Goal: Information Seeking & Learning: Learn about a topic

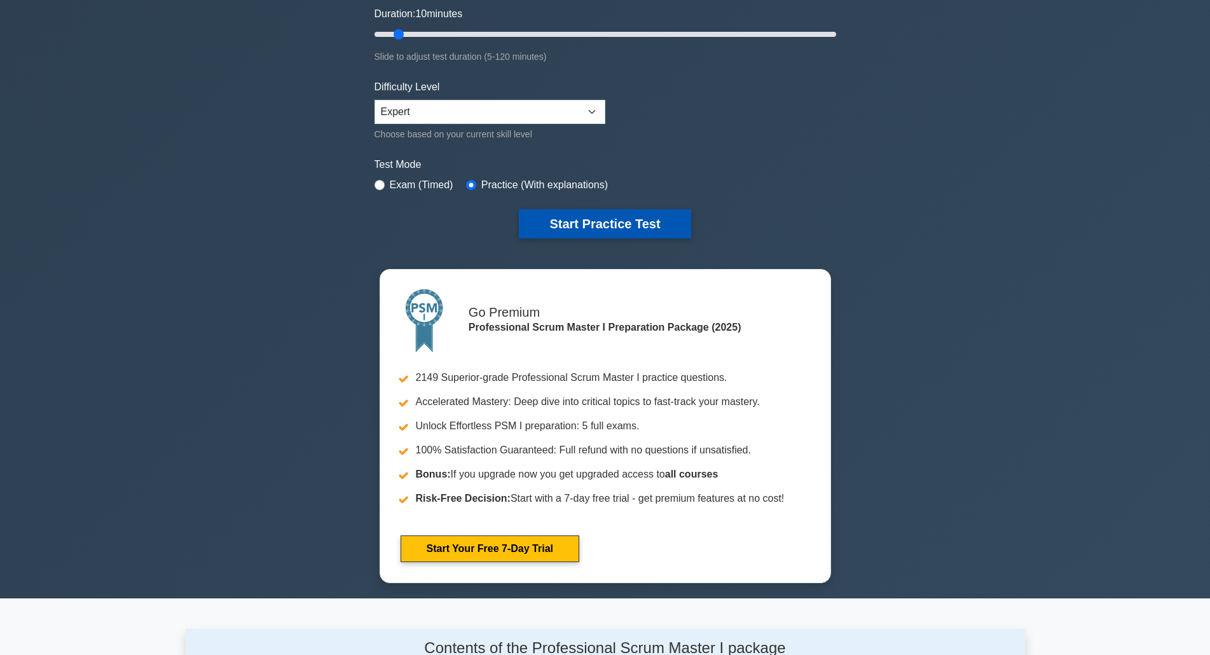
scroll to position [127, 0]
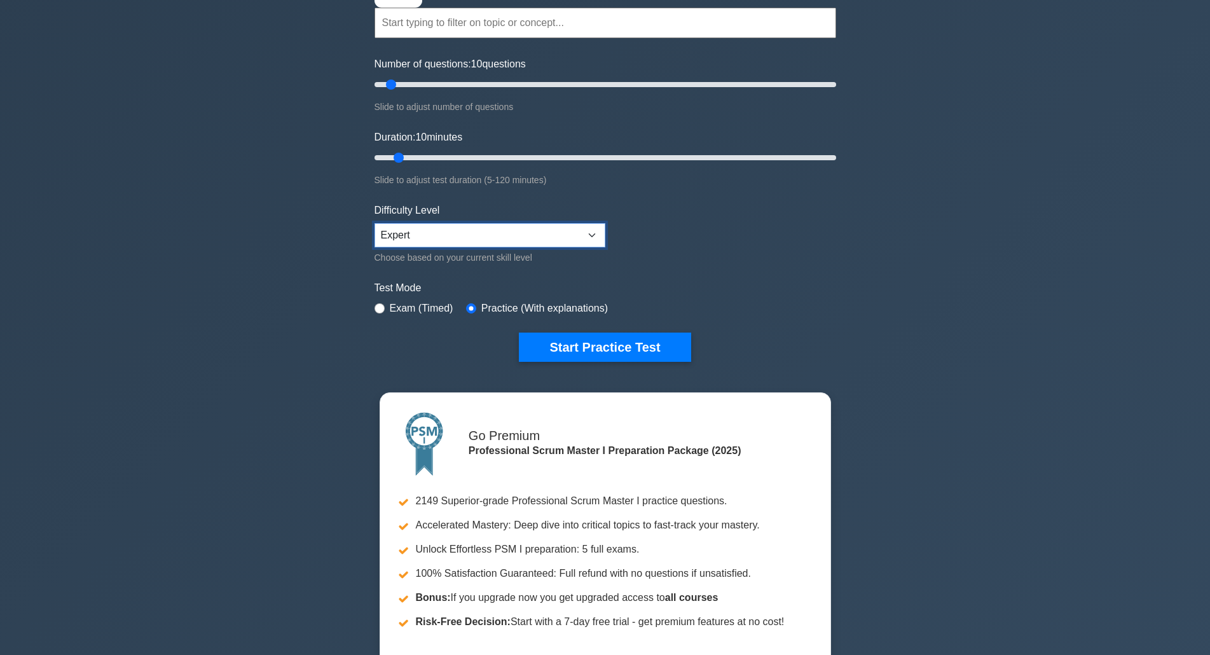
click at [431, 237] on select "Beginner Intermediate Expert" at bounding box center [489, 235] width 231 height 24
select select "beginner"
click at [374, 223] on select "Beginner Intermediate Expert" at bounding box center [489, 235] width 231 height 24
click at [582, 345] on button "Start Practice Test" at bounding box center [605, 347] width 172 height 29
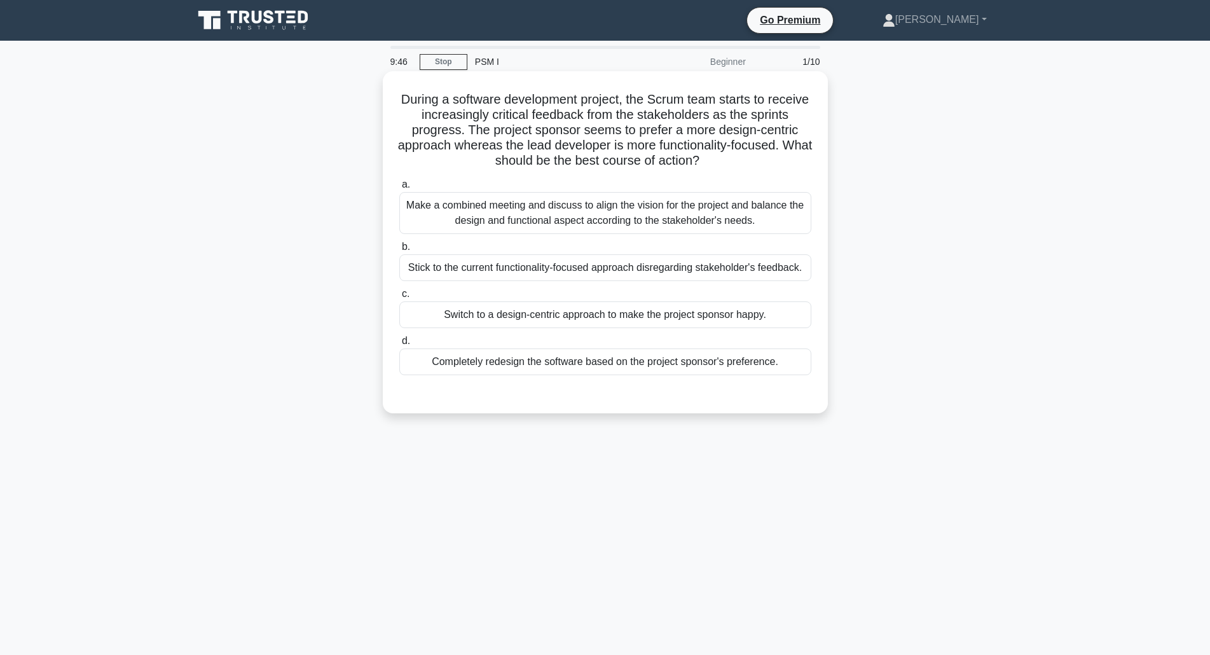
click at [414, 210] on div "Make a combined meeting and discuss to align the vision for the project and bal…" at bounding box center [605, 213] width 412 height 42
click at [399, 189] on input "a. Make a combined meeting and discuss to align the vision for the project and …" at bounding box center [399, 185] width 0 height 8
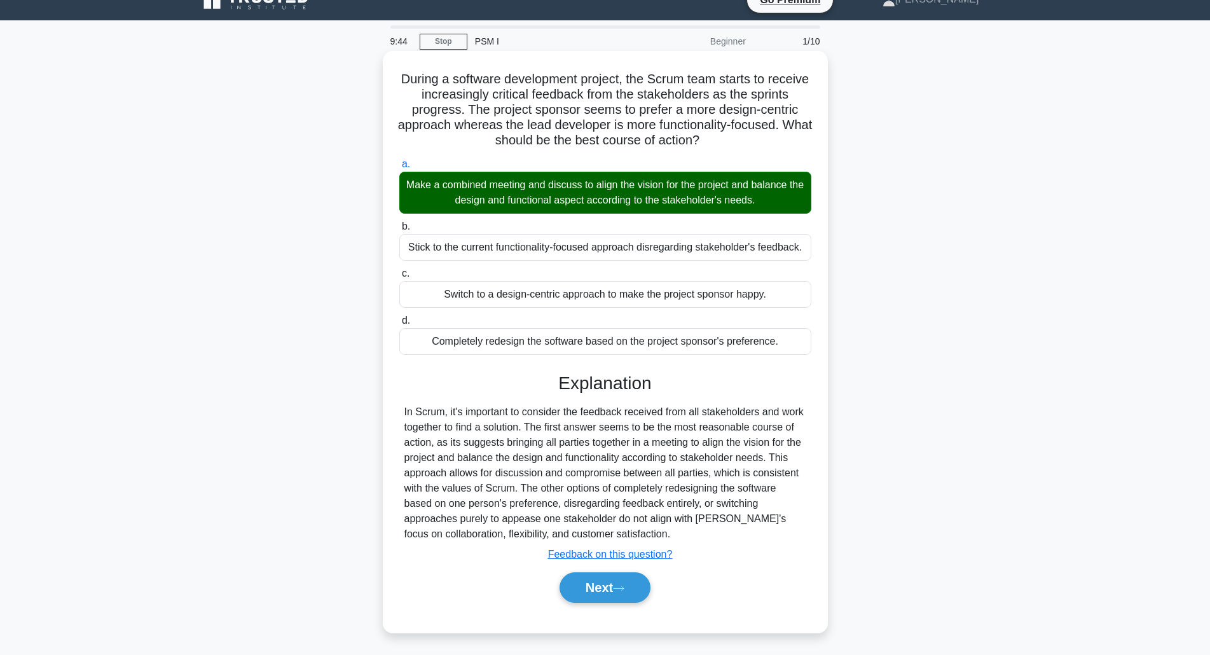
scroll to position [32, 0]
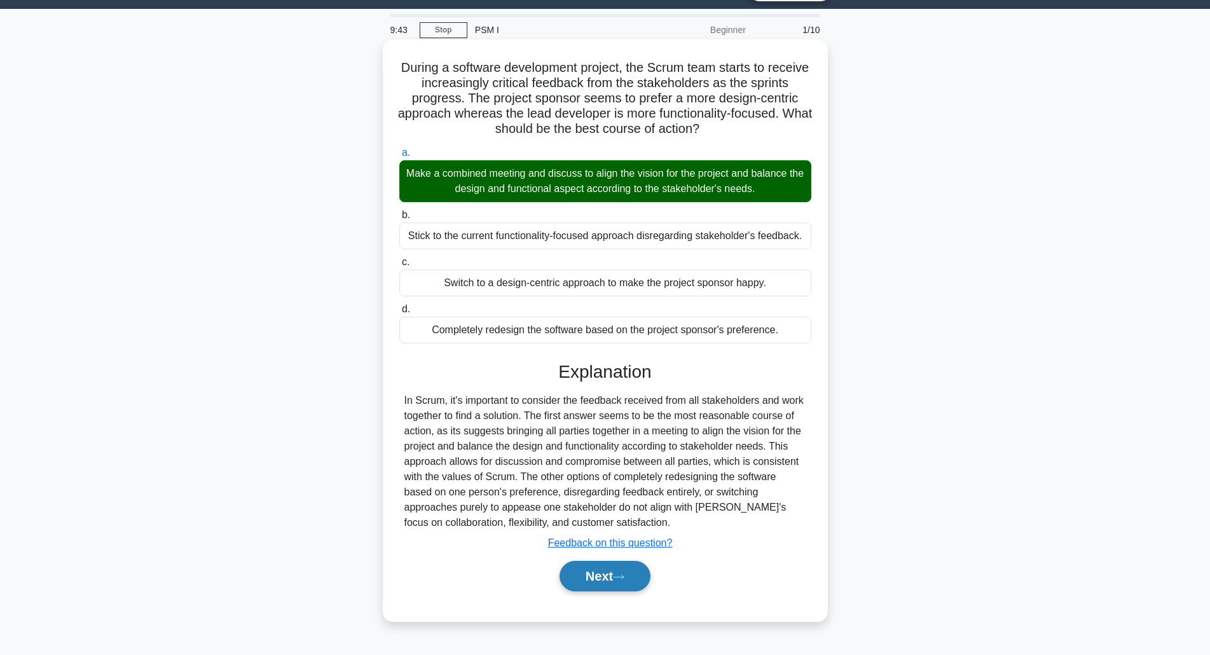
click at [601, 566] on button "Next" at bounding box center [605, 576] width 91 height 31
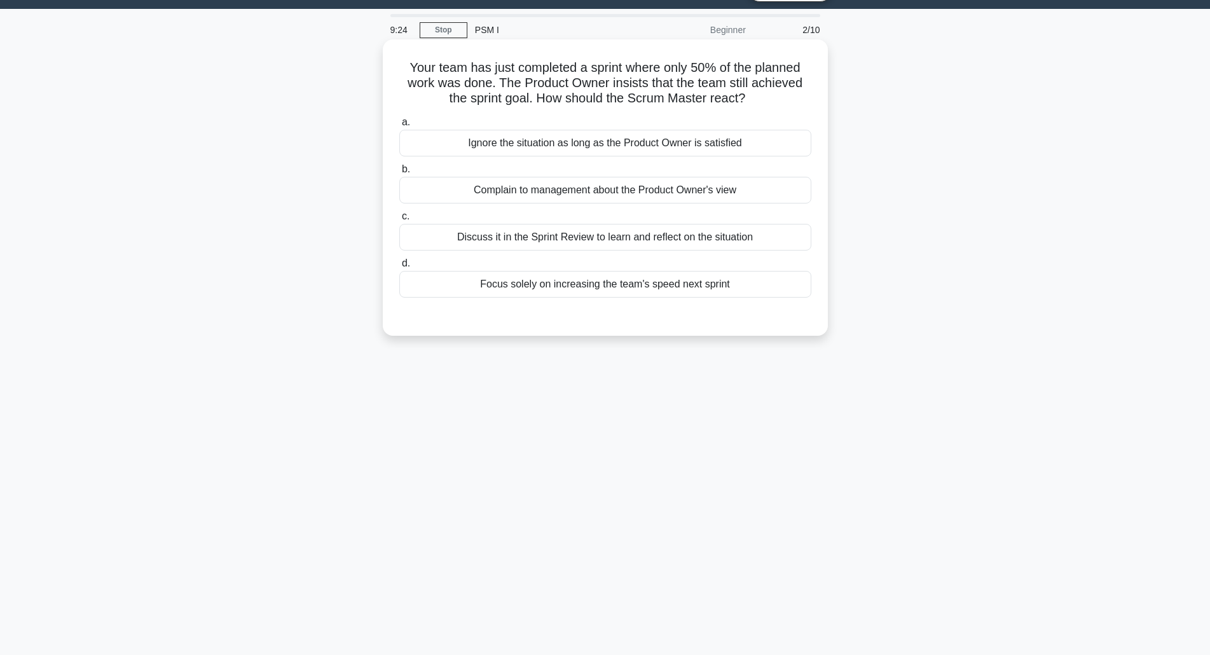
click at [611, 234] on div "Discuss it in the Sprint Review to learn and reflect on the situation" at bounding box center [605, 237] width 412 height 27
click at [399, 221] on input "c. Discuss it in the Sprint Review to learn and reflect on the situation" at bounding box center [399, 216] width 0 height 8
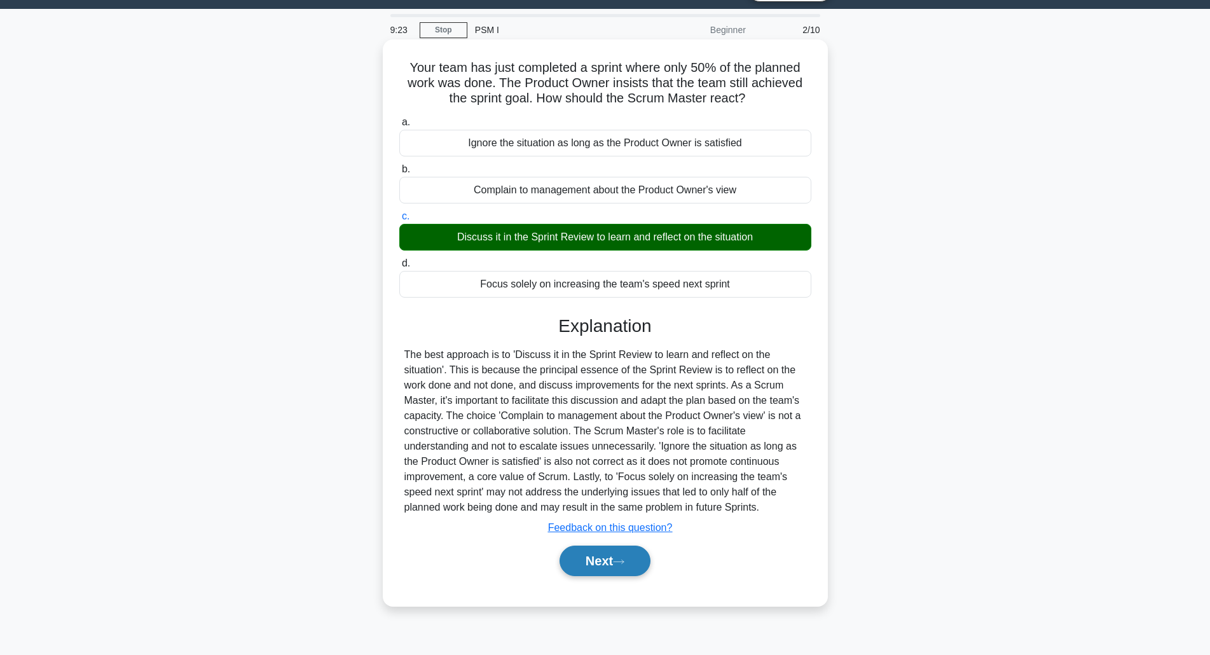
click at [605, 570] on button "Next" at bounding box center [605, 561] width 91 height 31
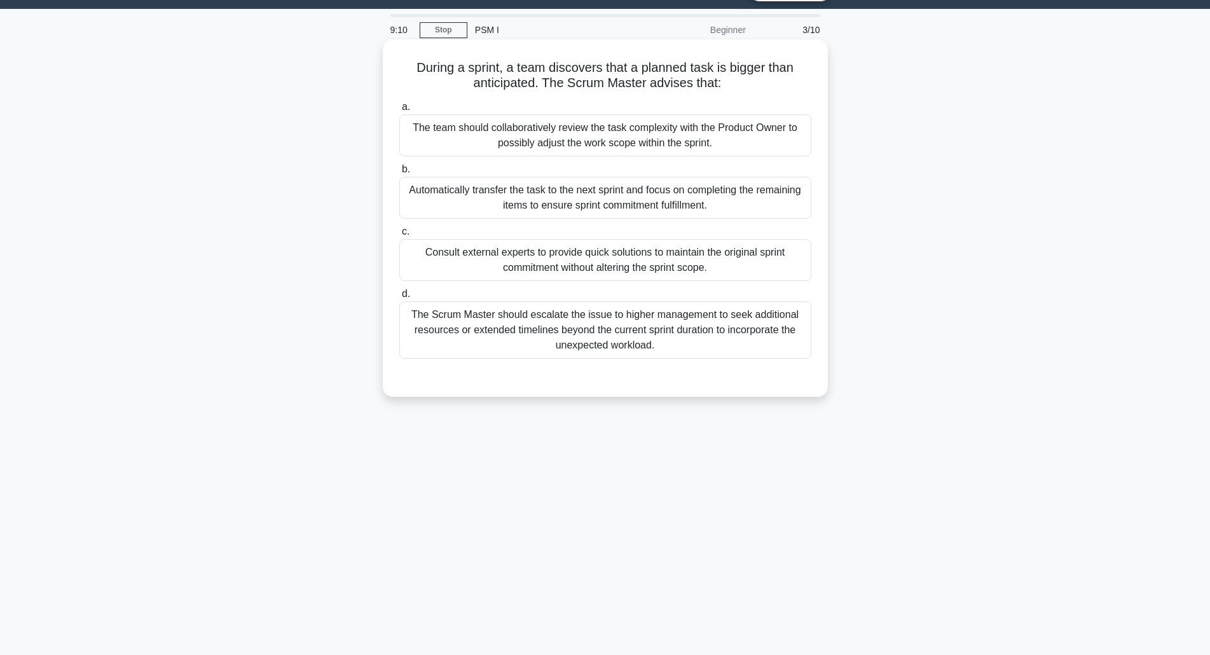
click at [461, 136] on div "The team should collaboratively review the task complexity with the Product Own…" at bounding box center [605, 135] width 412 height 42
click at [399, 111] on input "a. The team should collaboratively review the task complexity with the Product …" at bounding box center [399, 107] width 0 height 8
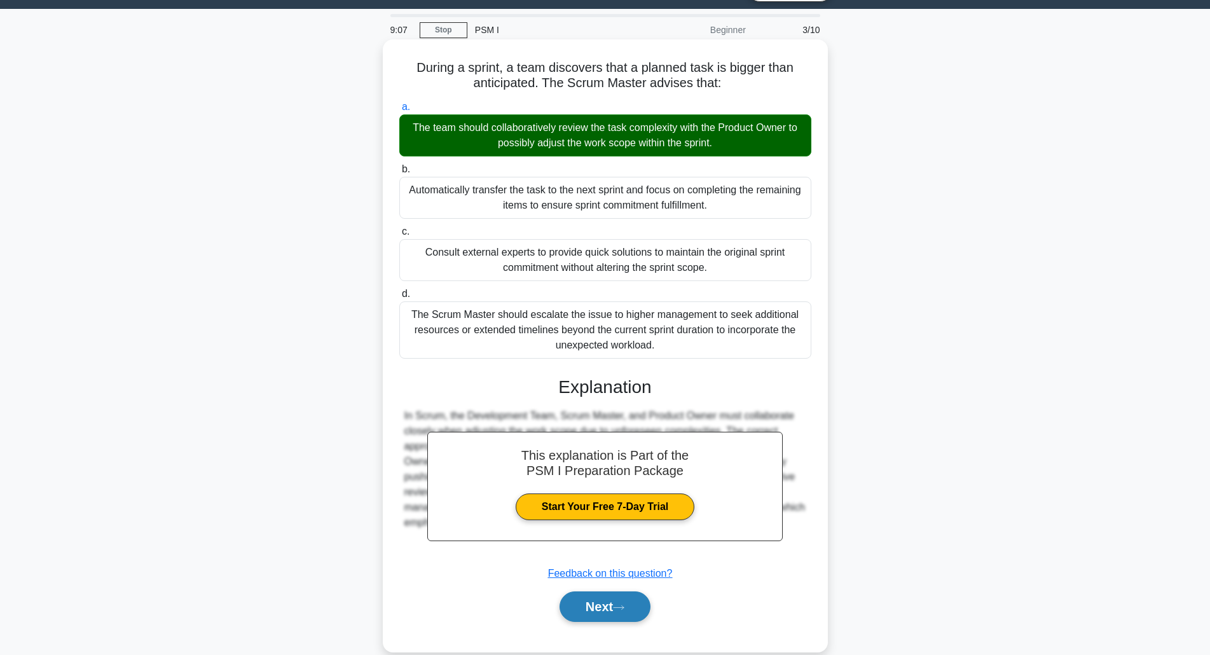
click at [601, 600] on button "Next" at bounding box center [605, 606] width 91 height 31
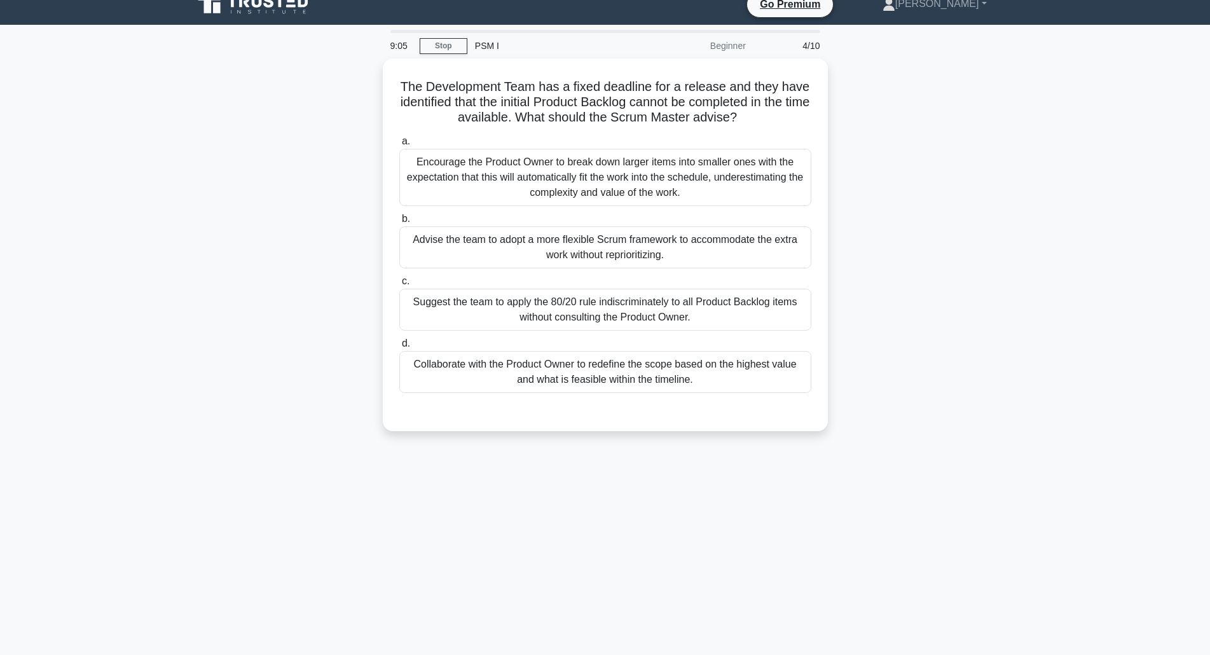
scroll to position [0, 0]
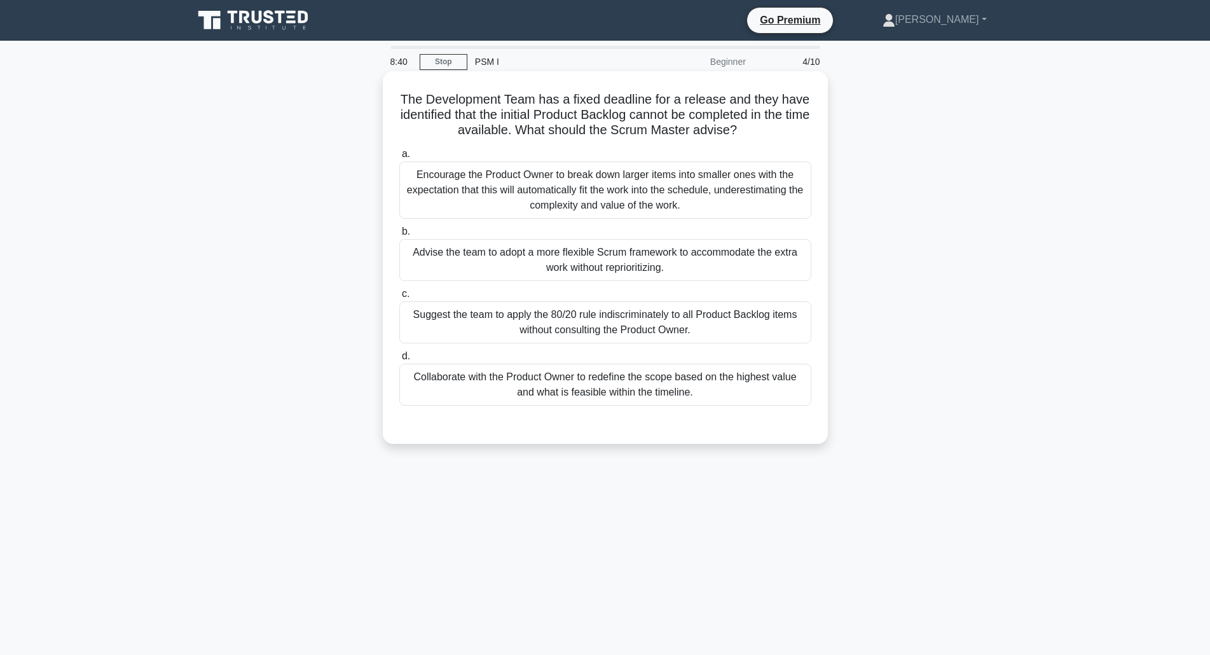
click at [593, 385] on div "Collaborate with the Product Owner to redefine the scope based on the highest v…" at bounding box center [605, 385] width 412 height 42
click at [399, 361] on input "d. Collaborate with the Product Owner to redefine the scope based on the highes…" at bounding box center [399, 356] width 0 height 8
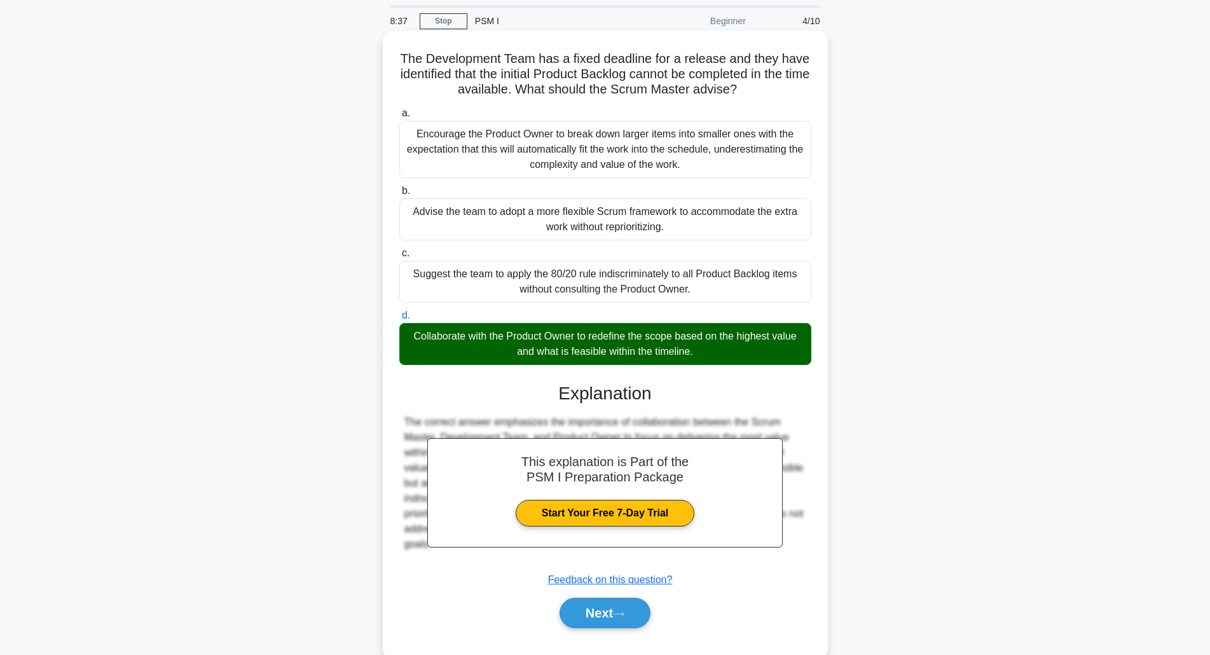
scroll to position [64, 0]
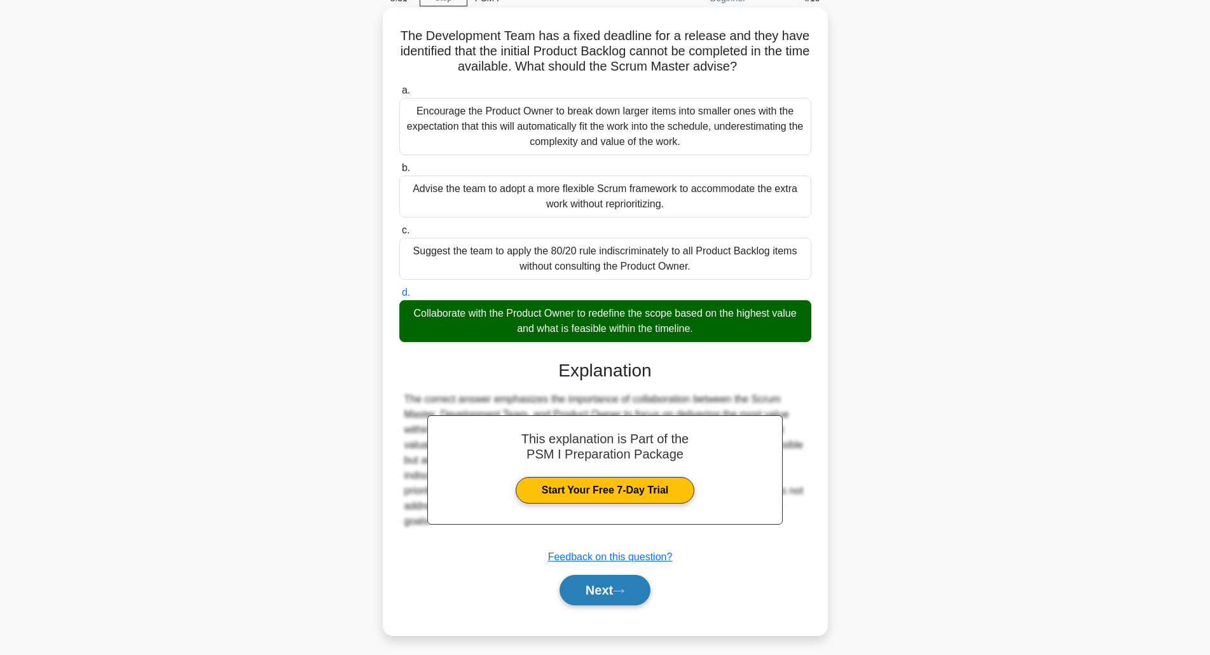
click at [611, 587] on button "Next" at bounding box center [605, 590] width 91 height 31
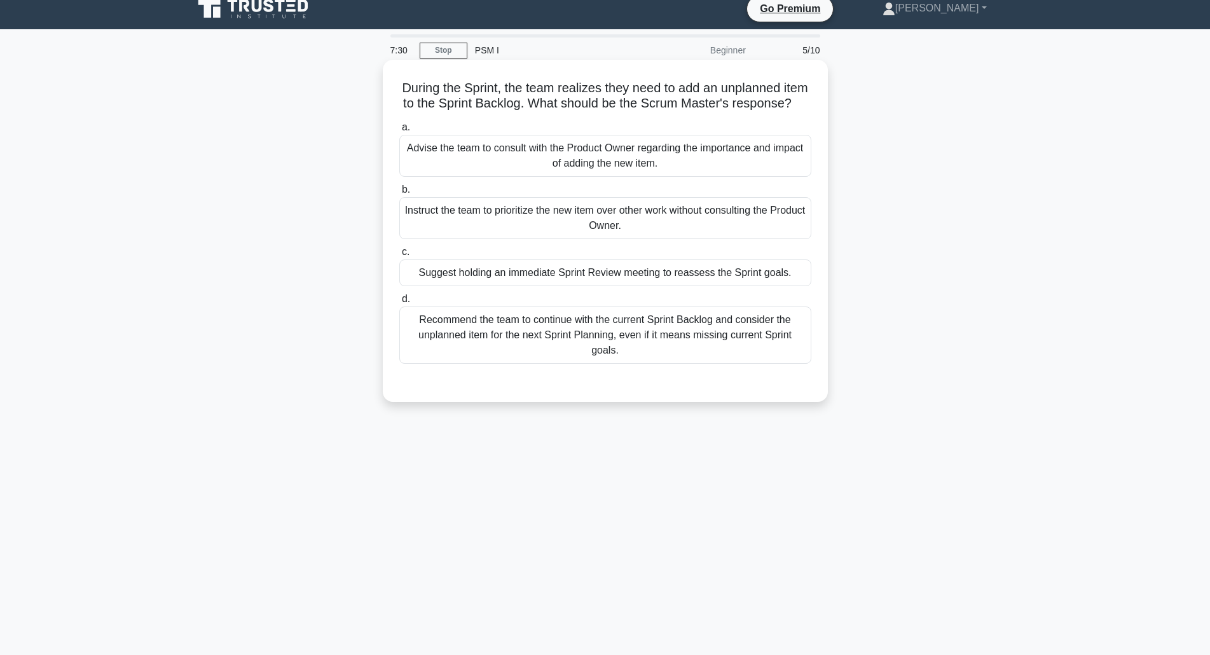
scroll to position [0, 0]
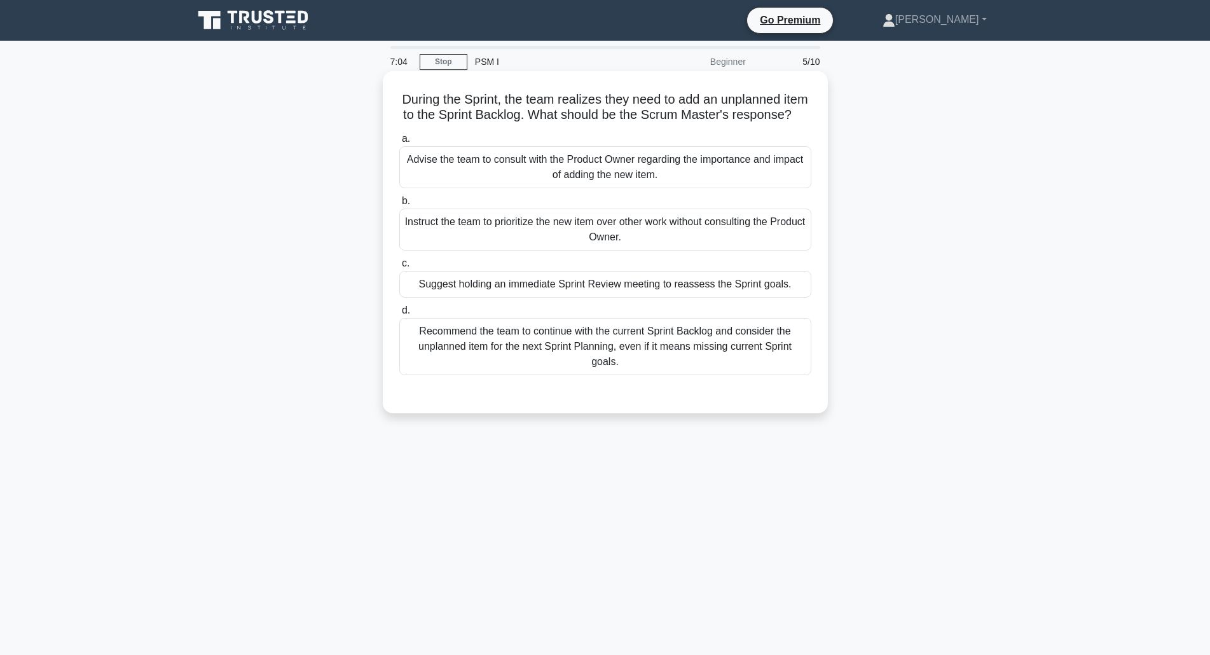
click at [472, 181] on div "Advise the team to consult with the Product Owner regarding the importance and …" at bounding box center [605, 167] width 412 height 42
click at [399, 143] on input "a. Advise the team to consult with the Product Owner regarding the importance a…" at bounding box center [399, 139] width 0 height 8
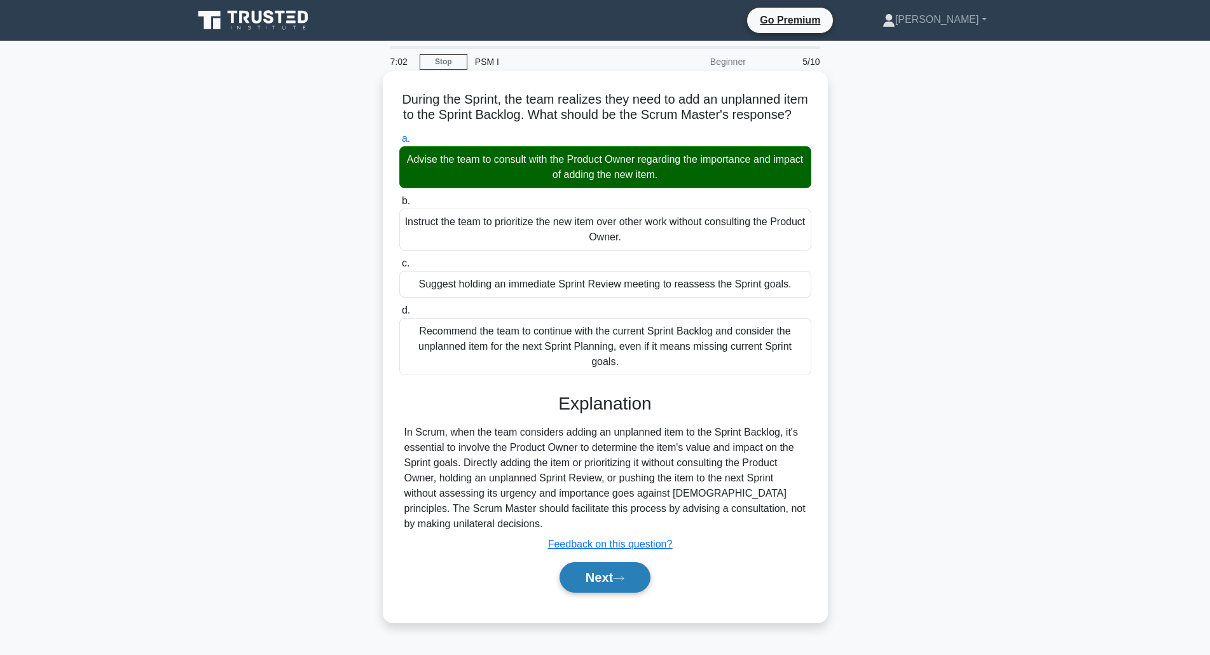
click at [590, 590] on button "Next" at bounding box center [605, 577] width 91 height 31
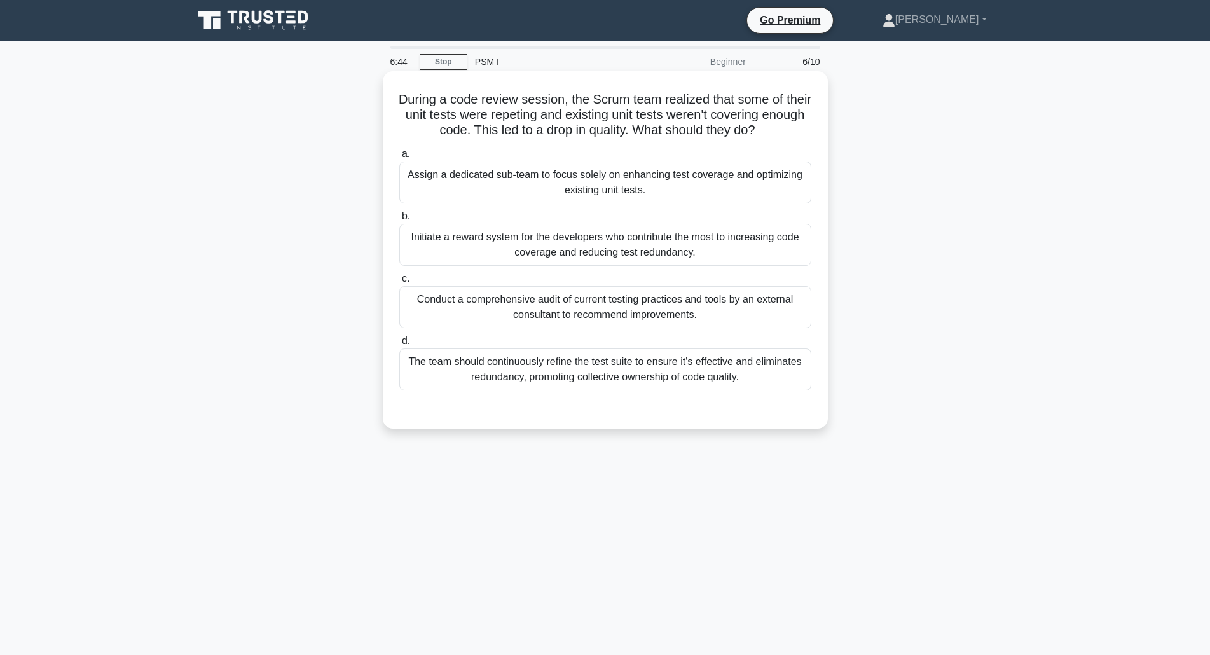
click at [511, 373] on div "The team should continuously refine the test suite to ensure it's effective and…" at bounding box center [605, 369] width 412 height 42
click at [399, 345] on input "d. The team should continuously refine the test suite to ensure it's effective …" at bounding box center [399, 341] width 0 height 8
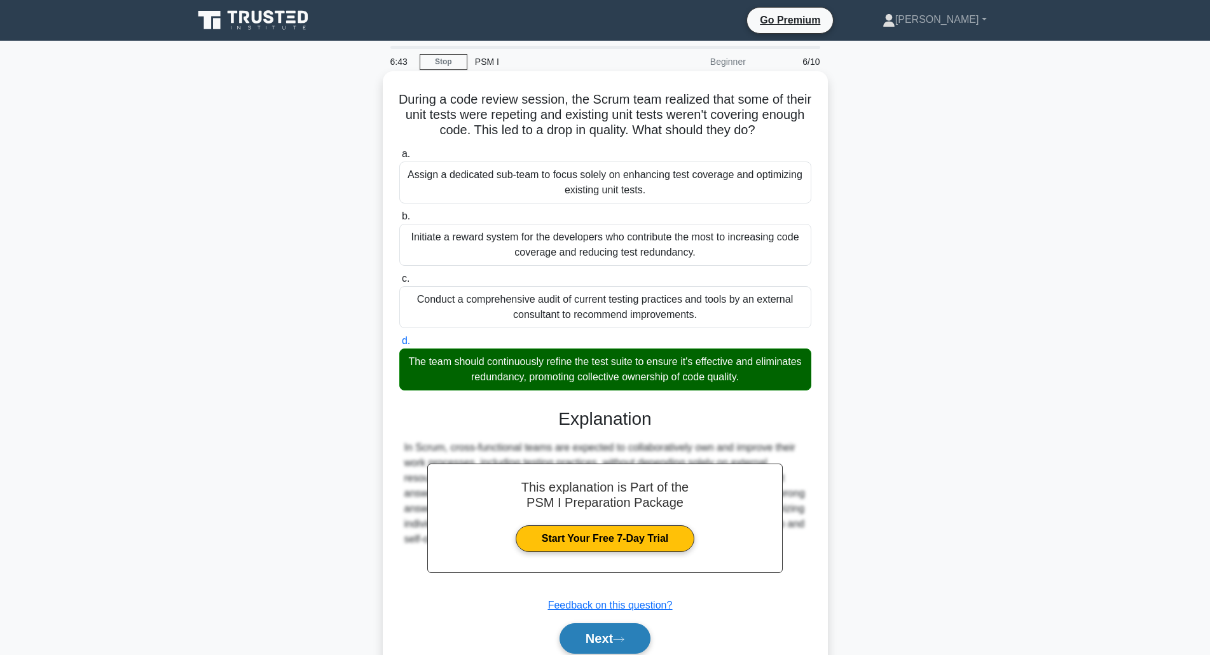
click at [593, 639] on button "Next" at bounding box center [605, 638] width 91 height 31
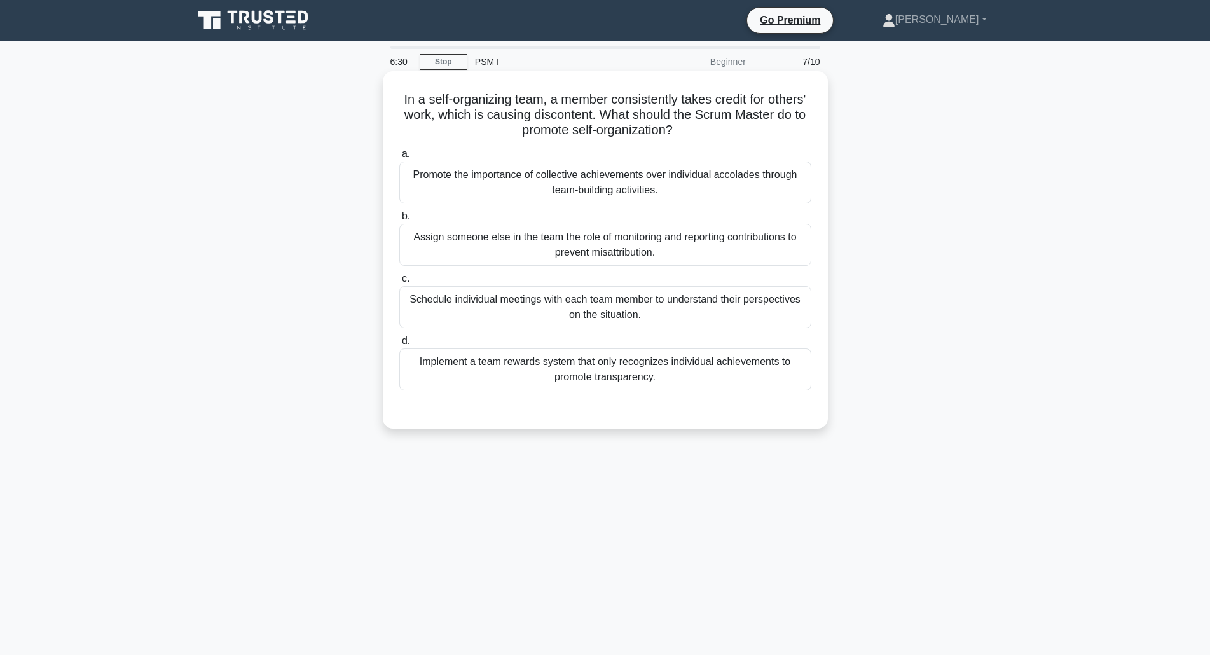
click at [665, 177] on div "Promote the importance of collective achievements over individual accolades thr…" at bounding box center [605, 182] width 412 height 42
click at [399, 158] on input "a. Promote the importance of collective achievements over individual accolades …" at bounding box center [399, 154] width 0 height 8
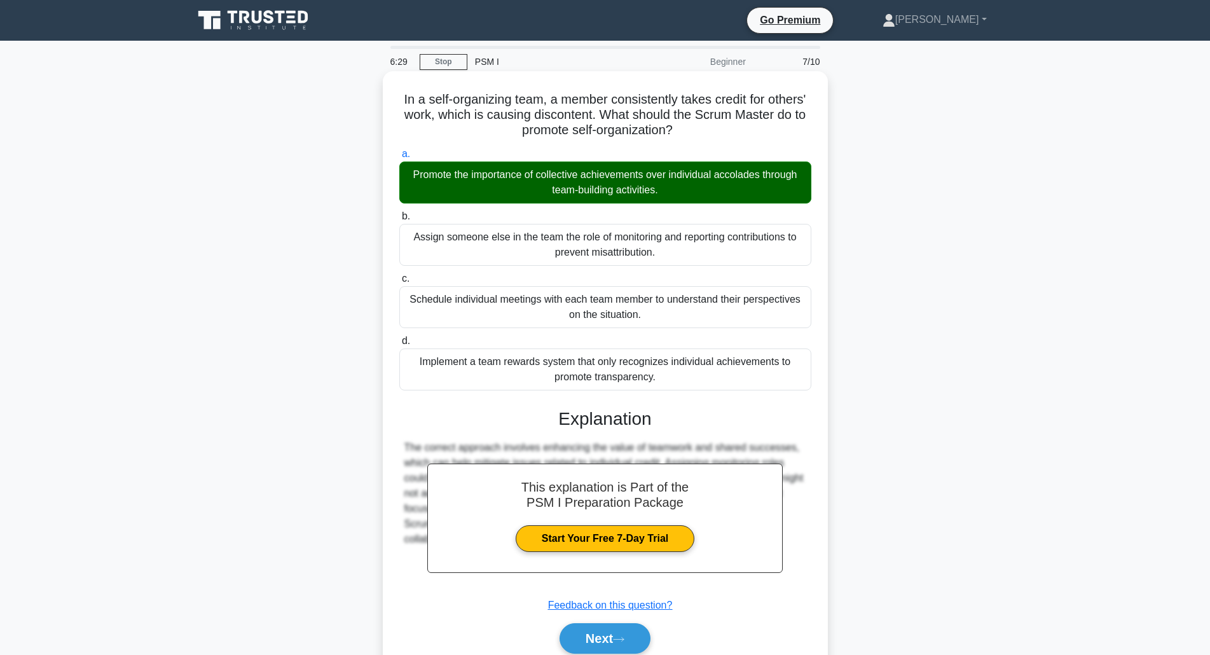
scroll to position [53, 0]
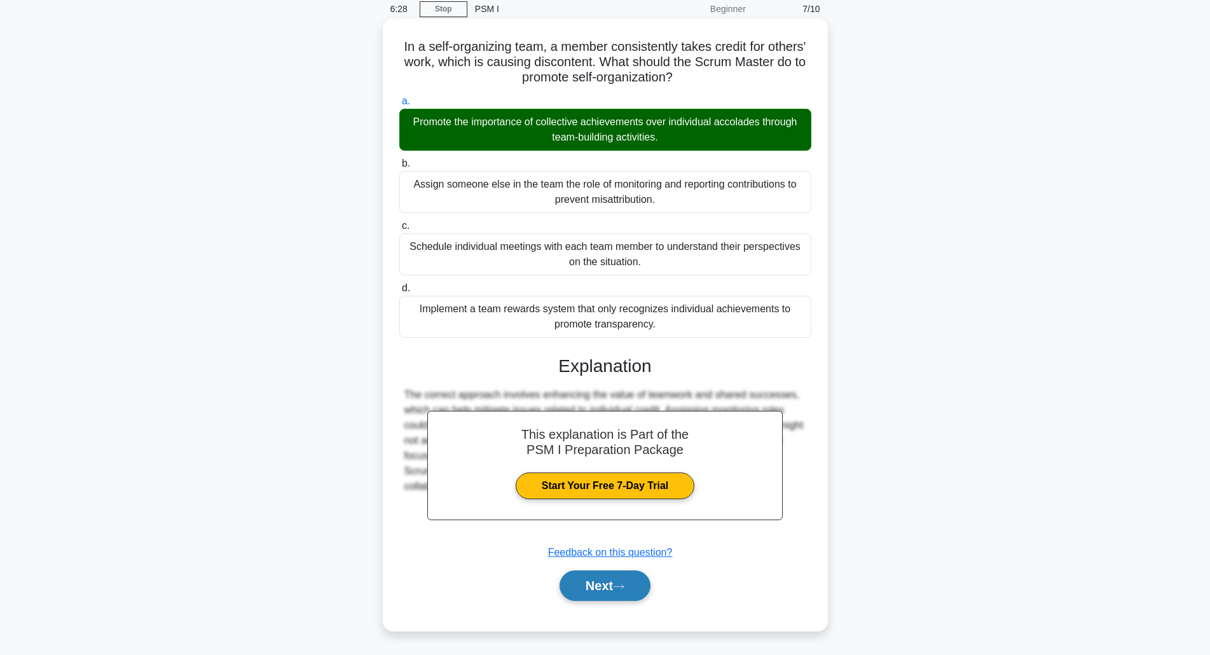
click at [623, 587] on icon at bounding box center [618, 586] width 11 height 7
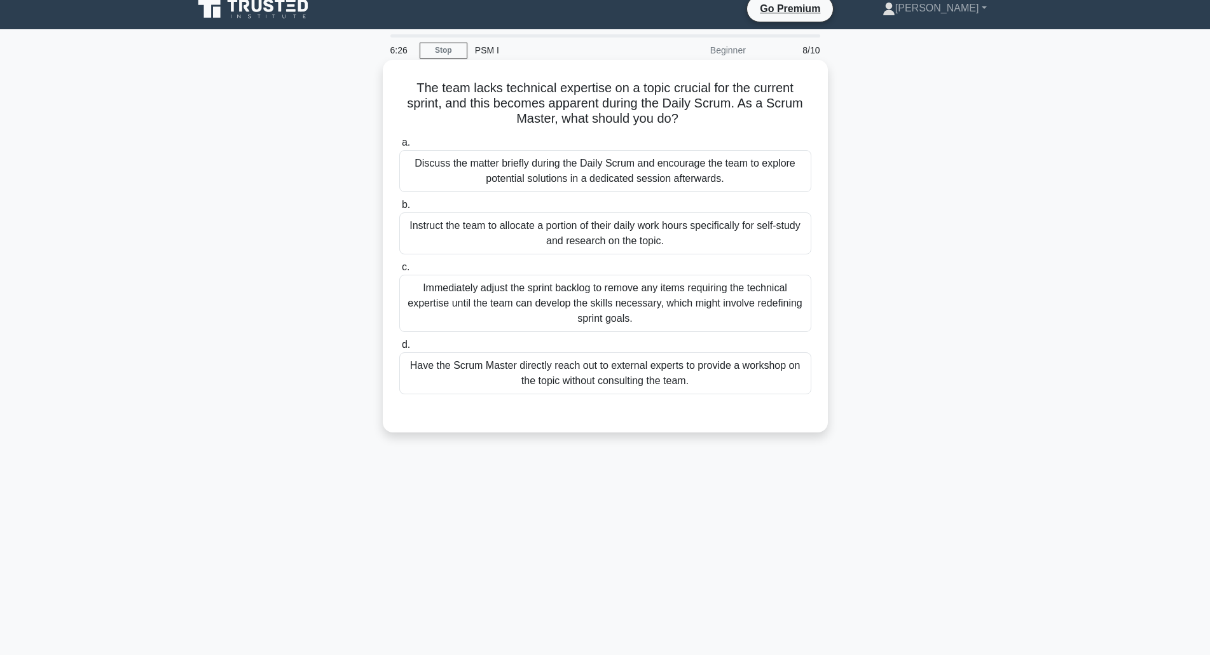
scroll to position [0, 0]
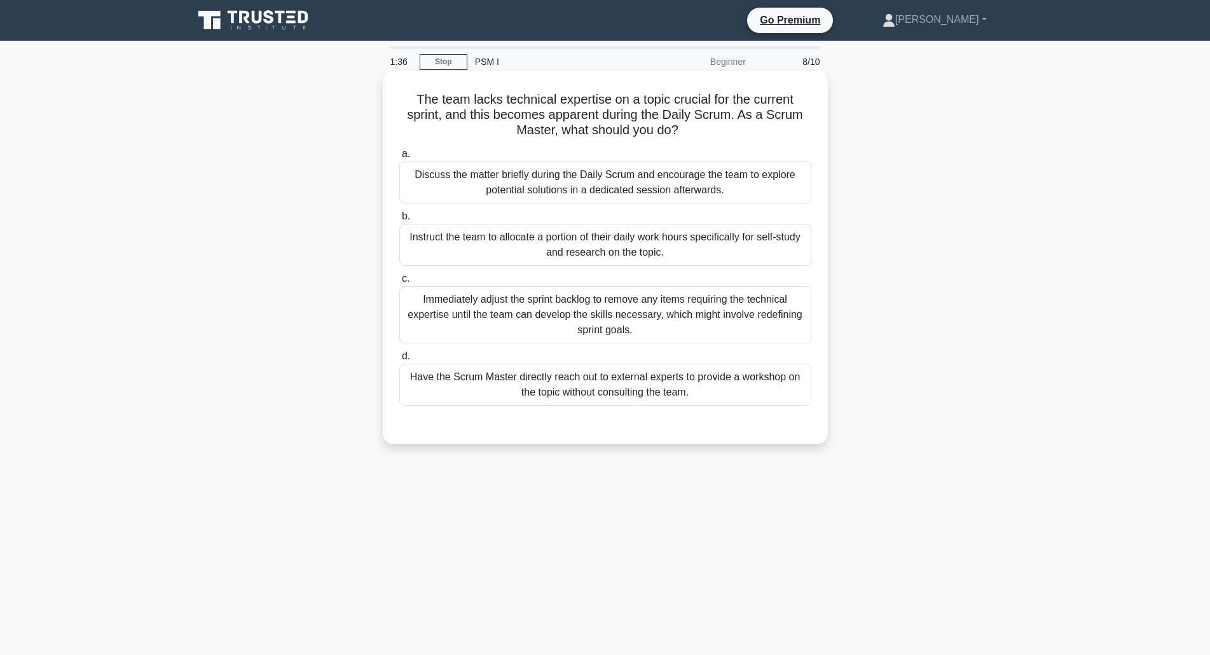
click at [526, 172] on div "Discuss the matter briefly during the Daily Scrum and encourage the team to exp…" at bounding box center [605, 182] width 412 height 42
click at [399, 158] on input "a. Discuss the matter briefly during the Daily Scrum and encourage the team to …" at bounding box center [399, 154] width 0 height 8
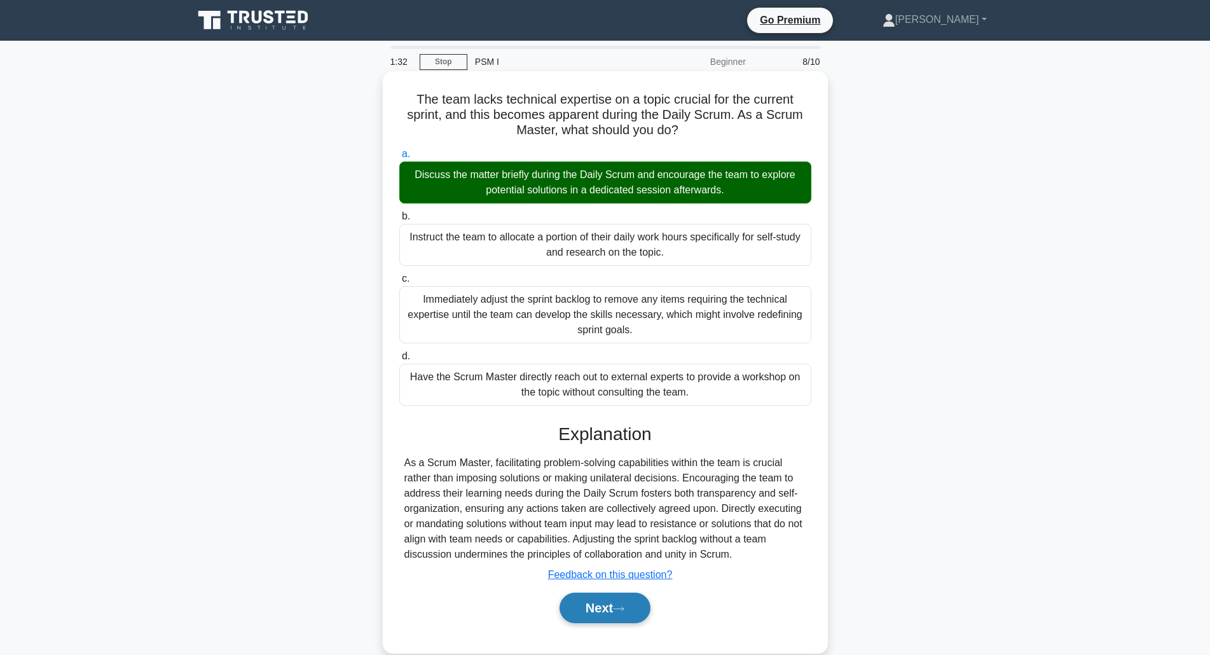
click at [593, 602] on button "Next" at bounding box center [605, 608] width 91 height 31
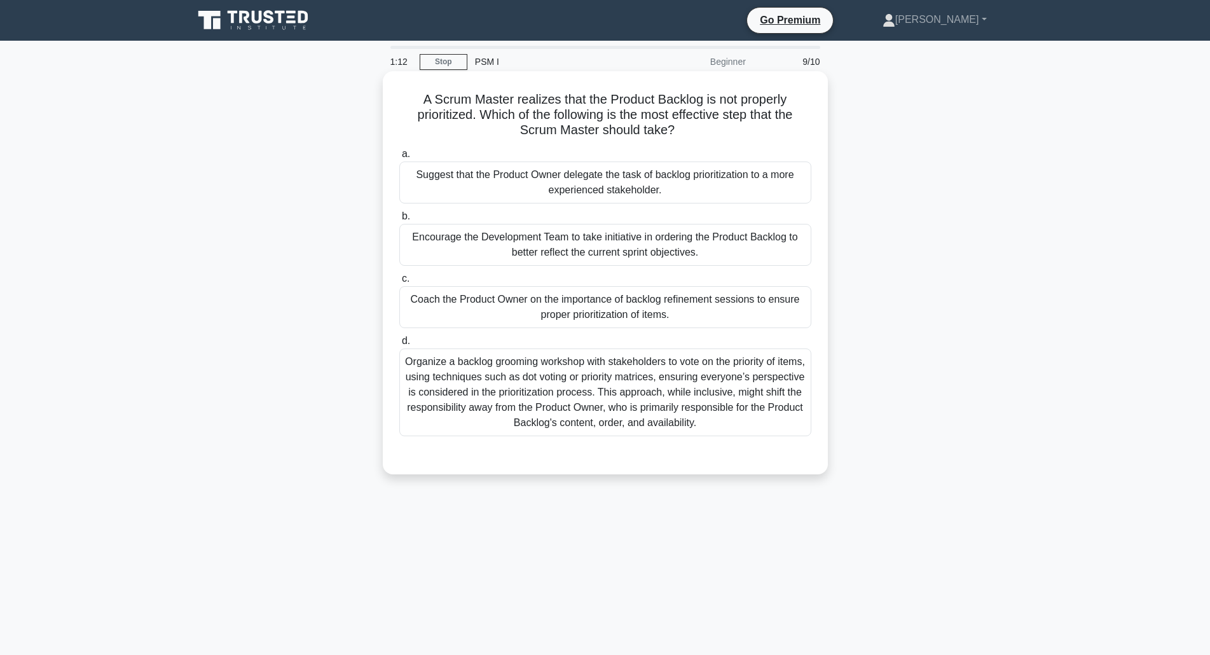
click at [442, 314] on div "Coach the Product Owner on the importance of backlog refinement sessions to ens…" at bounding box center [605, 307] width 412 height 42
click at [399, 283] on input "c. Coach the Product Owner on the importance of backlog refinement sessions to …" at bounding box center [399, 279] width 0 height 8
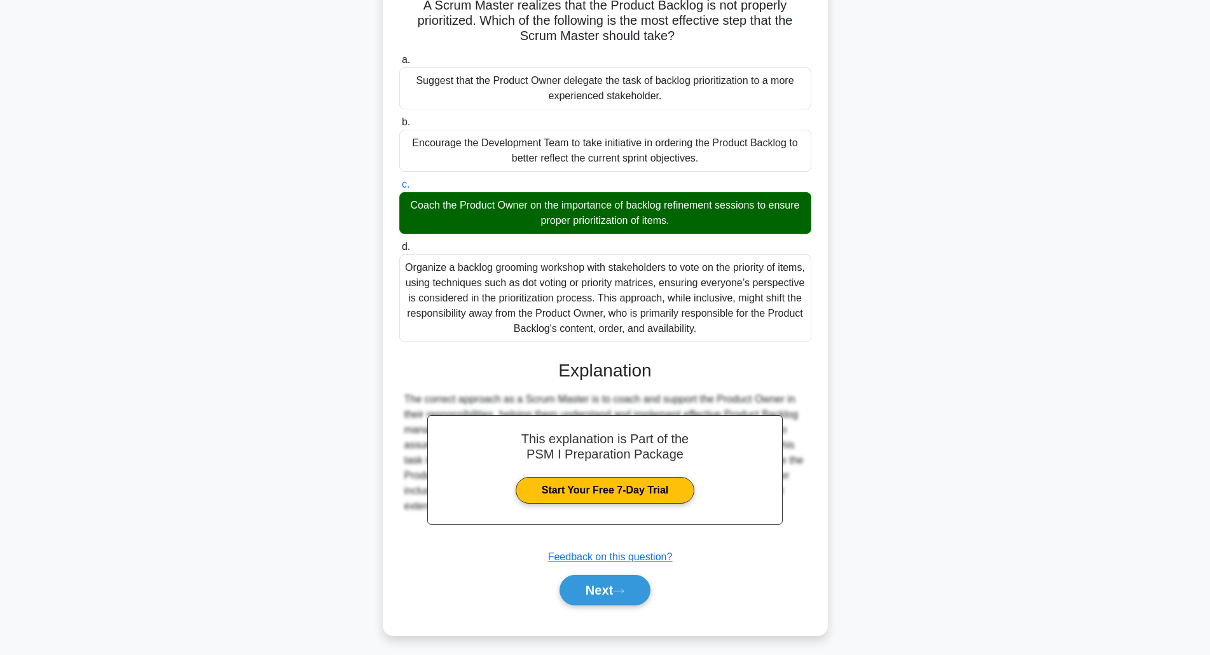
scroll to position [99, 0]
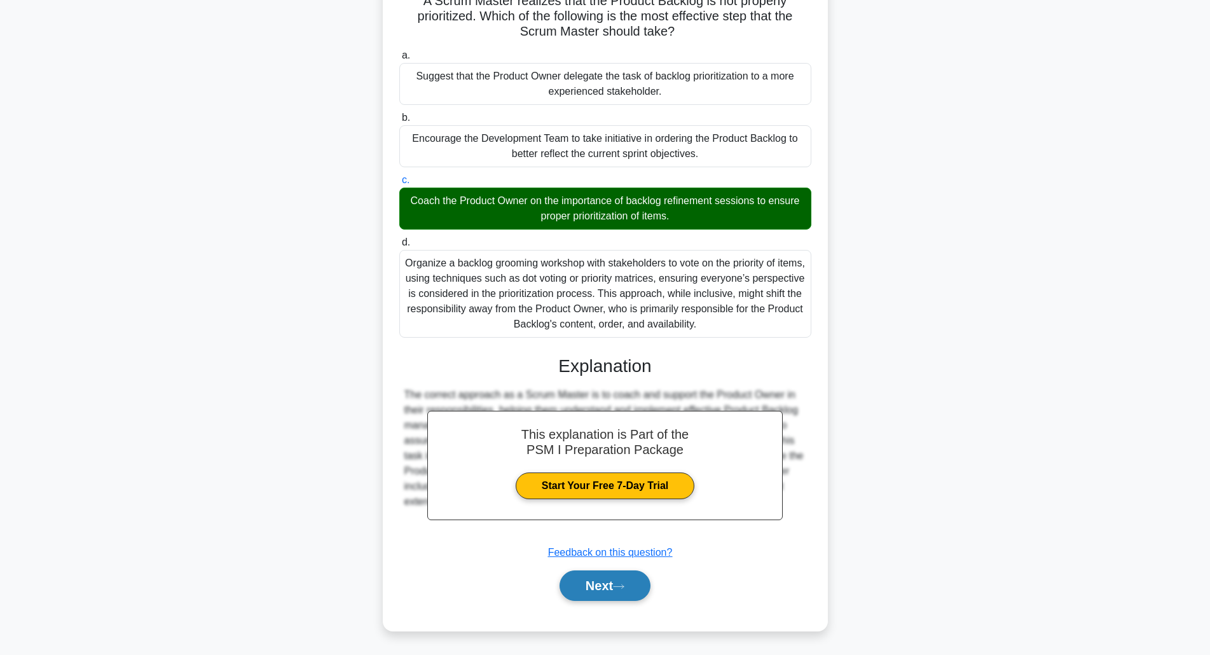
drag, startPoint x: 598, startPoint y: 587, endPoint x: 589, endPoint y: 585, distance: 9.3
click at [596, 587] on button "Next" at bounding box center [605, 585] width 91 height 31
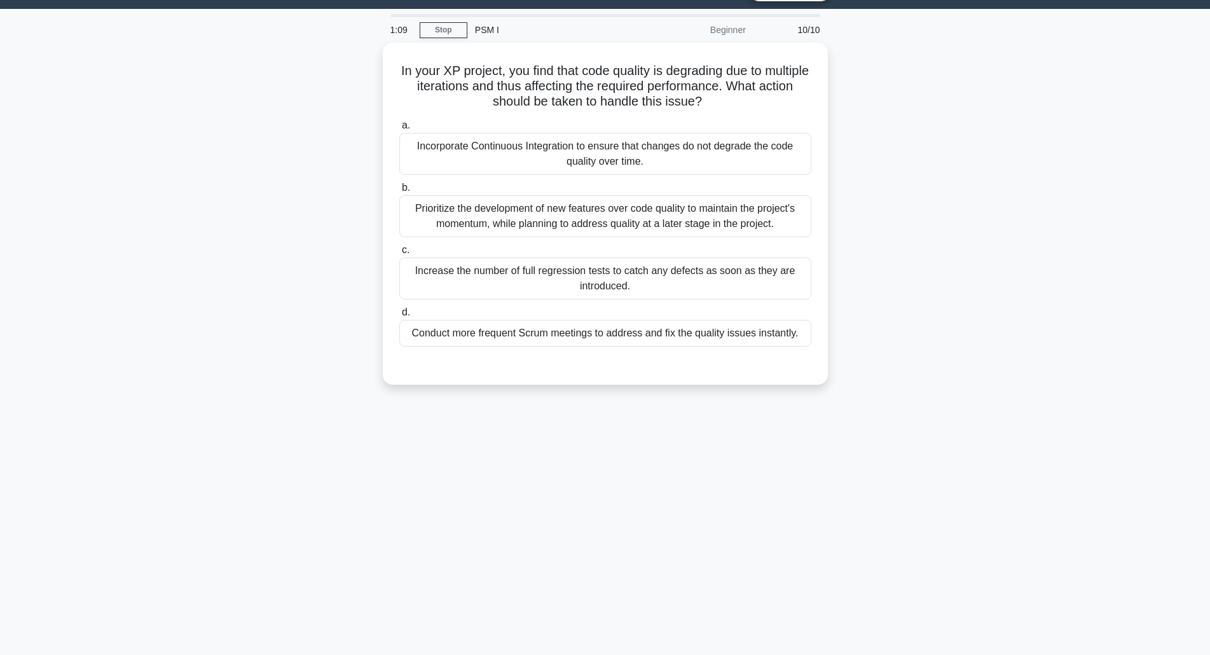
scroll to position [32, 0]
click at [572, 163] on div "Incorporate Continuous Integration to ensure that changes do not degrade the co…" at bounding box center [605, 151] width 412 height 42
click at [399, 127] on input "a. Incorporate Continuous Integration to ensure that changes do not degrade the…" at bounding box center [399, 122] width 0 height 8
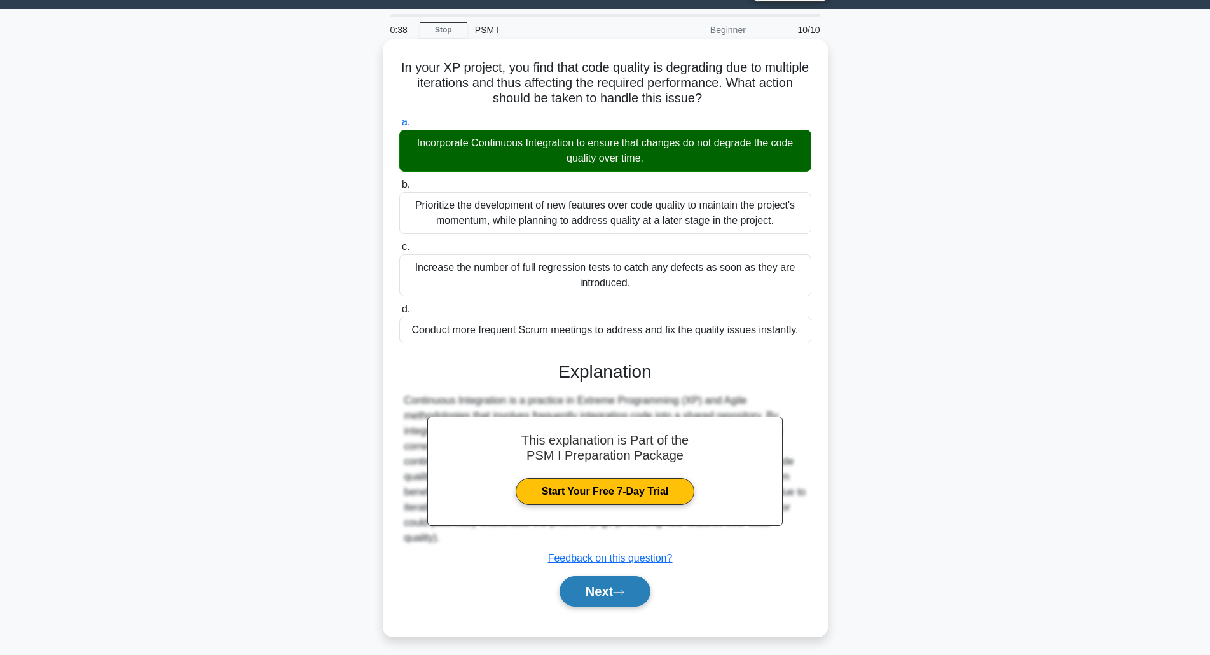
click at [590, 584] on button "Next" at bounding box center [605, 591] width 91 height 31
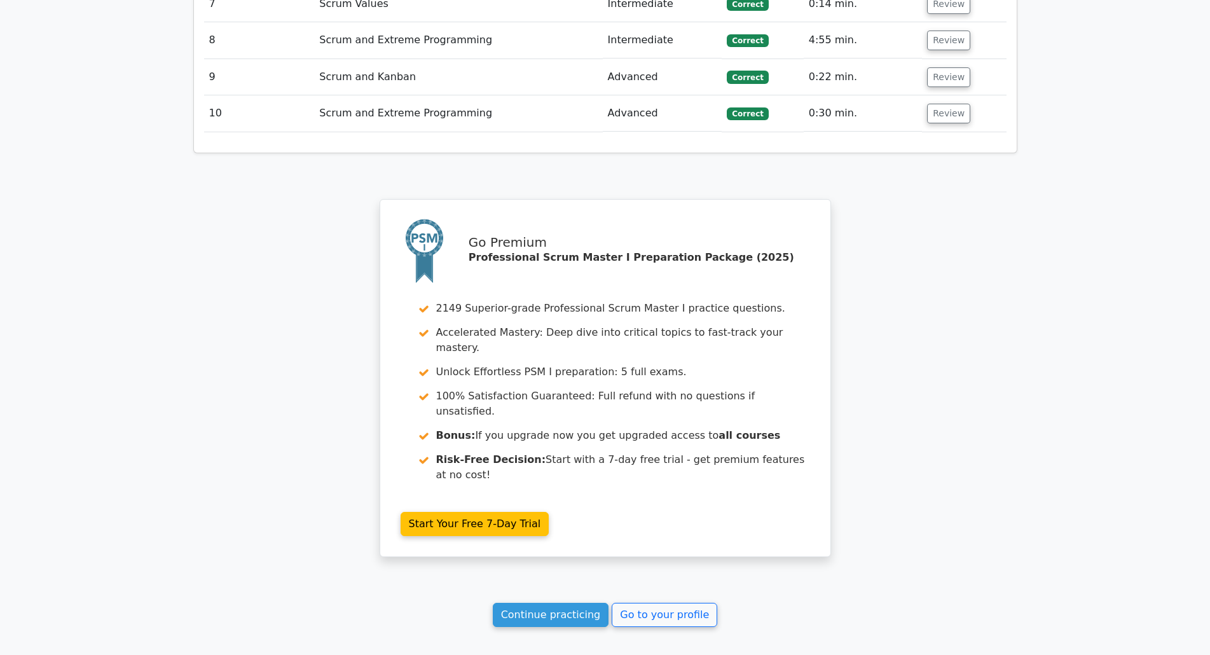
scroll to position [2047, 0]
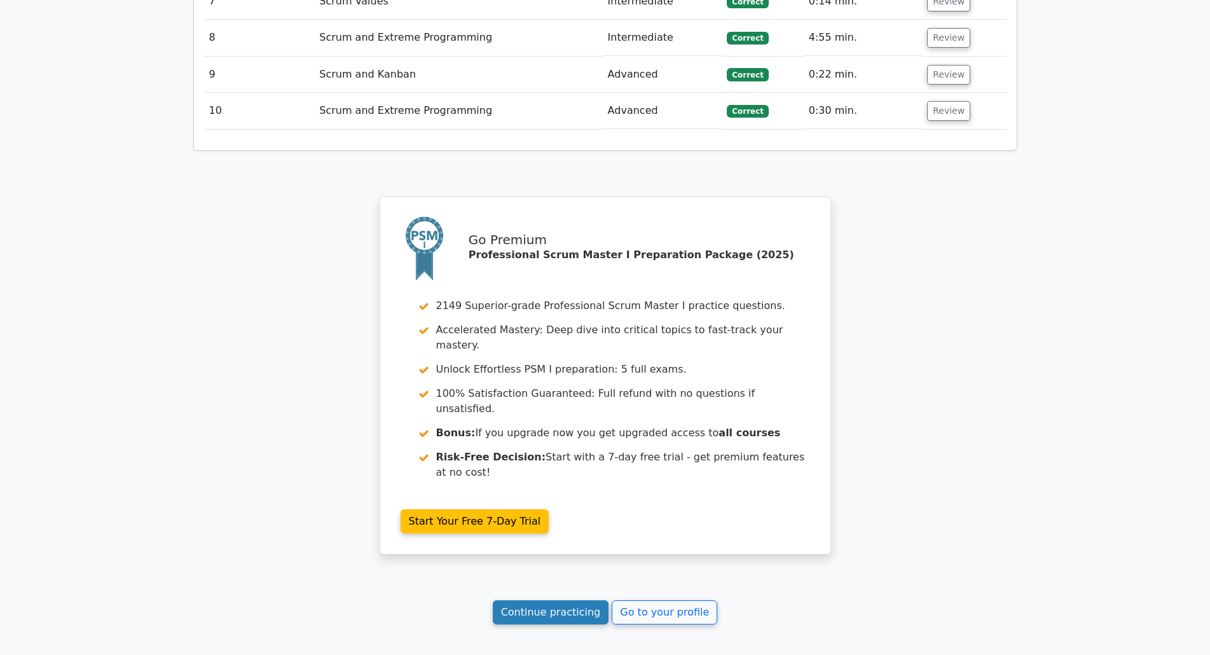
click at [552, 600] on link "Continue practicing" at bounding box center [551, 612] width 116 height 24
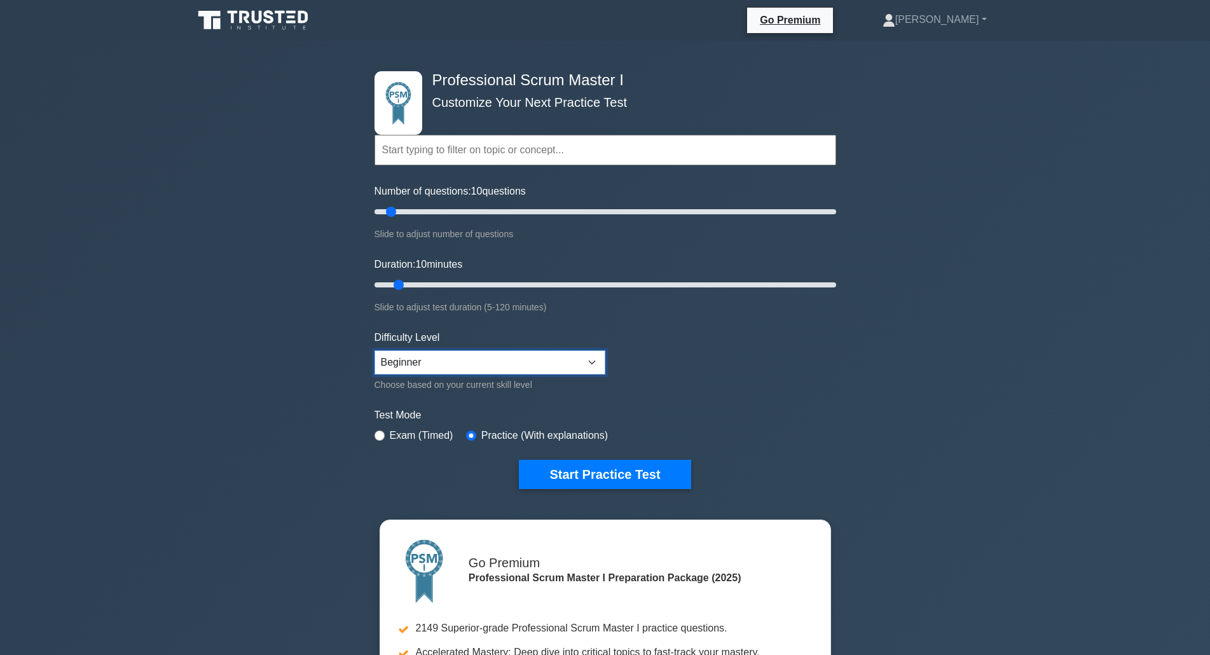
click at [427, 367] on select "Beginner Intermediate Expert" at bounding box center [489, 362] width 231 height 24
select select "intermediate"
click at [374, 350] on select "Beginner Intermediate Expert" at bounding box center [489, 362] width 231 height 24
click at [597, 475] on button "Start Practice Test" at bounding box center [605, 474] width 172 height 29
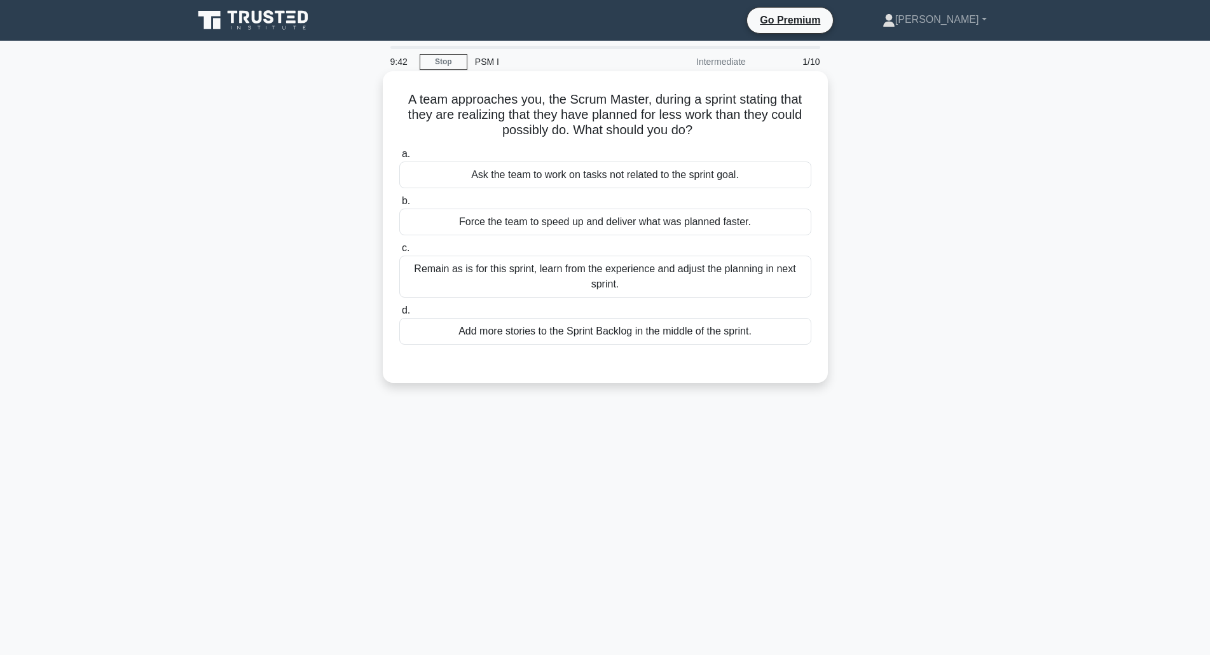
click at [661, 273] on div "Remain as is for this sprint, learn from the experience and adjust the planning…" at bounding box center [605, 277] width 412 height 42
click at [399, 252] on input "c. Remain as is for this sprint, learn from the experience and adjust the plann…" at bounding box center [399, 248] width 0 height 8
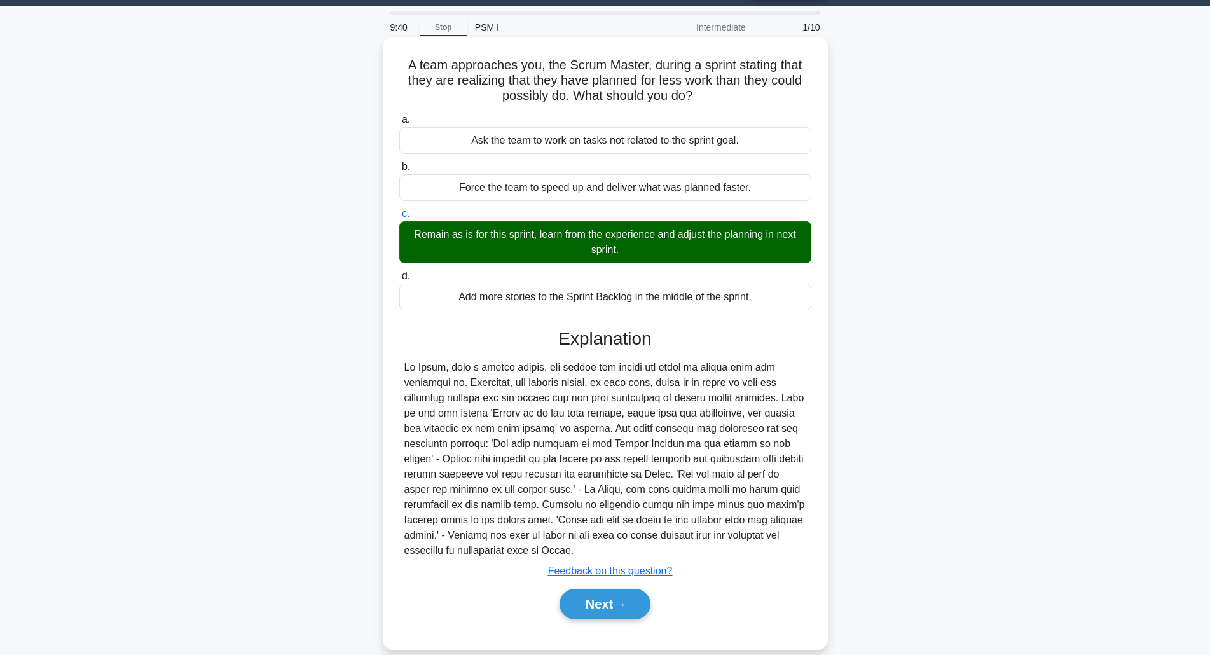
scroll to position [53, 0]
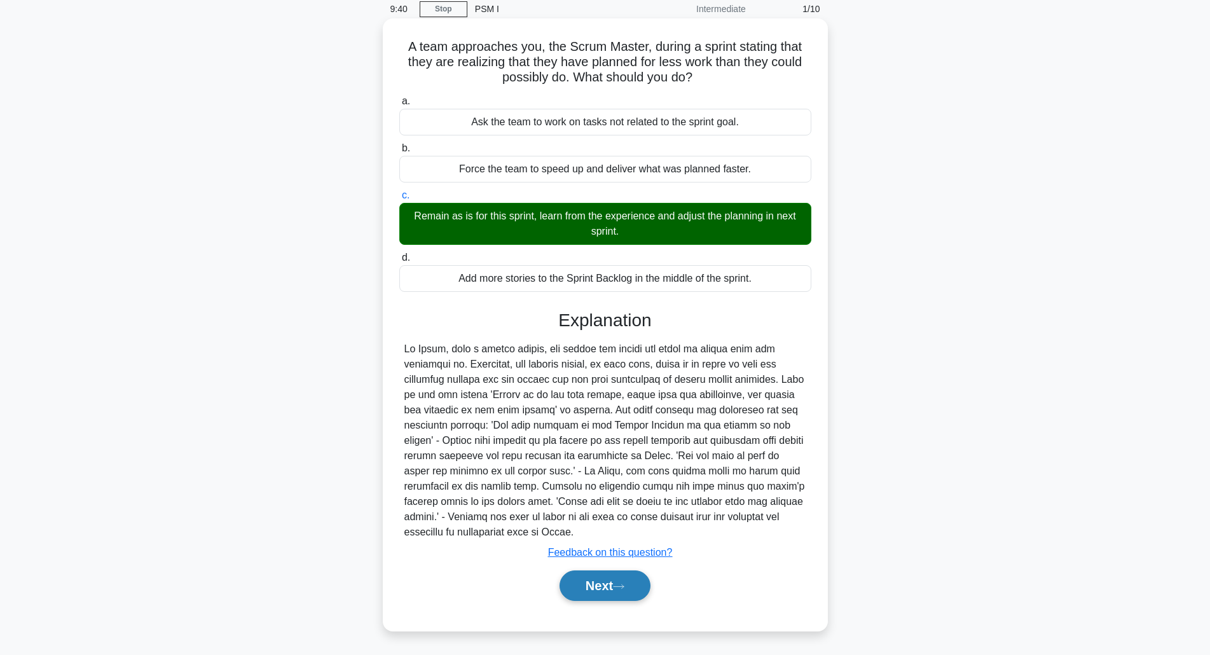
click at [585, 593] on button "Next" at bounding box center [605, 585] width 91 height 31
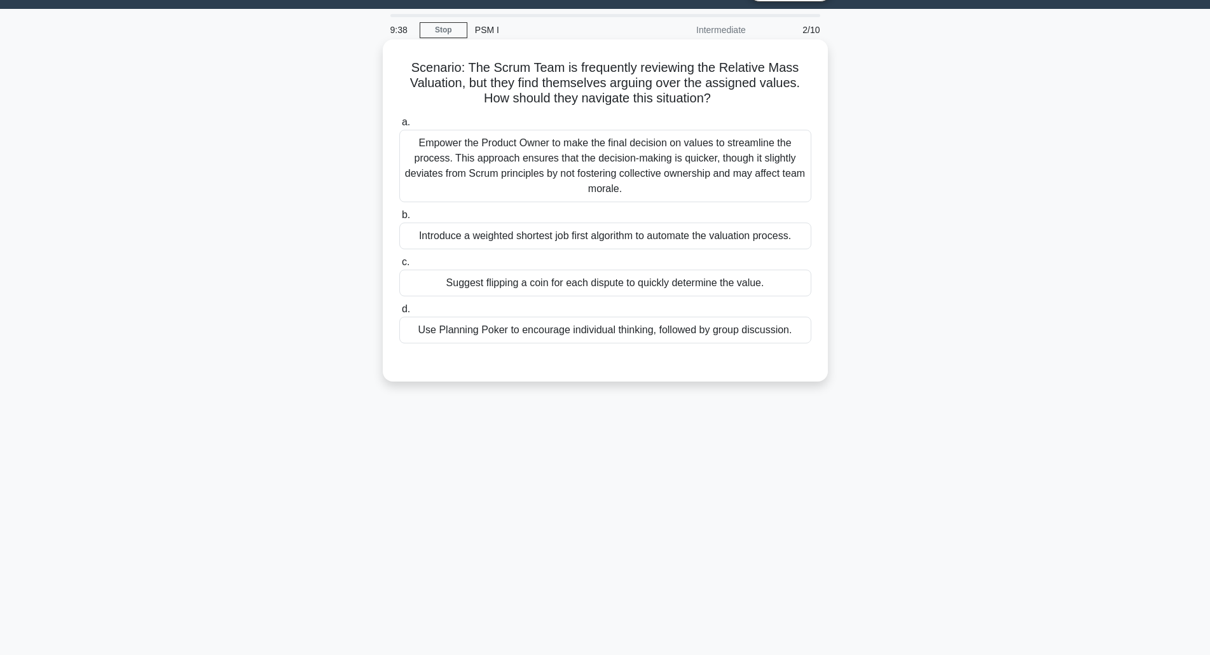
scroll to position [0, 0]
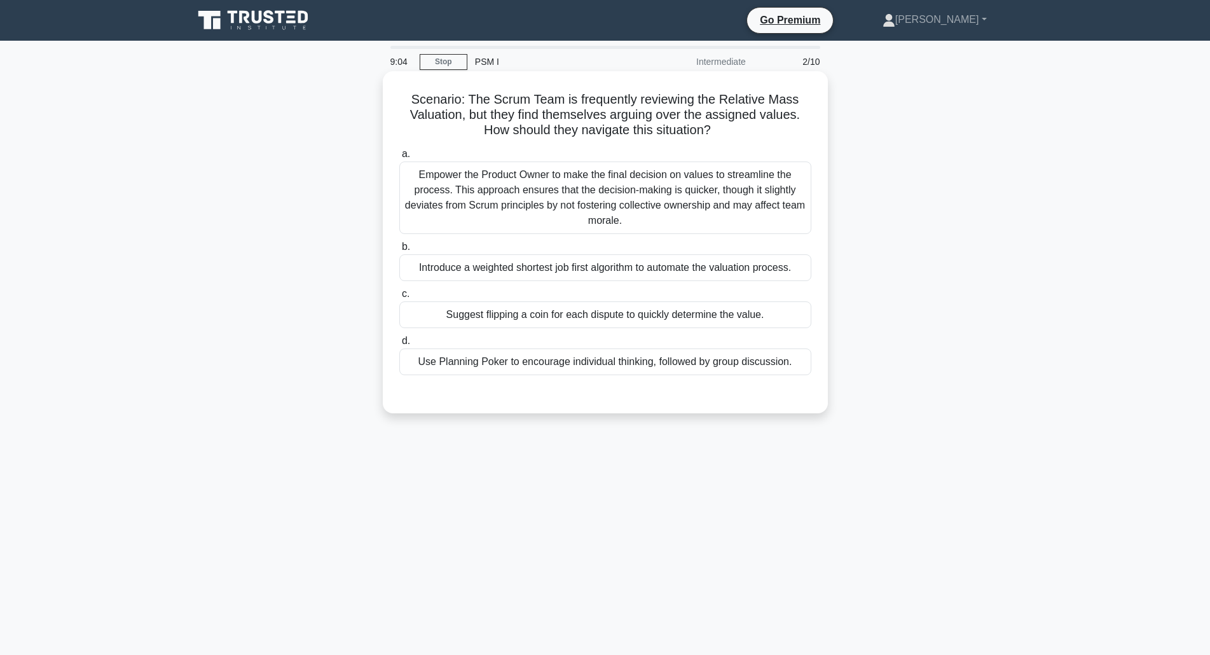
click at [490, 217] on div "Empower the Product Owner to make the final decision on values to streamline th…" at bounding box center [605, 197] width 412 height 72
click at [399, 158] on input "a. Empower the Product Owner to make the final decision on values to streamline…" at bounding box center [399, 154] width 0 height 8
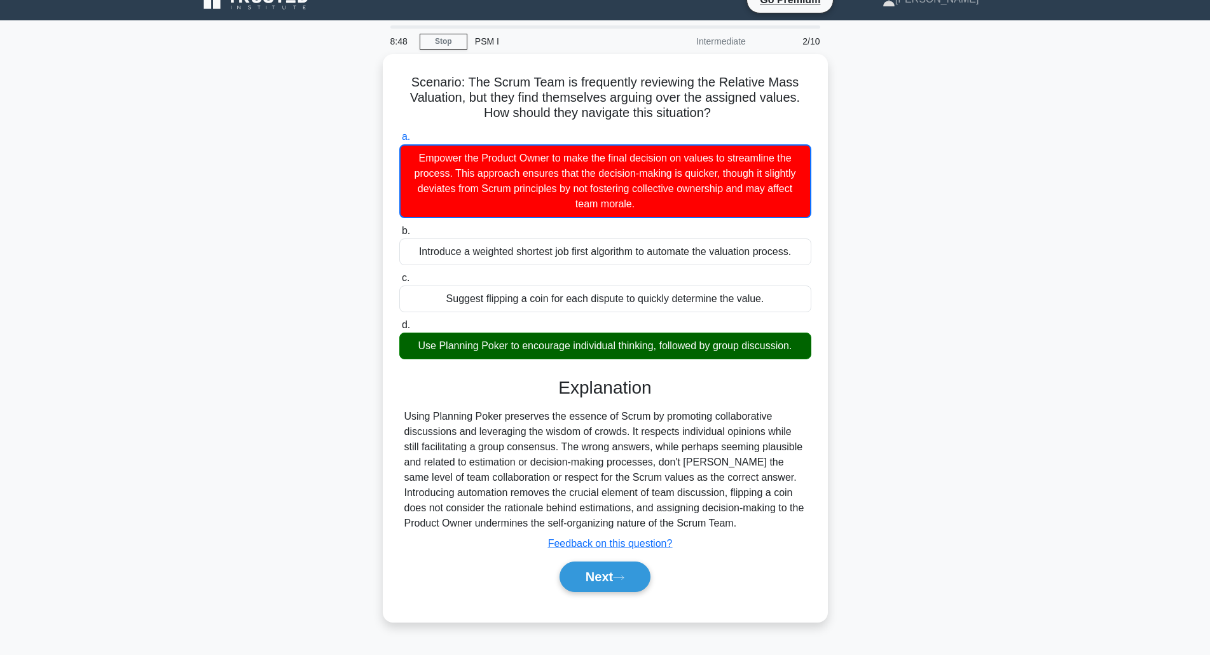
scroll to position [32, 0]
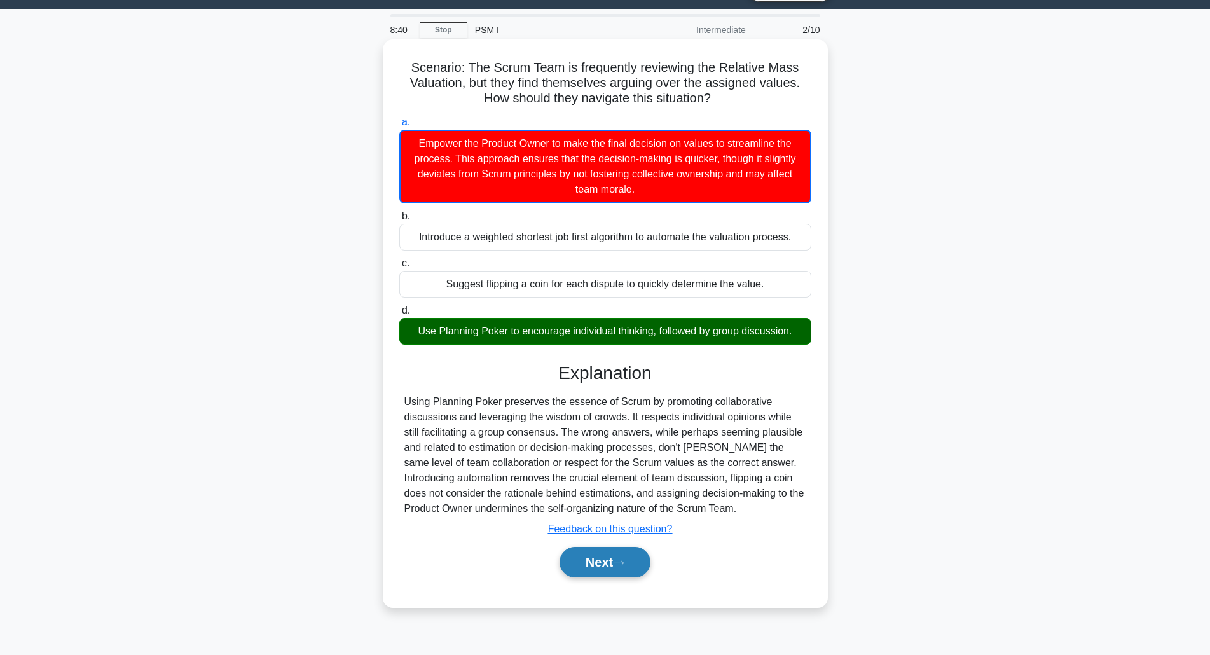
click at [572, 570] on button "Next" at bounding box center [605, 562] width 91 height 31
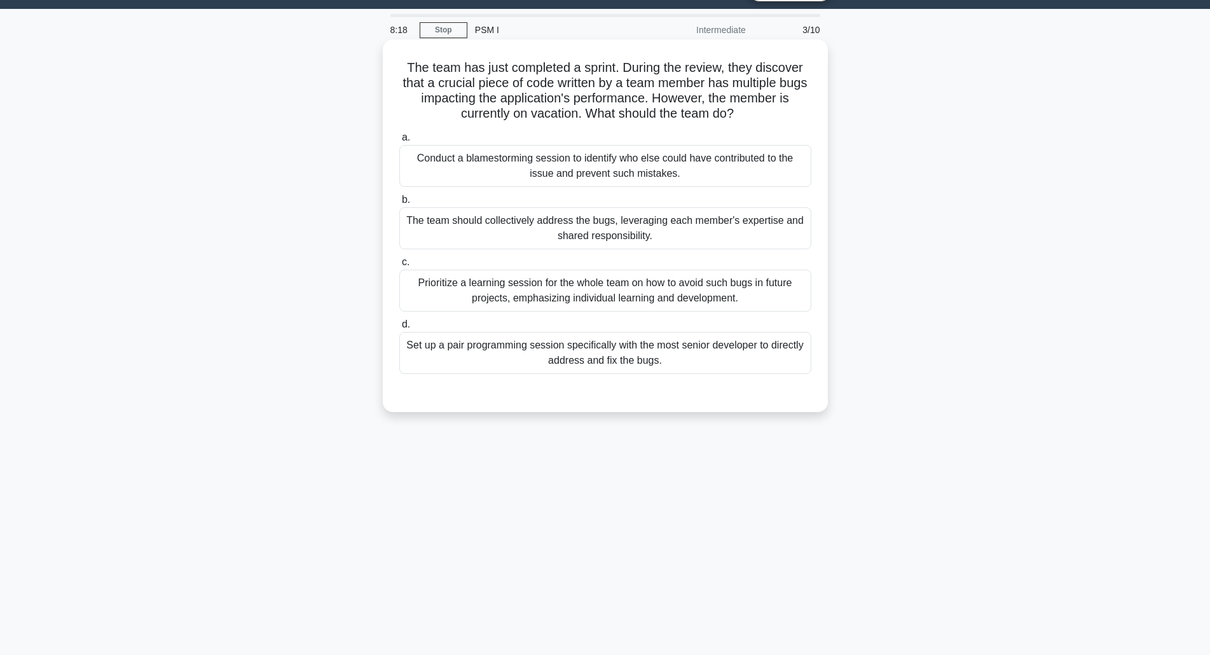
click at [466, 225] on div "The team should collectively address the bugs, leveraging each member's experti…" at bounding box center [605, 228] width 412 height 42
click at [399, 204] on input "b. The team should collectively address the bugs, leveraging each member's expe…" at bounding box center [399, 200] width 0 height 8
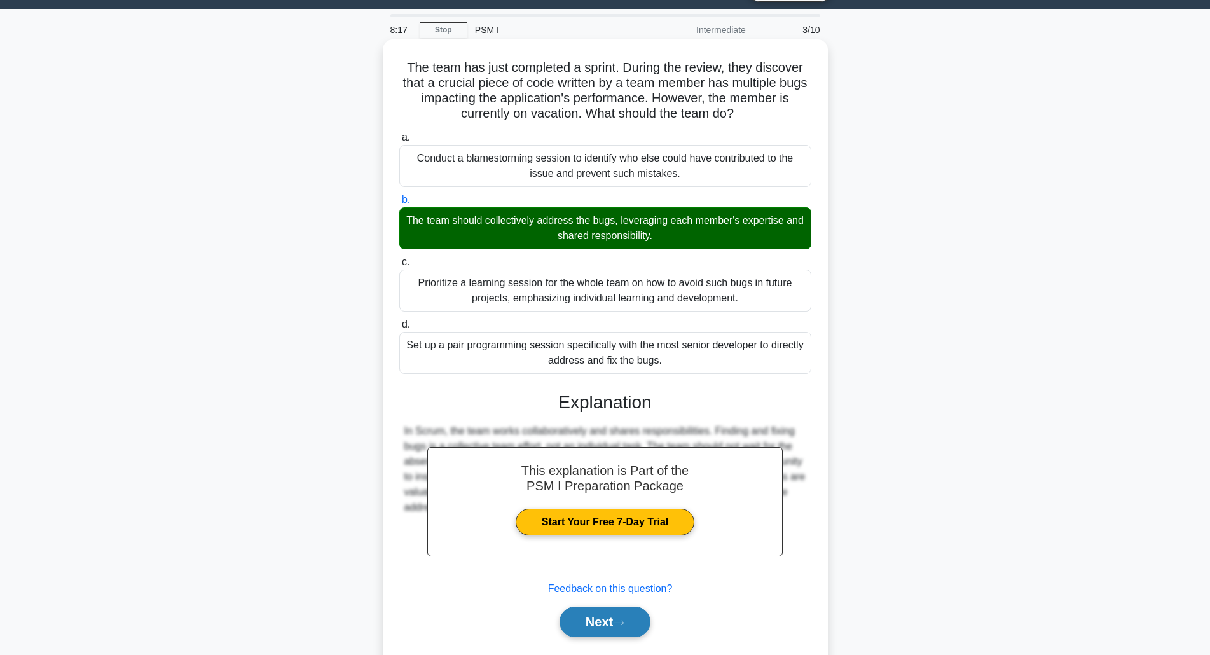
drag, startPoint x: 610, startPoint y: 625, endPoint x: 603, endPoint y: 611, distance: 15.6
click at [610, 625] on button "Next" at bounding box center [605, 622] width 91 height 31
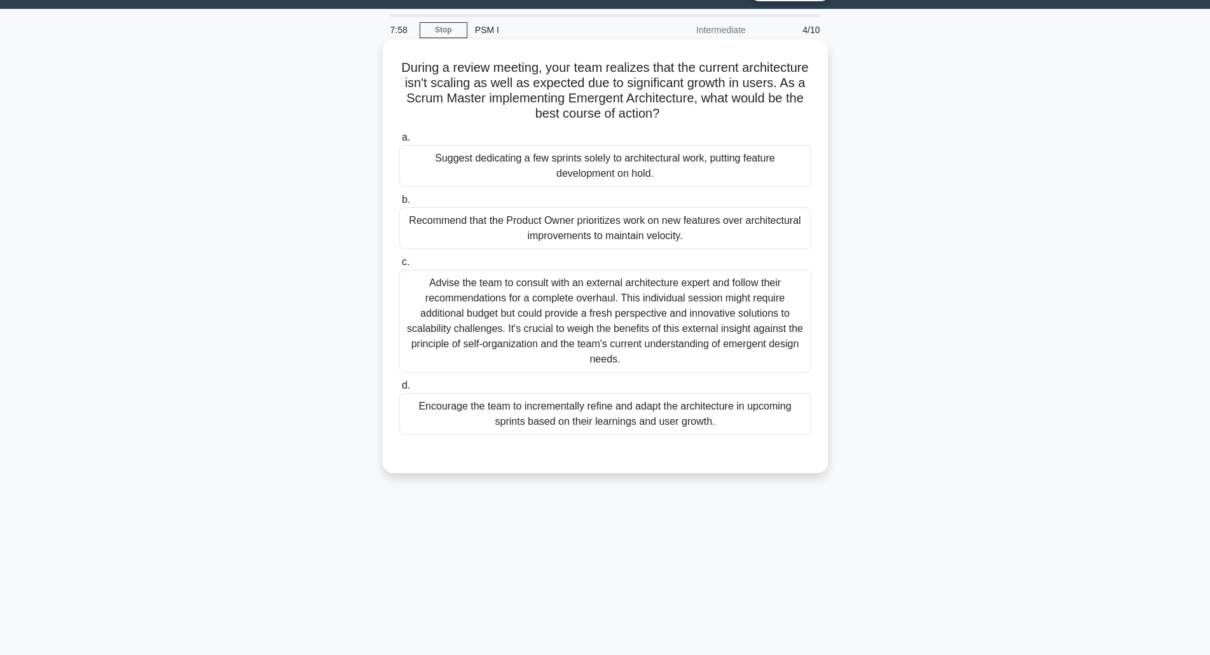
click at [594, 417] on div "Encourage the team to incrementally refine and adapt the architecture in upcomi…" at bounding box center [605, 414] width 412 height 42
click at [399, 390] on input "d. Encourage the team to incrementally refine and adapt the architecture in upc…" at bounding box center [399, 385] width 0 height 8
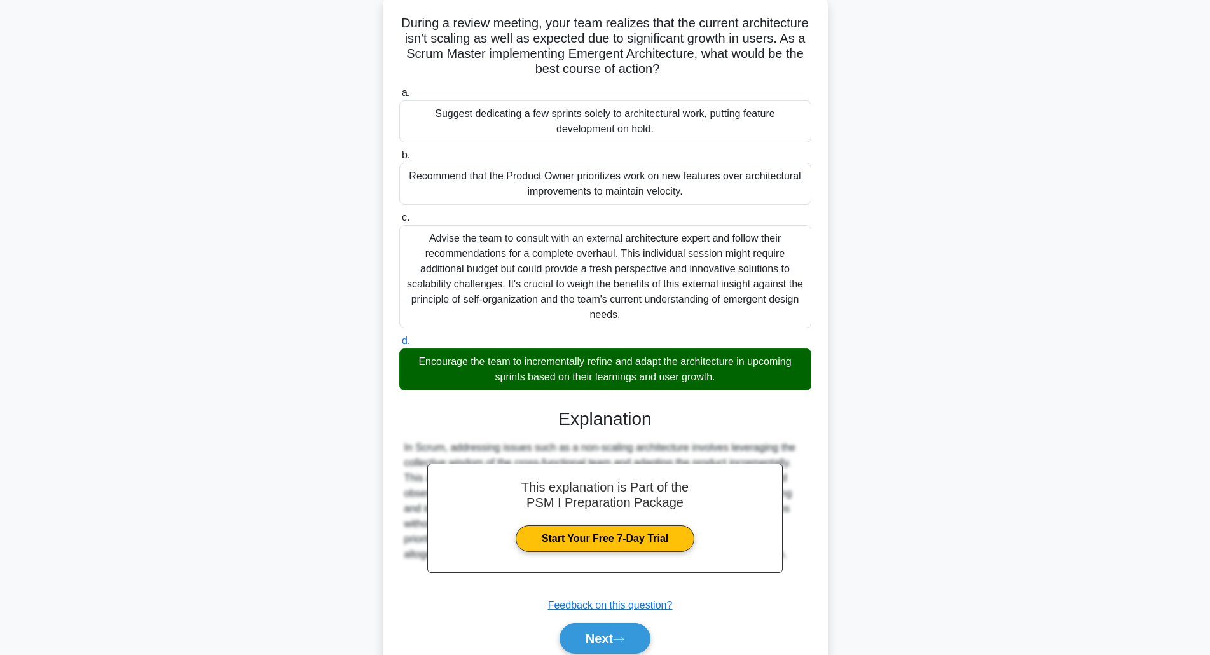
scroll to position [130, 0]
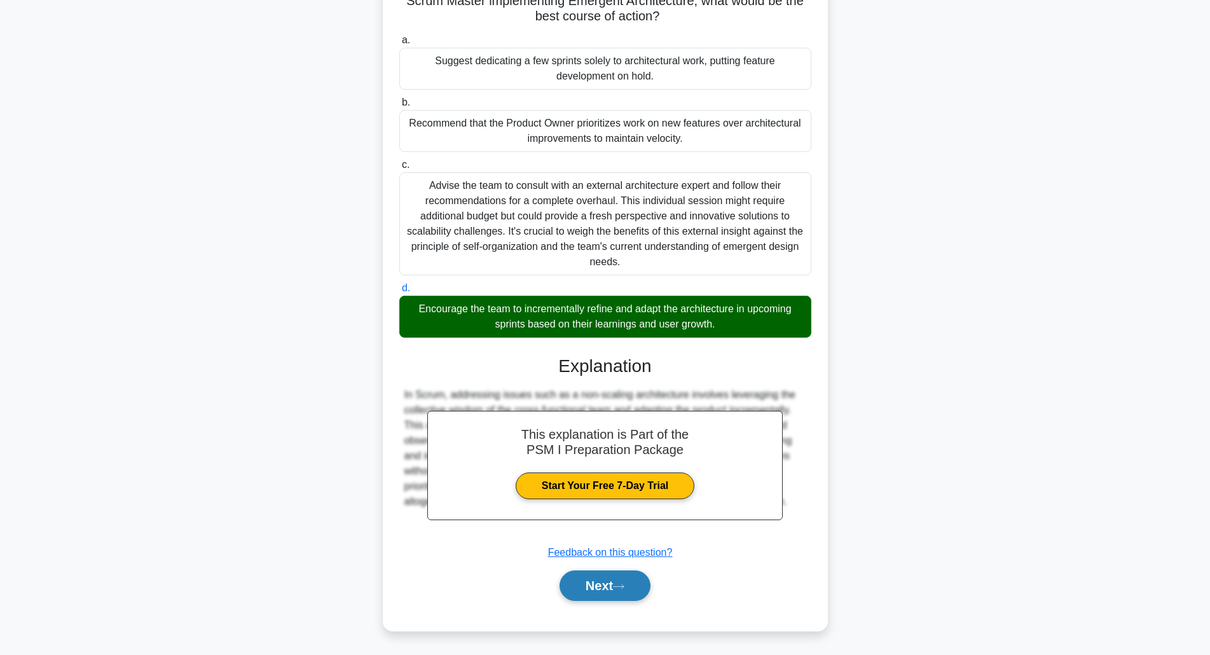
click at [600, 596] on button "Next" at bounding box center [605, 585] width 91 height 31
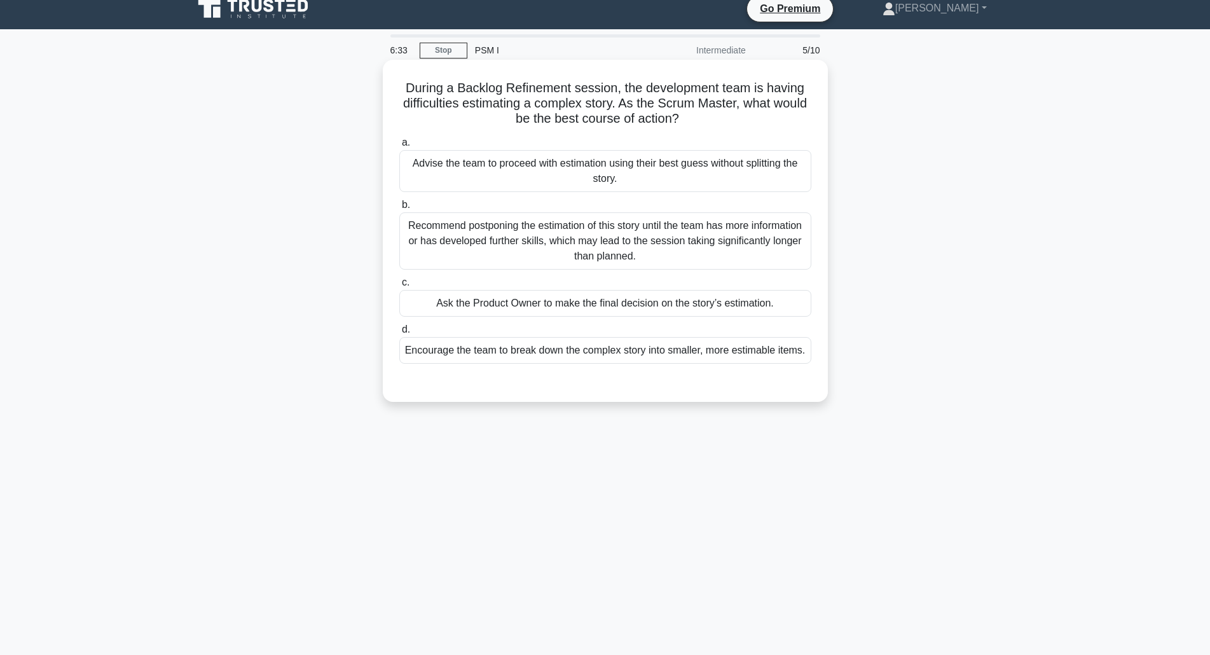
scroll to position [0, 0]
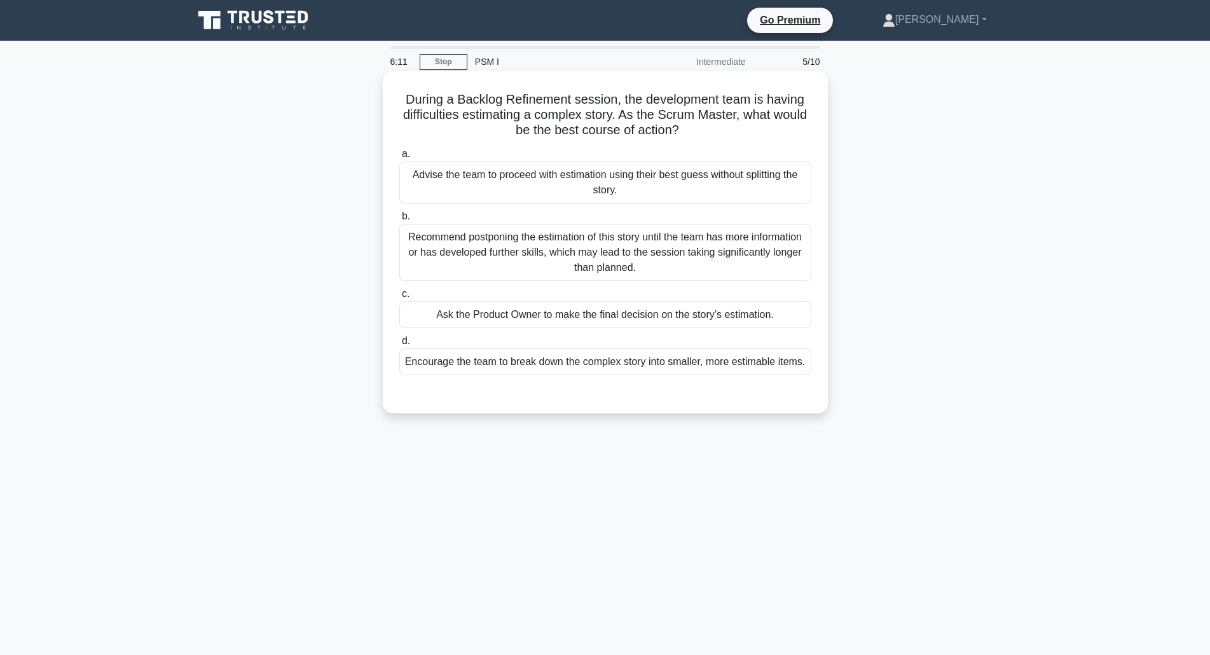
click at [456, 365] on div "Encourage the team to break down the complex story into smaller, more estimable…" at bounding box center [605, 361] width 412 height 27
click at [399, 345] on input "d. Encourage the team to break down the complex story into smaller, more estima…" at bounding box center [399, 341] width 0 height 8
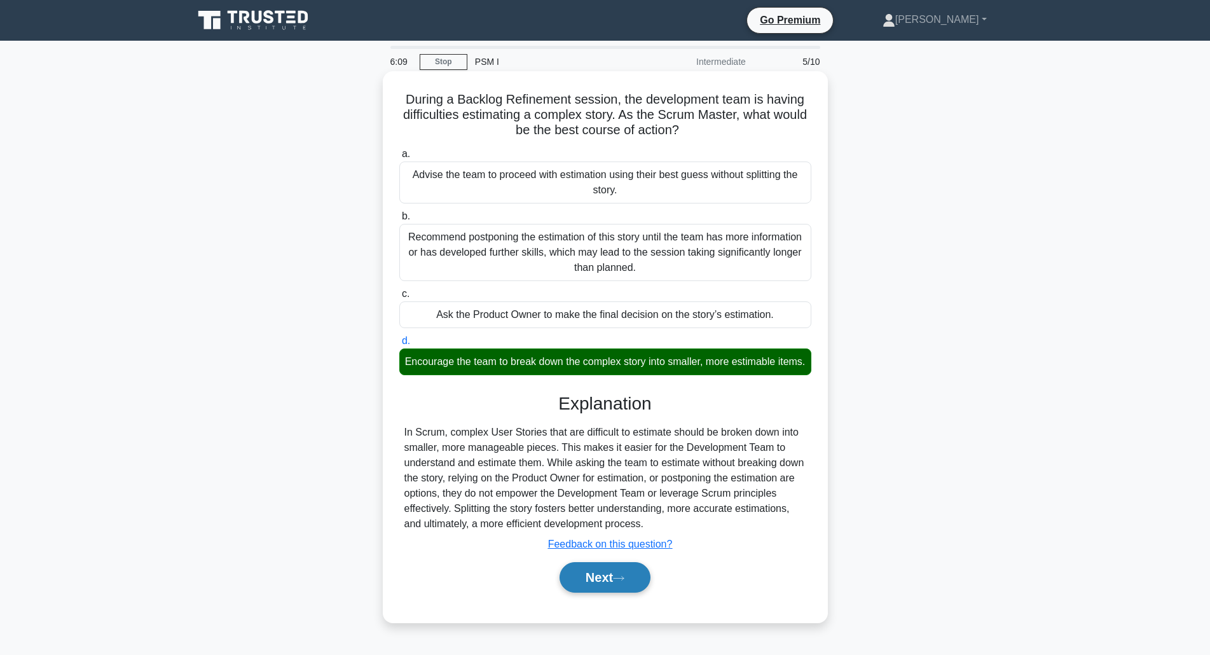
click at [605, 589] on button "Next" at bounding box center [605, 577] width 91 height 31
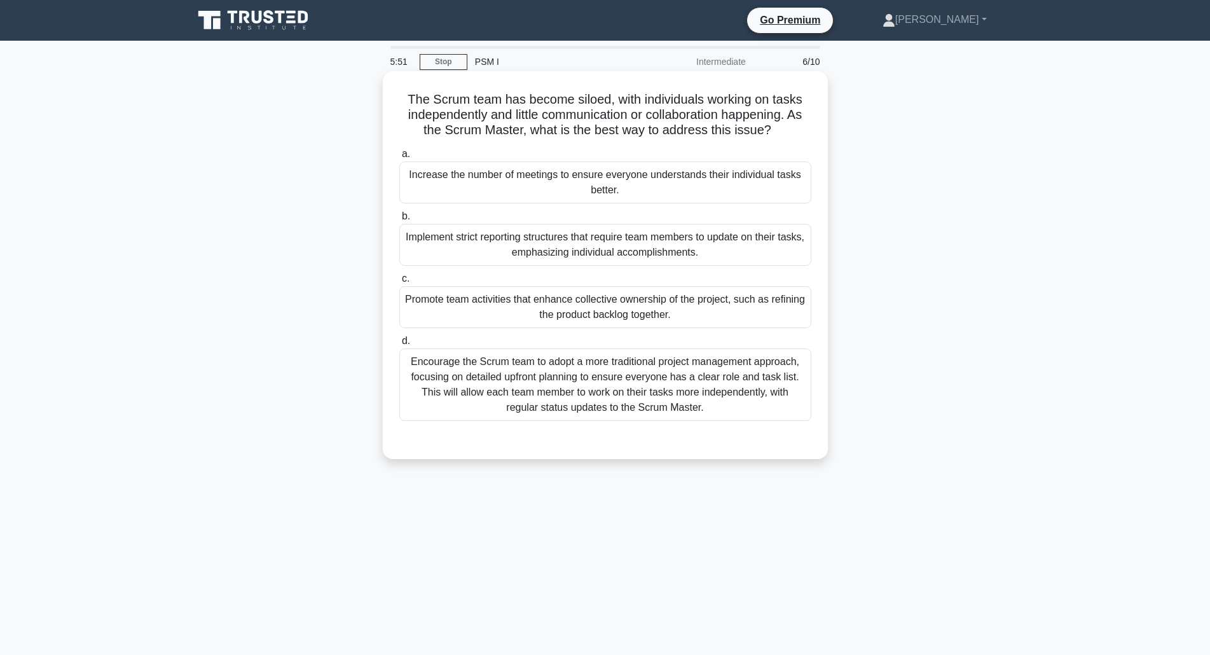
click at [594, 314] on div "Promote team activities that enhance collective ownership of the project, such …" at bounding box center [605, 307] width 412 height 42
click at [399, 283] on input "c. Promote team activities that enhance collective ownership of the project, su…" at bounding box center [399, 279] width 0 height 8
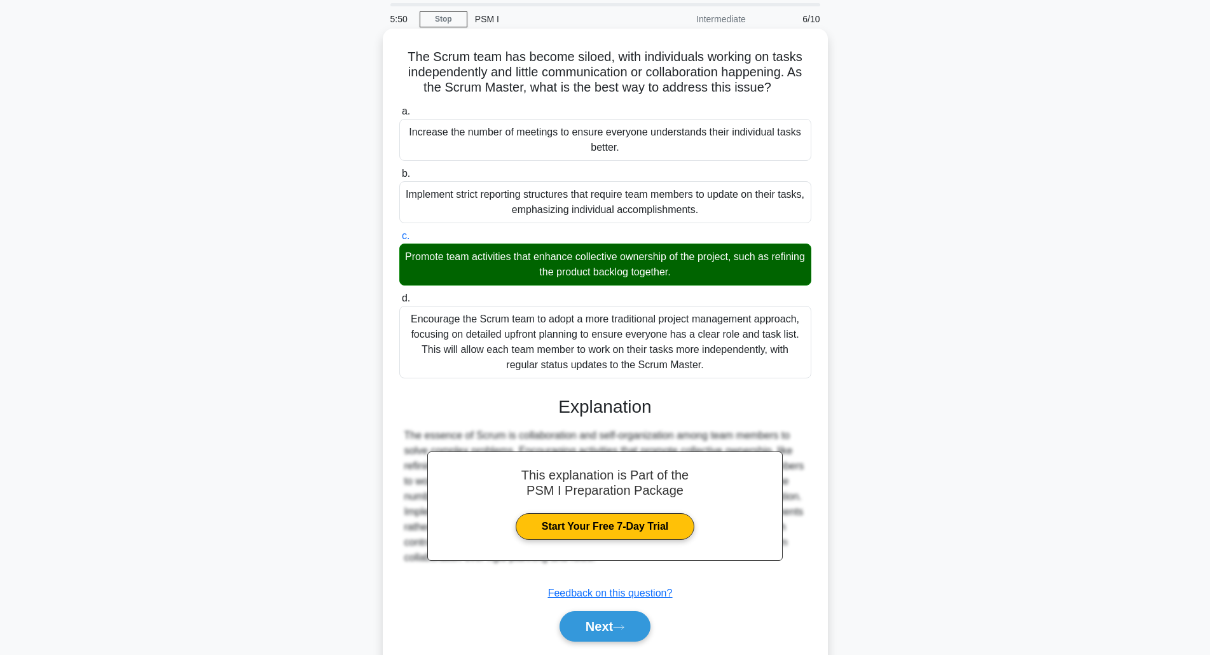
scroll to position [84, 0]
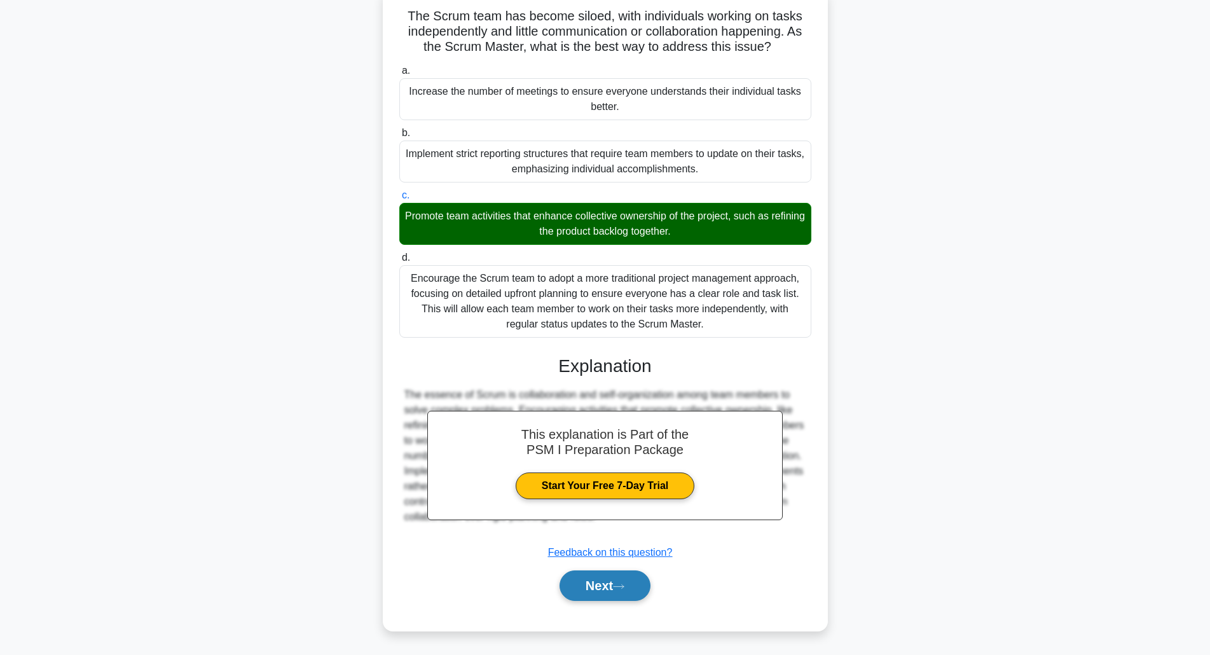
click at [587, 587] on button "Next" at bounding box center [605, 585] width 91 height 31
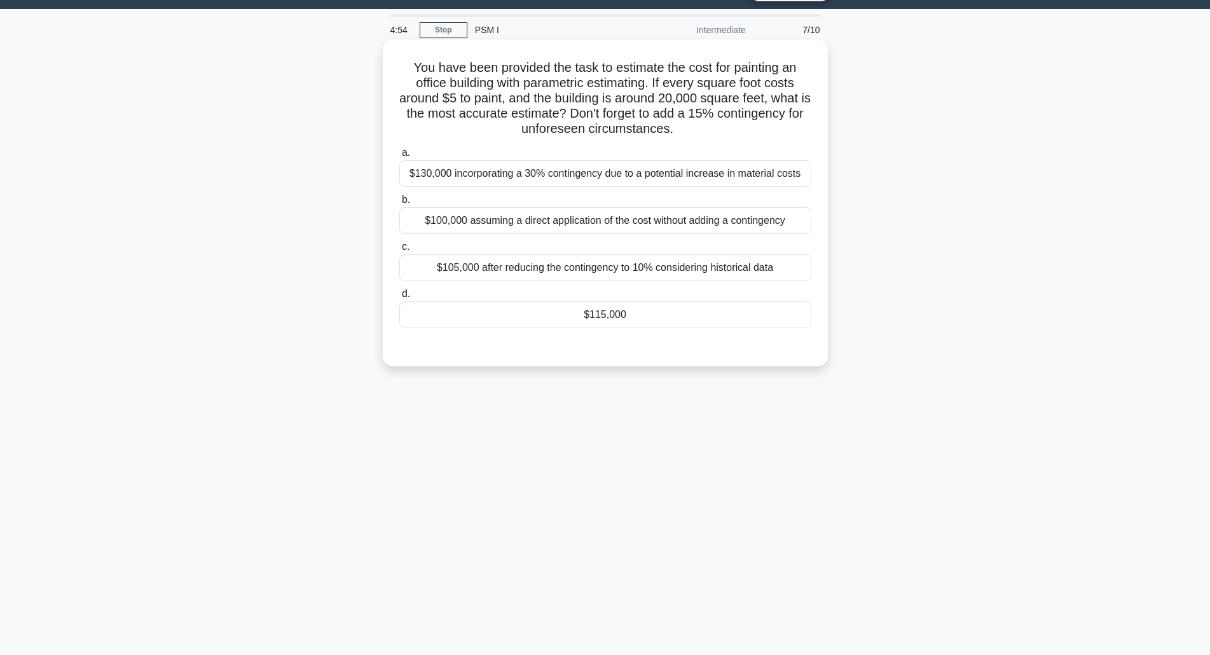
click at [620, 317] on div "$115,000" at bounding box center [605, 314] width 412 height 27
click at [399, 298] on input "d. $115,000" at bounding box center [399, 294] width 0 height 8
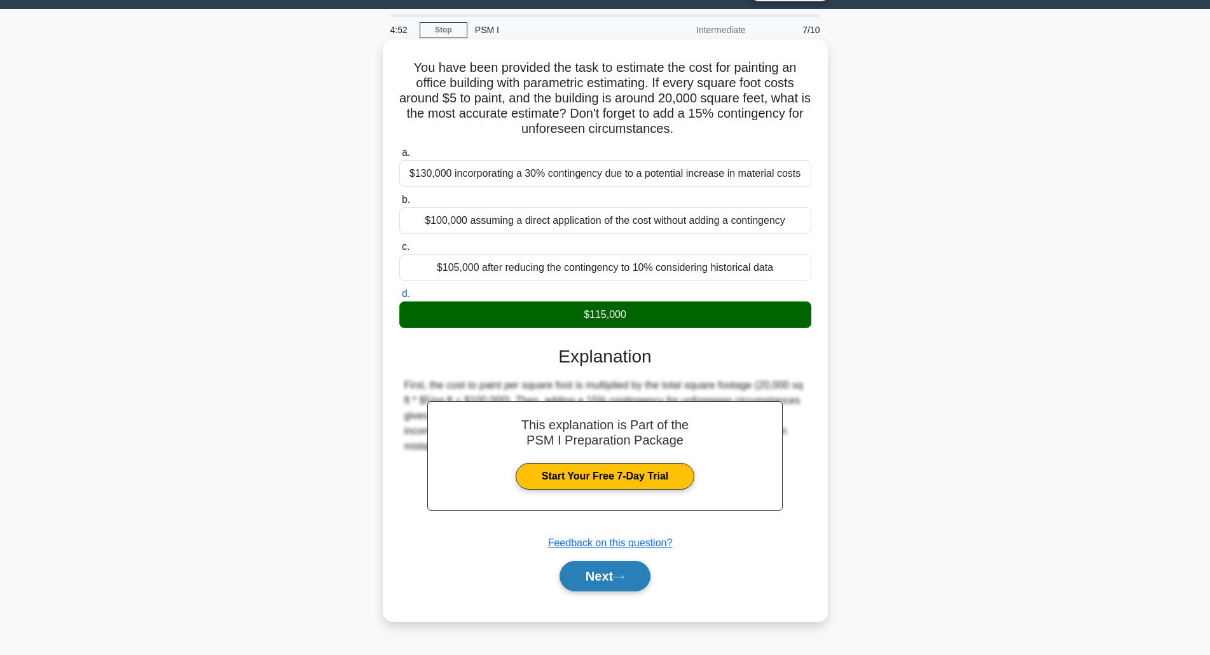
click at [589, 574] on button "Next" at bounding box center [605, 576] width 91 height 31
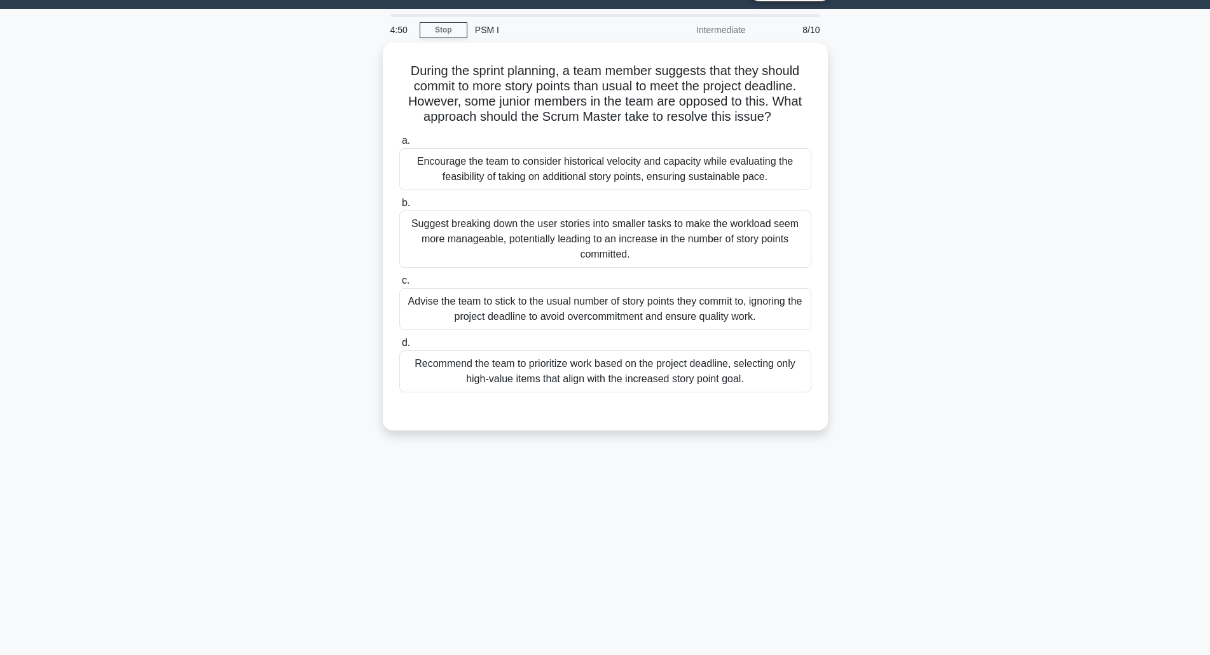
scroll to position [0, 0]
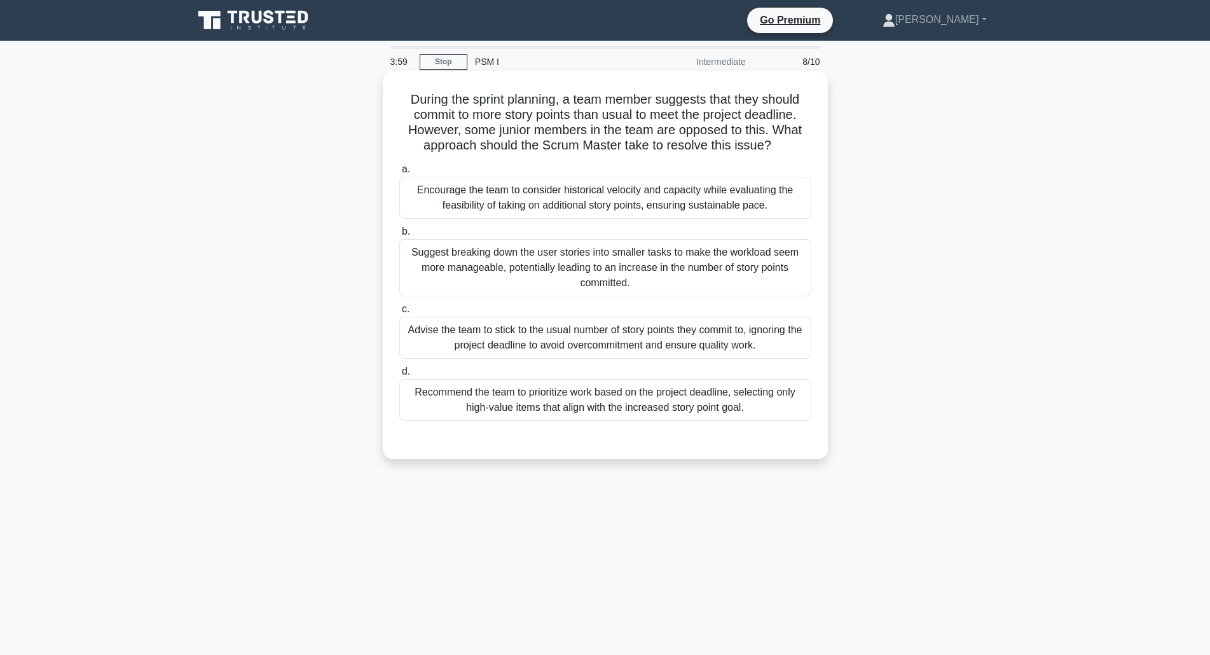
click at [608, 203] on div "Encourage the team to consider historical velocity and capacity while evaluatin…" at bounding box center [605, 198] width 412 height 42
click at [399, 174] on input "a. Encourage the team to consider historical velocity and capacity while evalua…" at bounding box center [399, 169] width 0 height 8
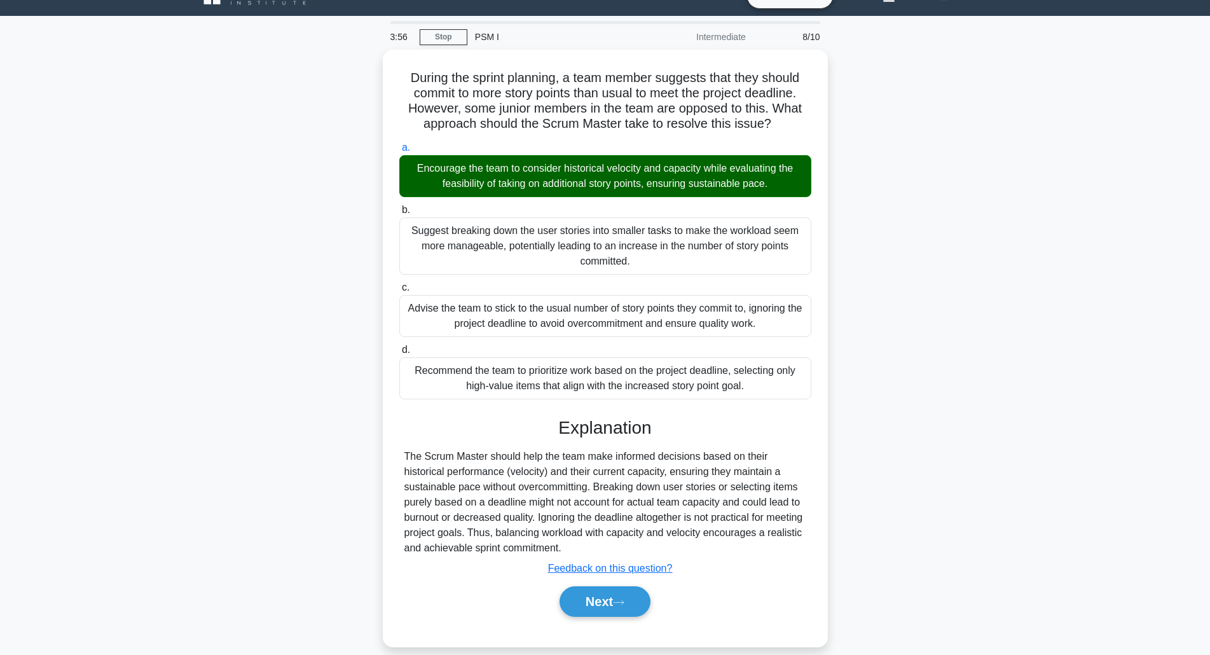
scroll to position [38, 0]
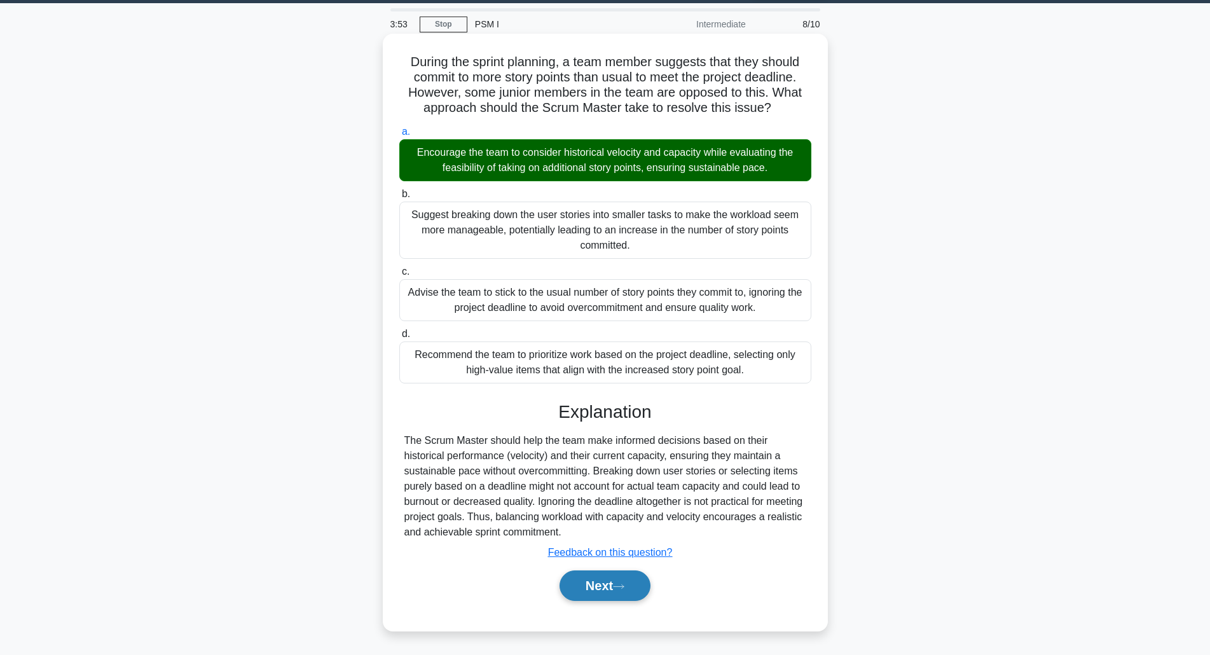
click at [603, 584] on button "Next" at bounding box center [605, 585] width 91 height 31
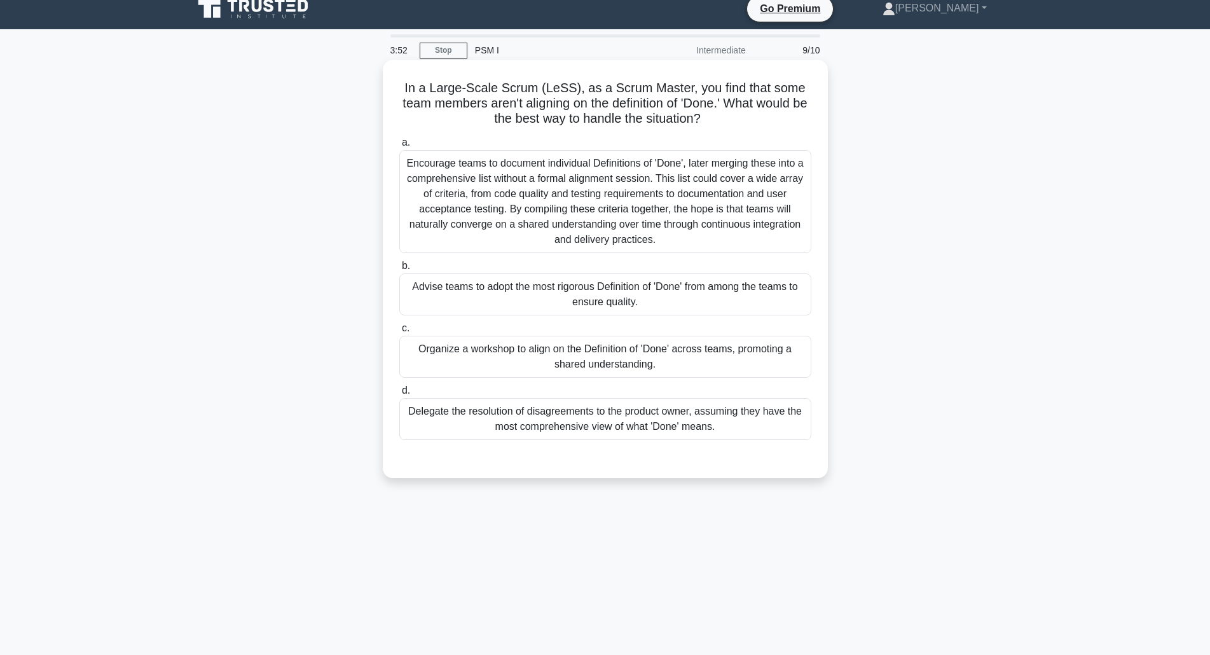
scroll to position [0, 0]
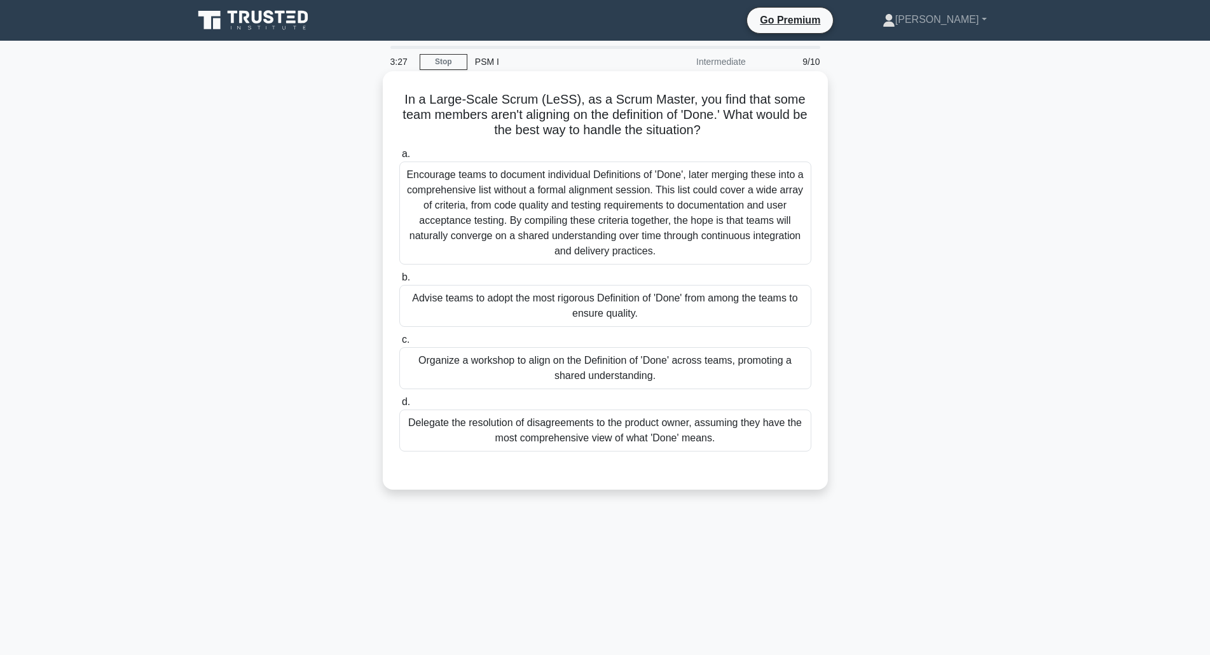
click at [582, 362] on div "Organize a workshop to align on the Definition of 'Done' across teams, promotin…" at bounding box center [605, 368] width 412 height 42
click at [399, 344] on input "c. Organize a workshop to align on the Definition of 'Done' across teams, promo…" at bounding box center [399, 340] width 0 height 8
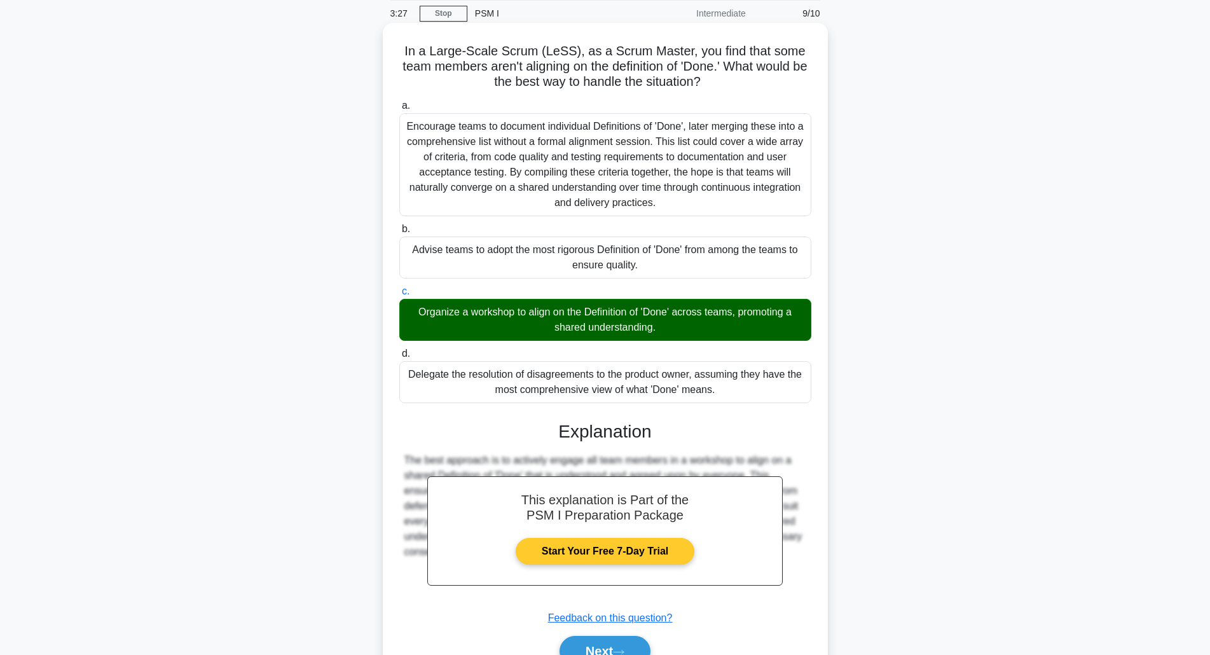
scroll to position [114, 0]
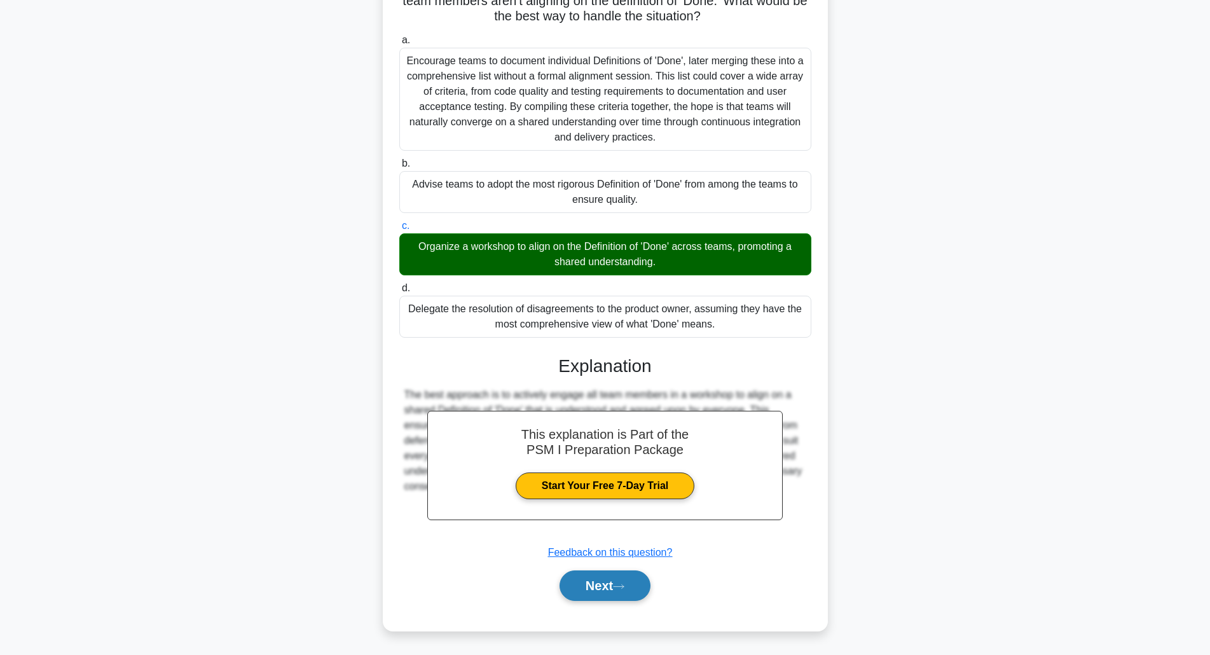
drag, startPoint x: 592, startPoint y: 587, endPoint x: 336, endPoint y: 448, distance: 291.1
click at [592, 587] on button "Next" at bounding box center [605, 585] width 91 height 31
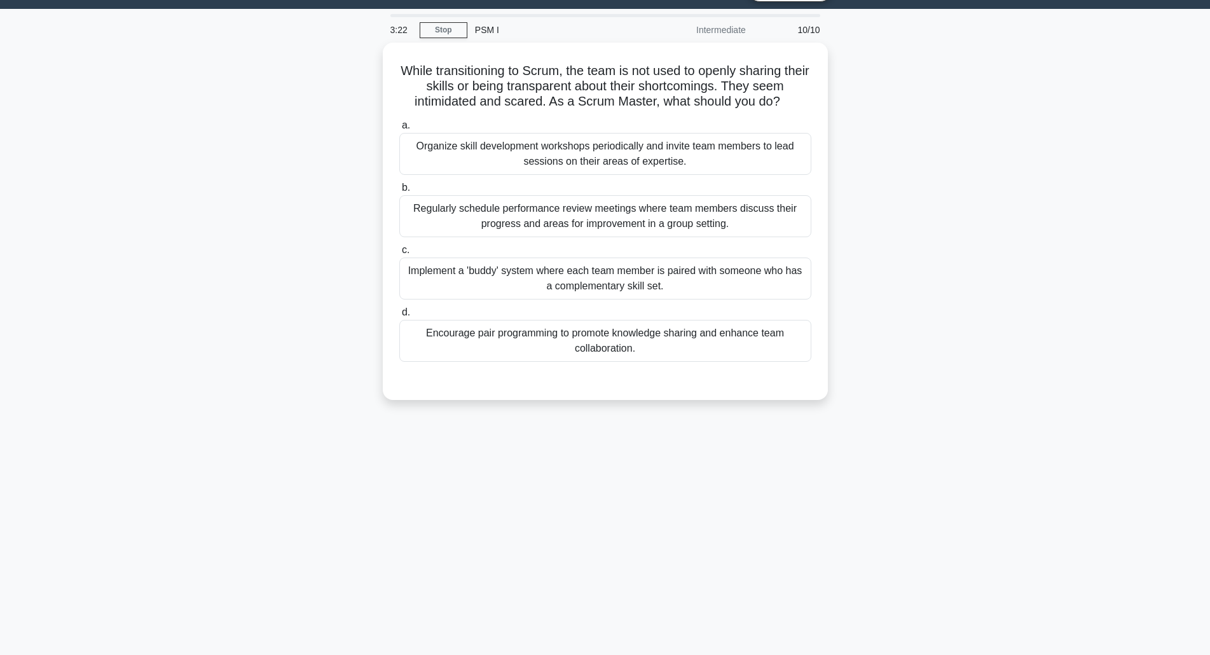
scroll to position [0, 0]
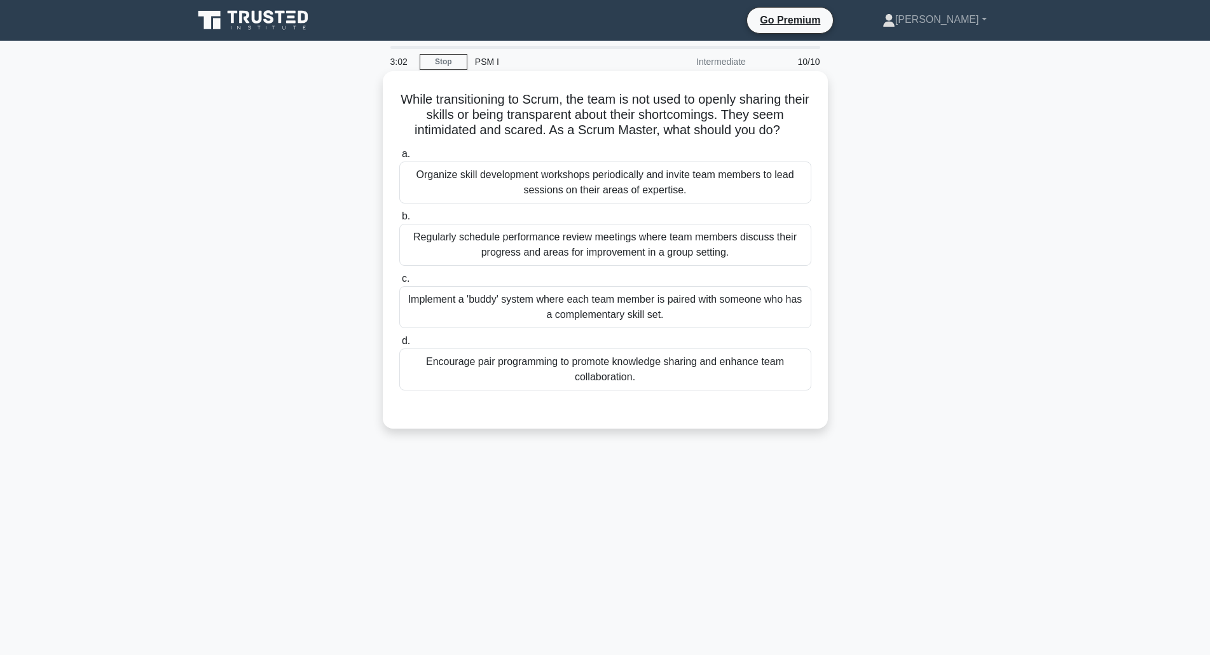
click at [561, 371] on div "Encourage pair programming to promote knowledge sharing and enhance team collab…" at bounding box center [605, 369] width 412 height 42
click at [399, 345] on input "d. Encourage pair programming to promote knowledge sharing and enhance team col…" at bounding box center [399, 341] width 0 height 8
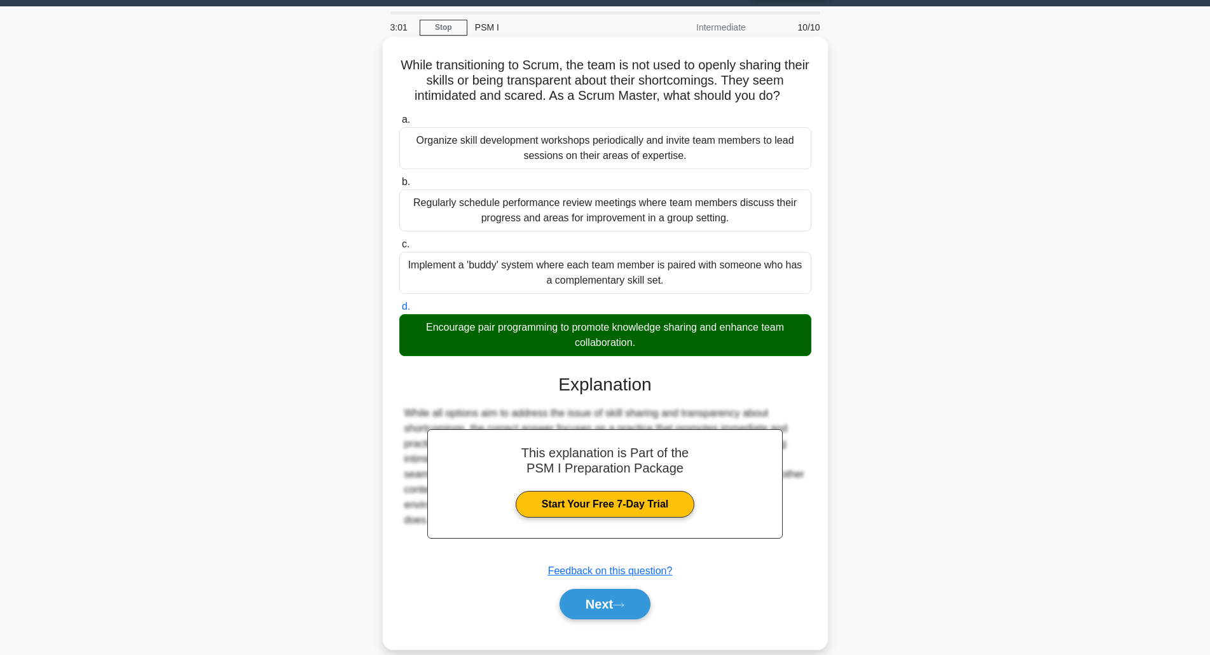
scroll to position [53, 0]
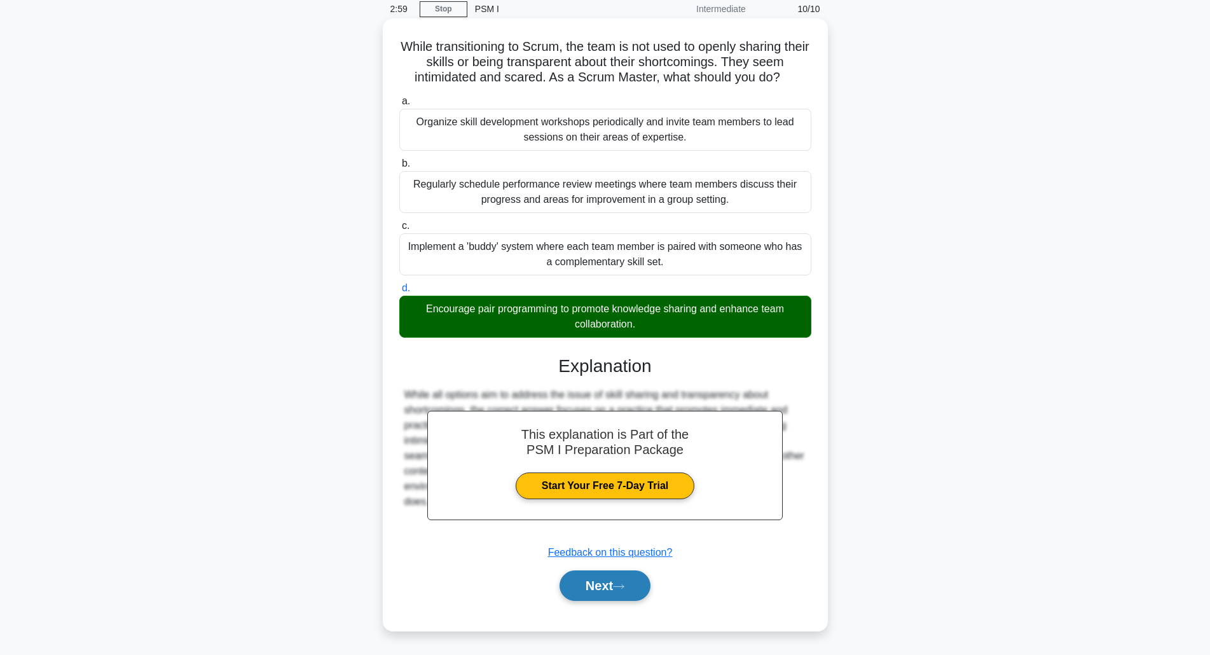
click at [605, 586] on button "Next" at bounding box center [605, 585] width 91 height 31
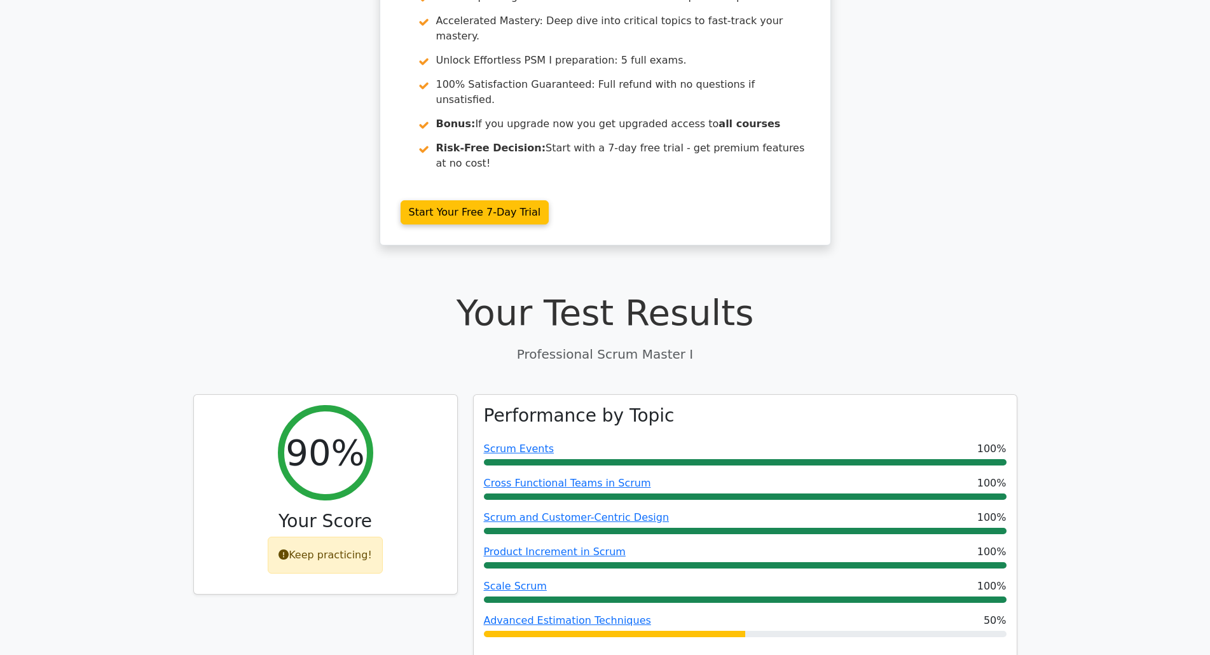
scroll to position [381, 0]
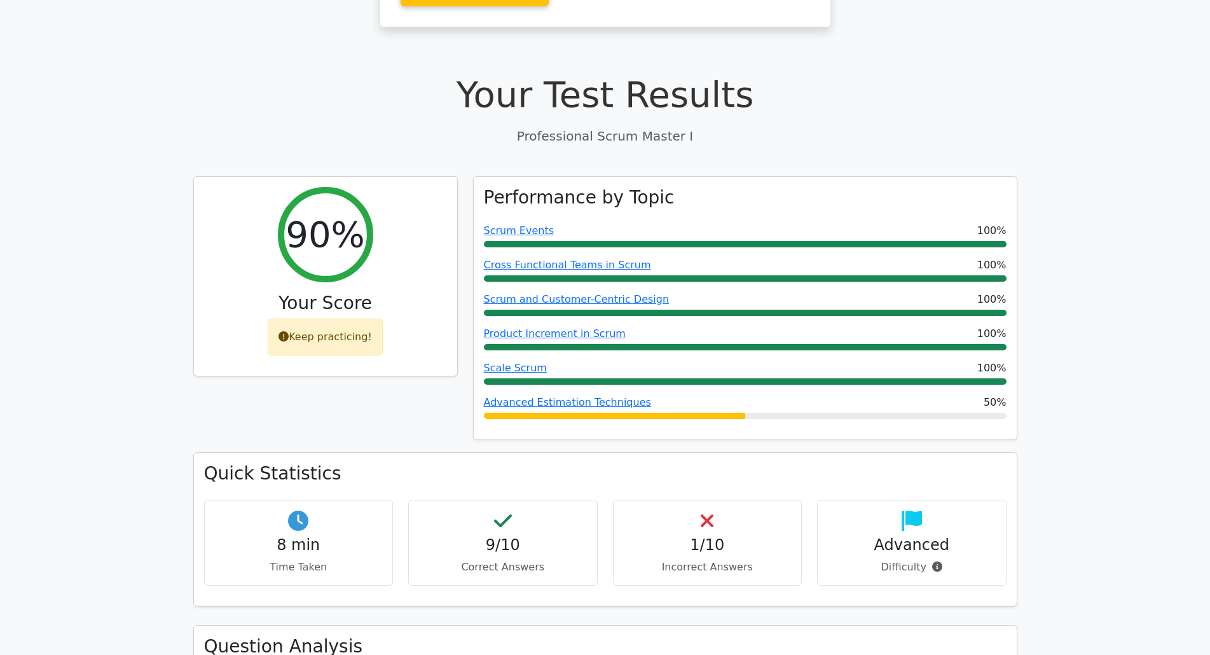
click at [714, 536] on h4 "1/10" at bounding box center [708, 545] width 168 height 18
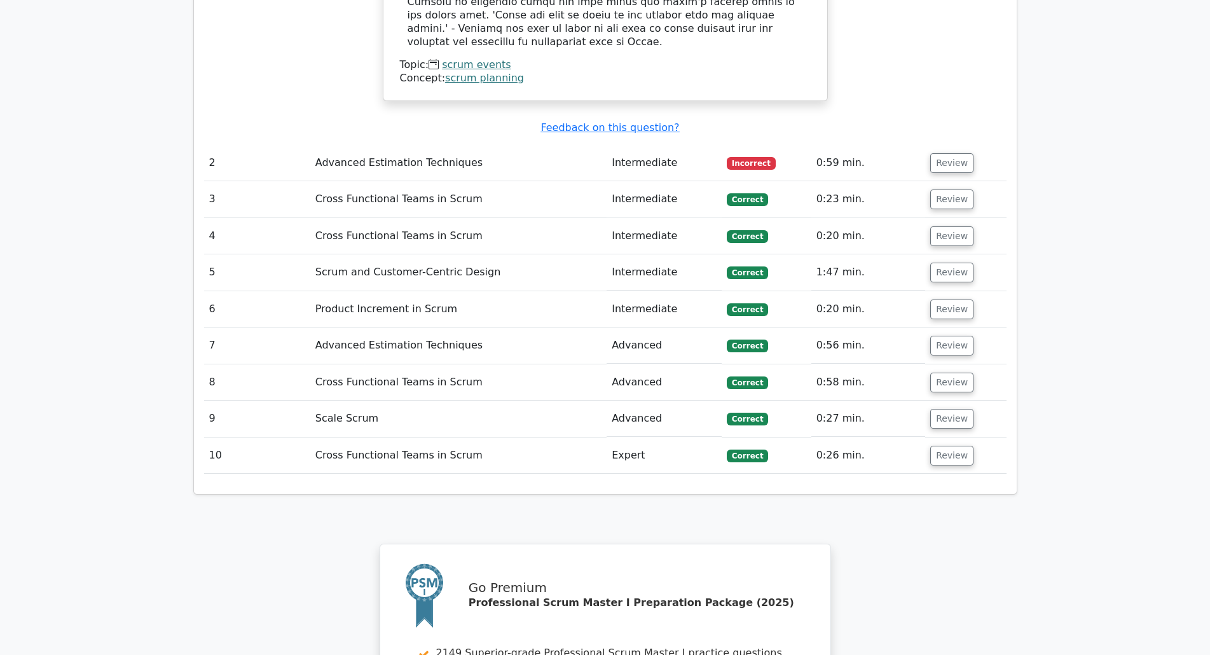
scroll to position [1462, 0]
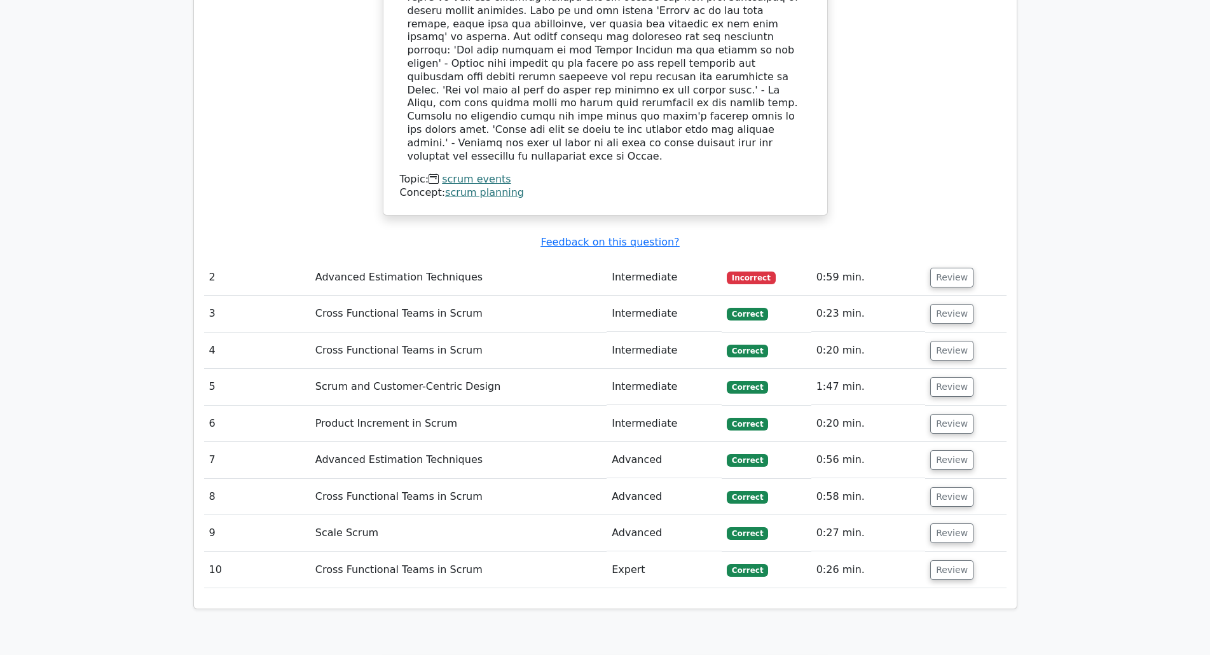
click at [352, 259] on td "Advanced Estimation Techniques" at bounding box center [458, 277] width 296 height 36
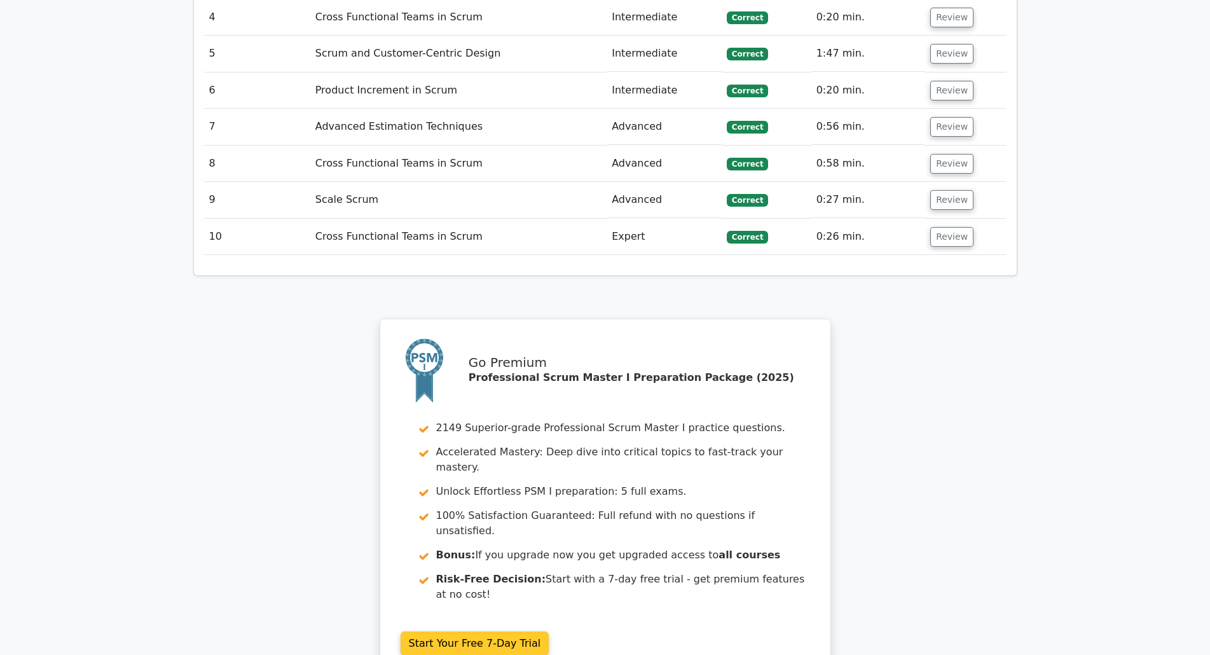
scroll to position [1966, 0]
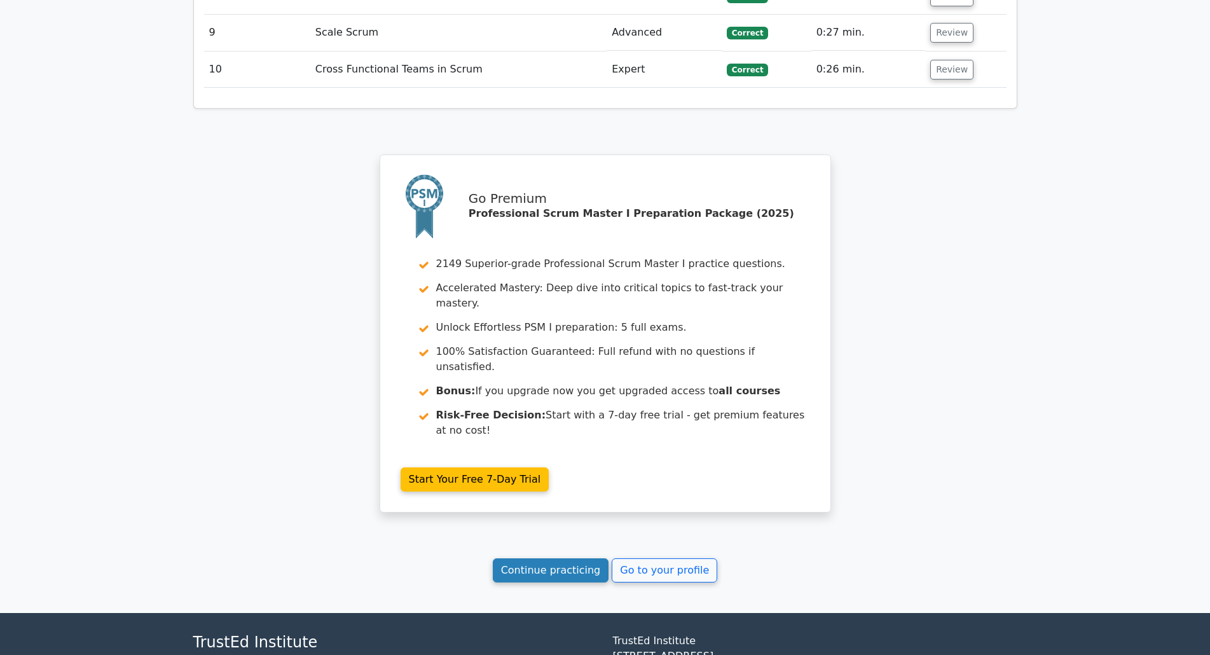
click at [556, 558] on link "Continue practicing" at bounding box center [551, 570] width 116 height 24
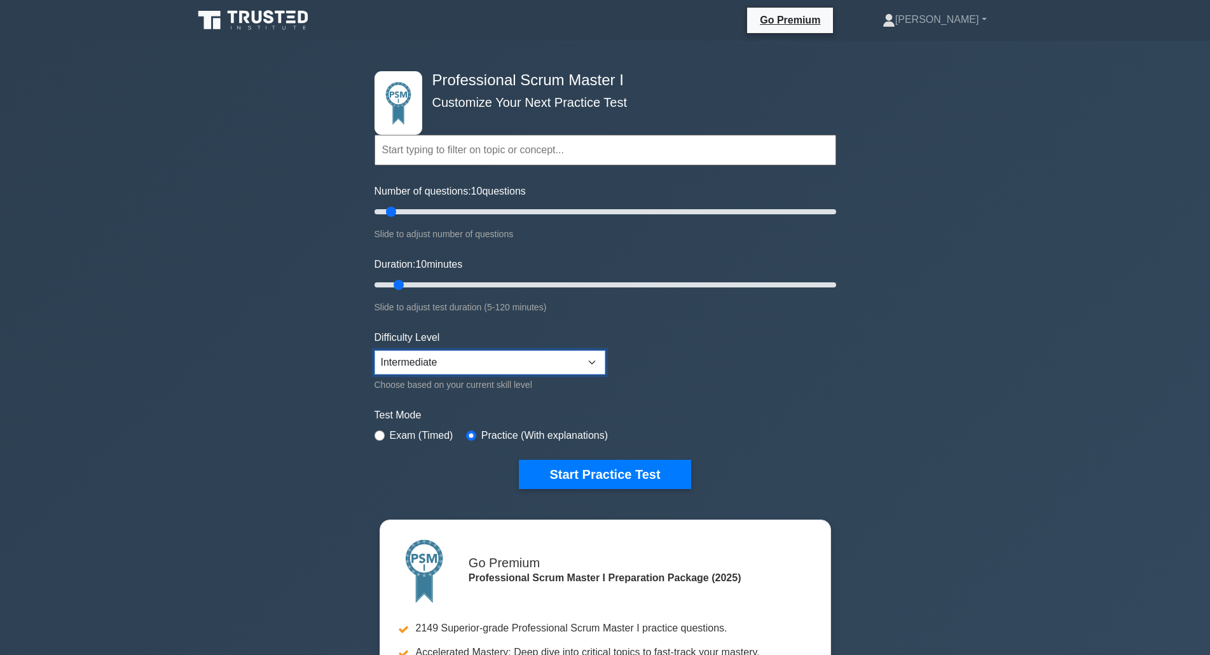
click at [488, 357] on select "Beginner Intermediate Expert" at bounding box center [489, 362] width 231 height 24
select select "expert"
click at [374, 350] on select "Beginner Intermediate Expert" at bounding box center [489, 362] width 231 height 24
click at [595, 468] on button "Start Practice Test" at bounding box center [605, 474] width 172 height 29
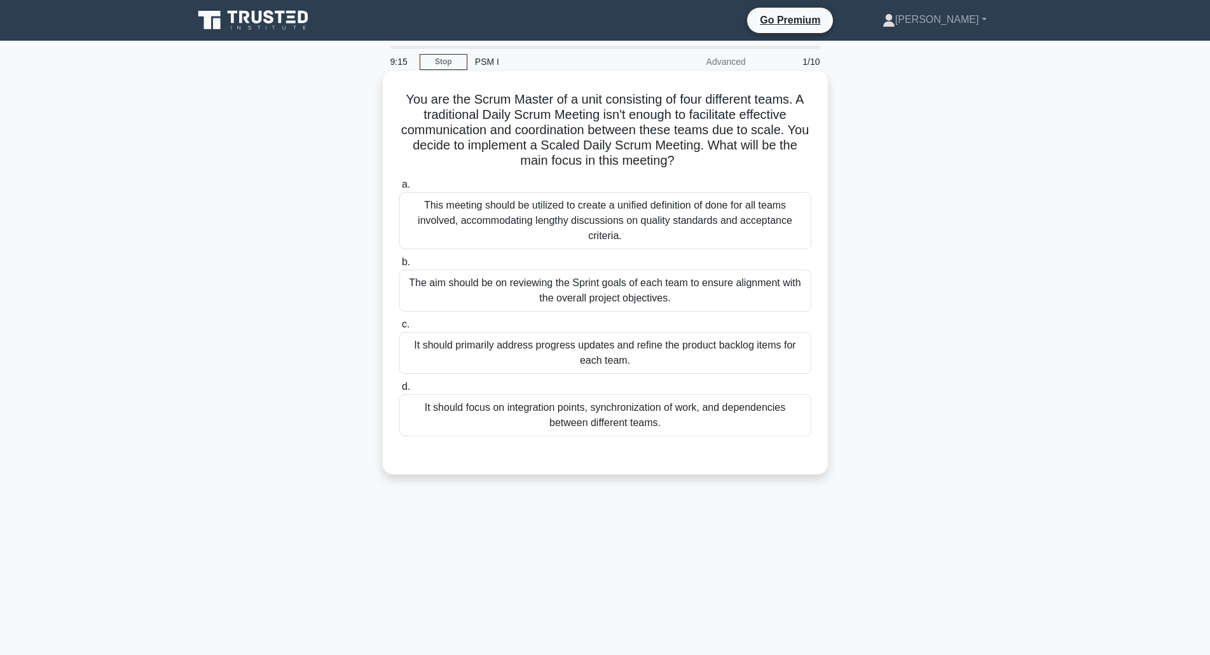
click at [543, 411] on div "It should focus on integration points, synchronization of work, and dependencie…" at bounding box center [605, 415] width 412 height 42
click at [399, 391] on input "d. It should focus on integration points, synchronization of work, and dependen…" at bounding box center [399, 387] width 0 height 8
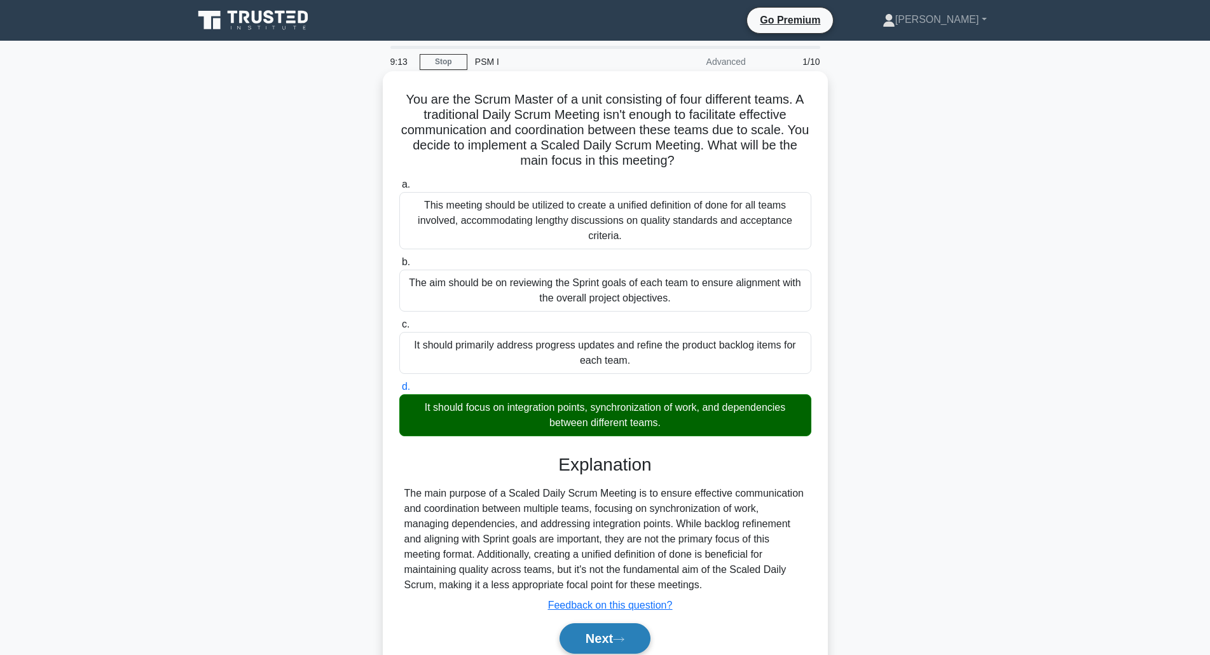
drag, startPoint x: 615, startPoint y: 641, endPoint x: 585, endPoint y: 635, distance: 31.2
click at [615, 641] on button "Next" at bounding box center [605, 638] width 91 height 31
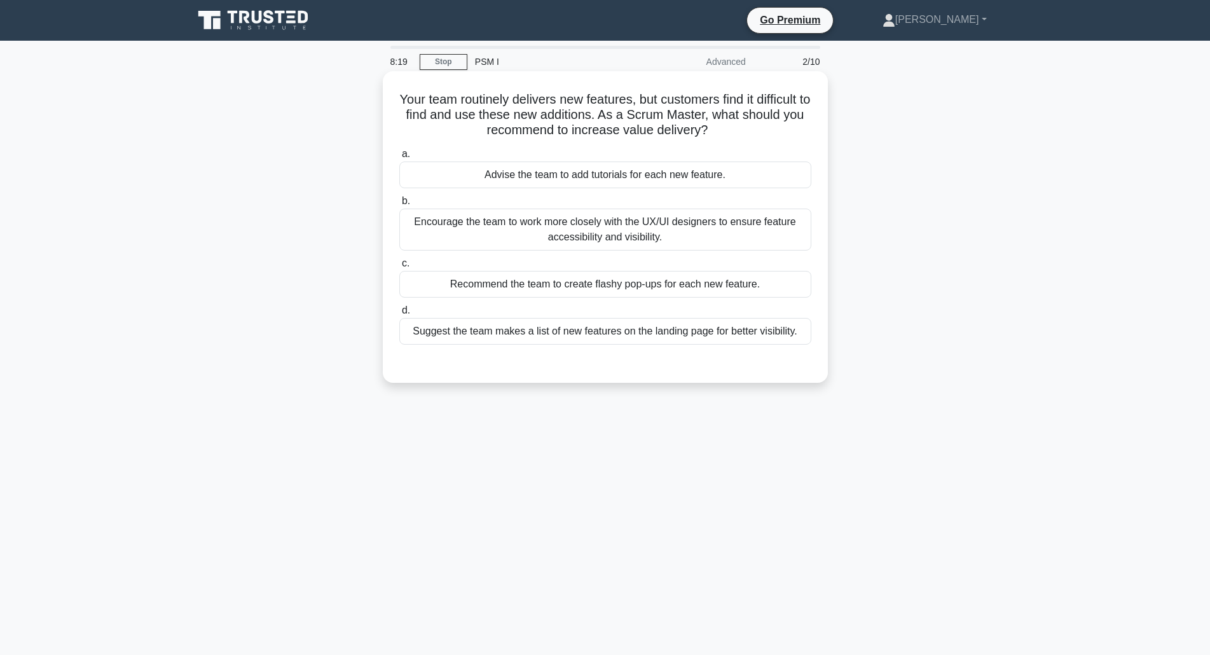
click at [540, 237] on div "Encourage the team to work more closely with the UX/UI designers to ensure feat…" at bounding box center [605, 230] width 412 height 42
click at [399, 205] on input "b. Encourage the team to work more closely with the UX/UI designers to ensure f…" at bounding box center [399, 201] width 0 height 8
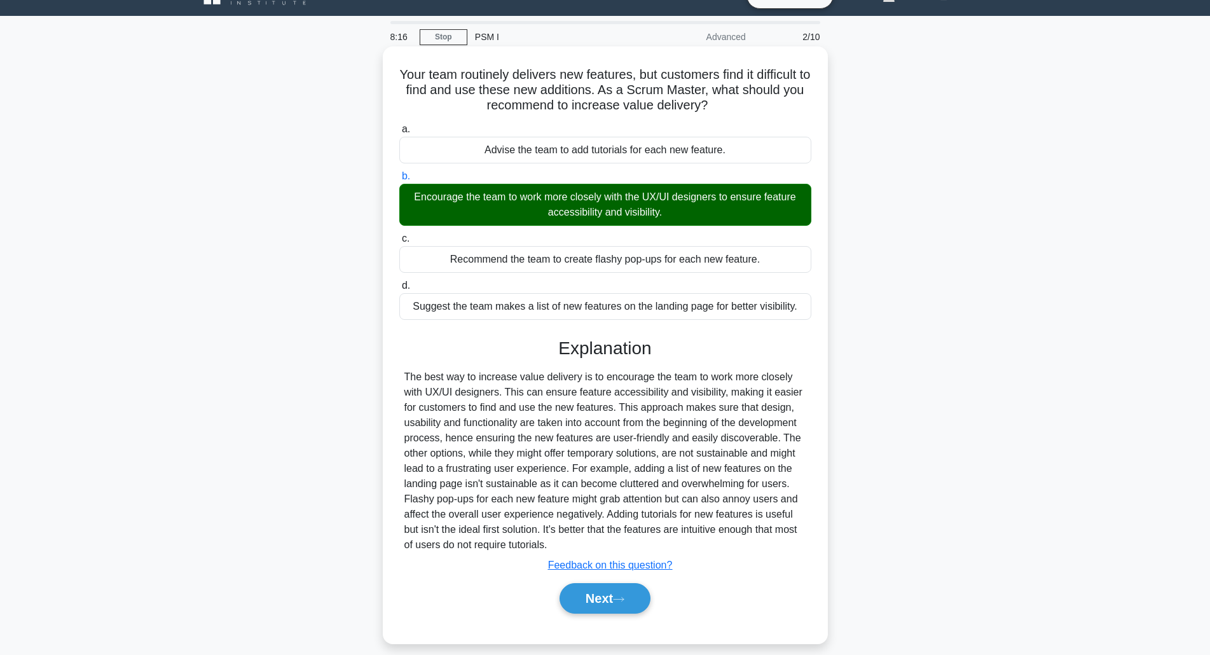
scroll to position [38, 0]
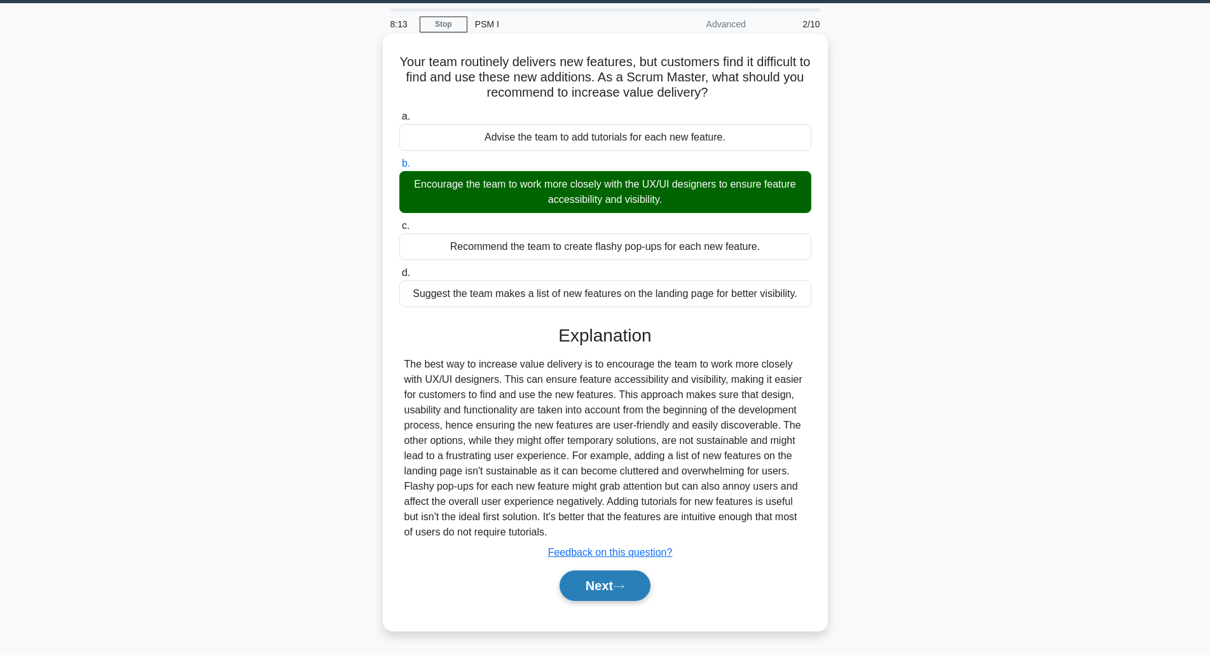
click at [603, 577] on button "Next" at bounding box center [605, 585] width 91 height 31
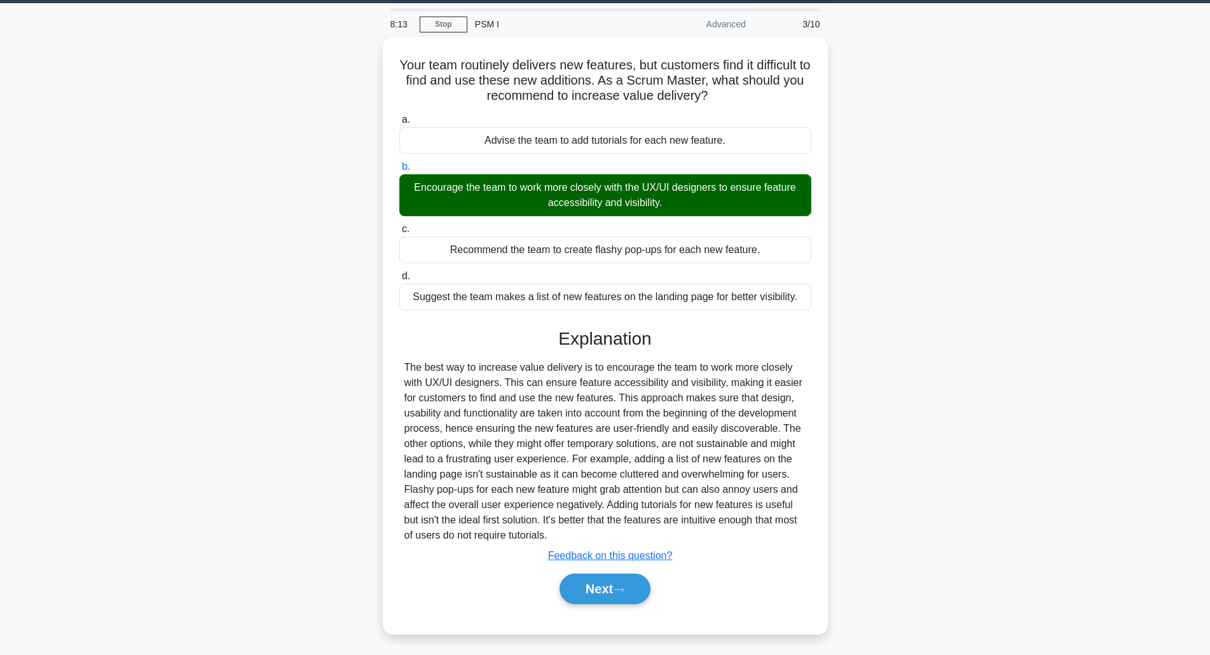
scroll to position [32, 0]
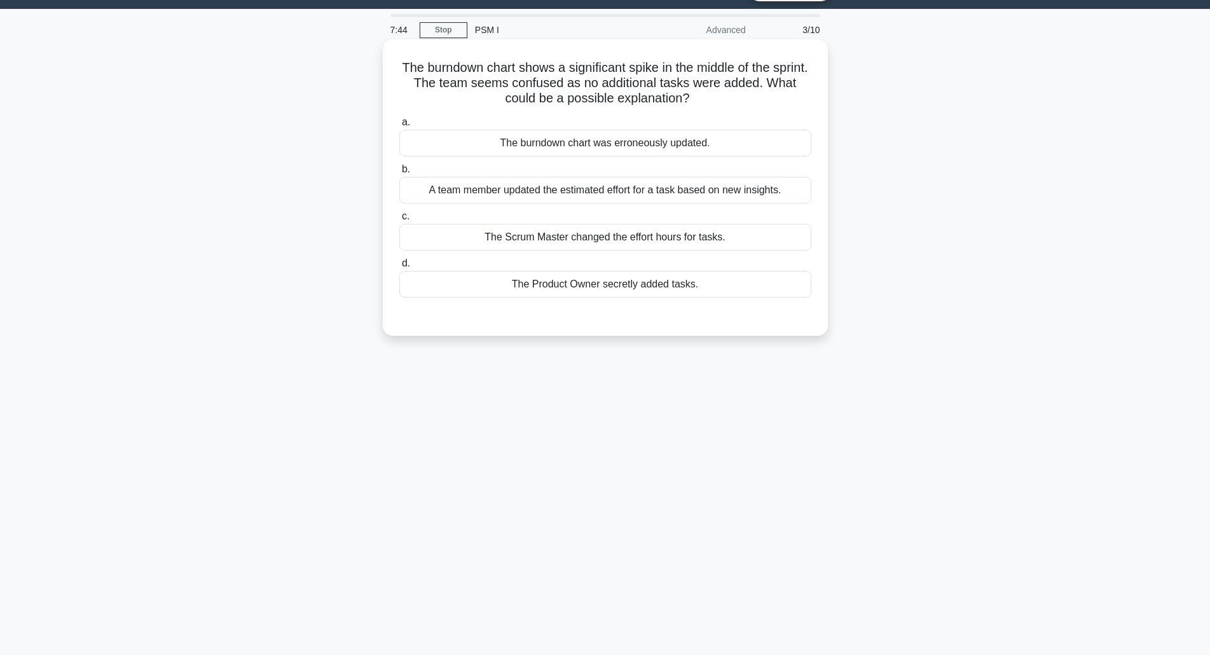
click at [656, 191] on div "A team member updated the estimated effort for a task based on new insights." at bounding box center [605, 190] width 412 height 27
click at [399, 174] on input "b. A team member updated the estimated effort for a task based on new insights." at bounding box center [399, 169] width 0 height 8
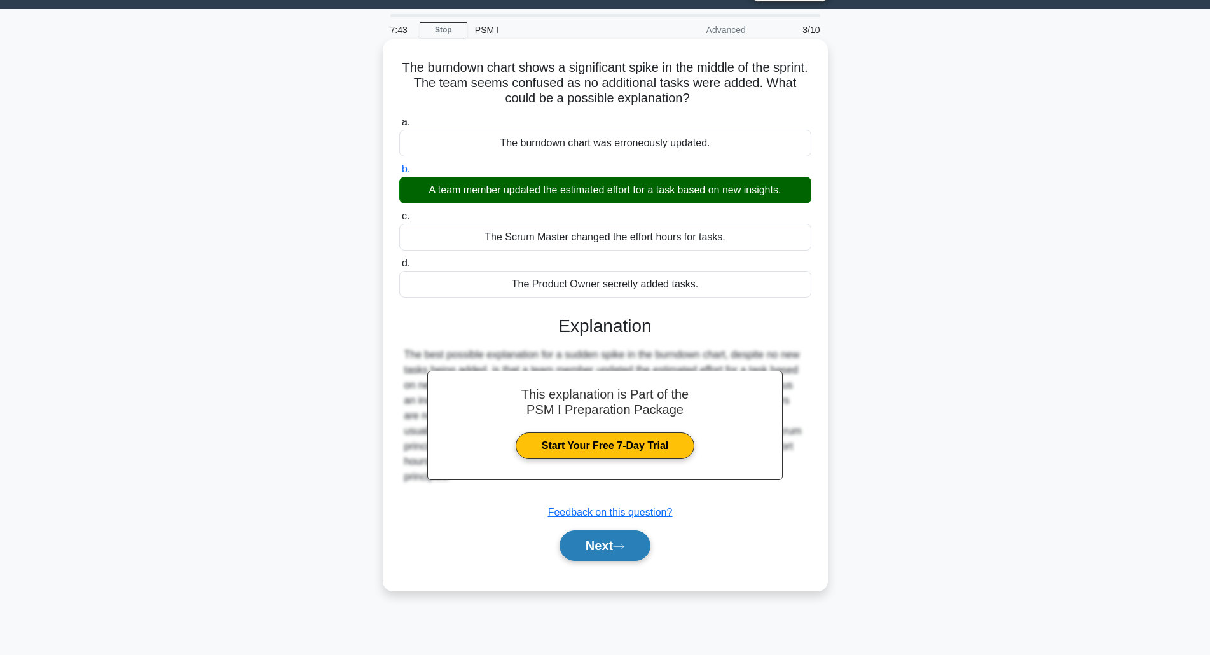
click at [606, 539] on button "Next" at bounding box center [605, 545] width 91 height 31
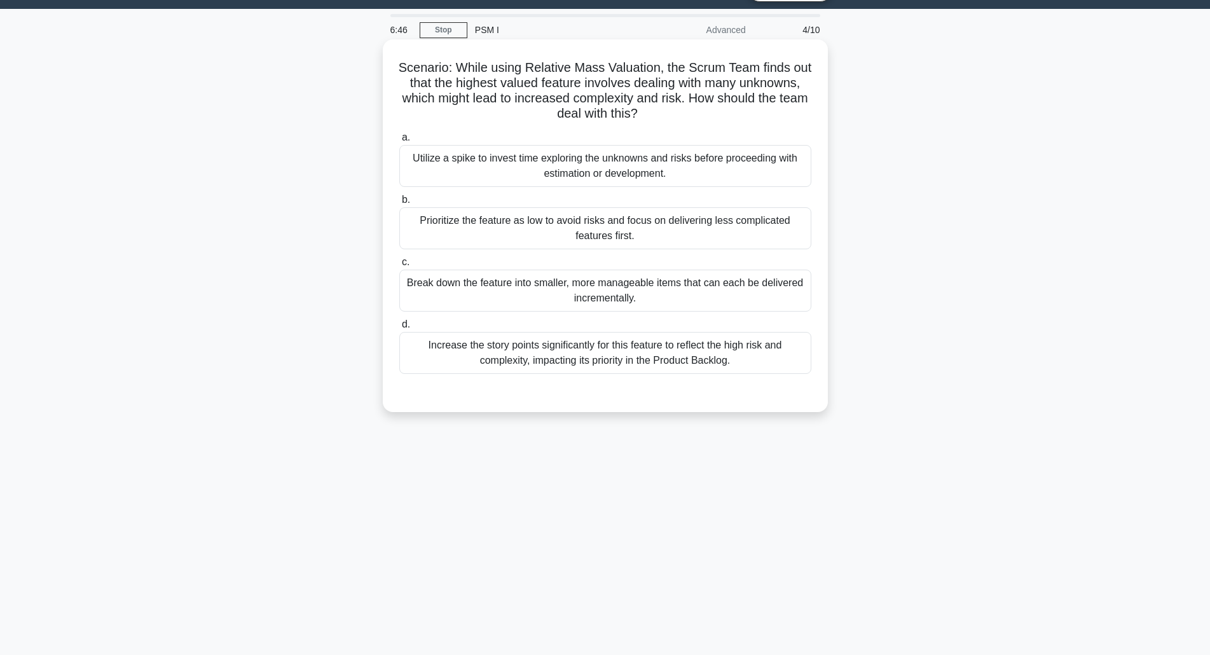
click at [504, 285] on div "Break down the feature into smaller, more manageable items that can each be del…" at bounding box center [605, 291] width 412 height 42
click at [399, 266] on input "c. Break down the feature into smaller, more manageable items that can each be …" at bounding box center [399, 262] width 0 height 8
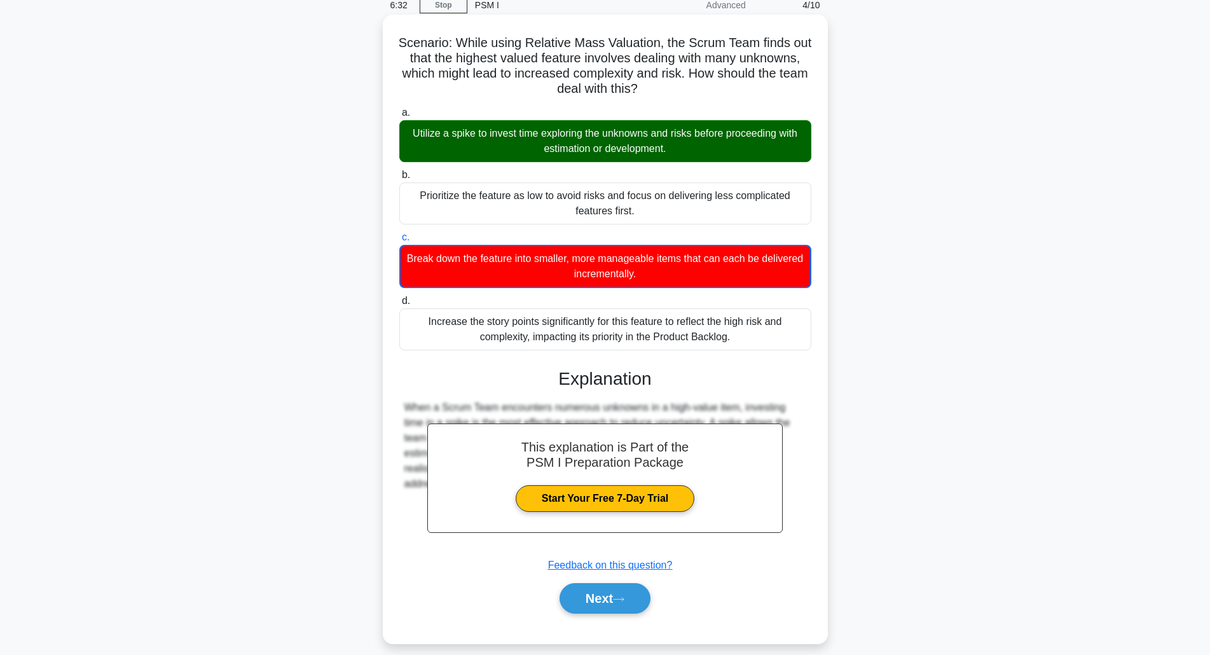
scroll to position [70, 0]
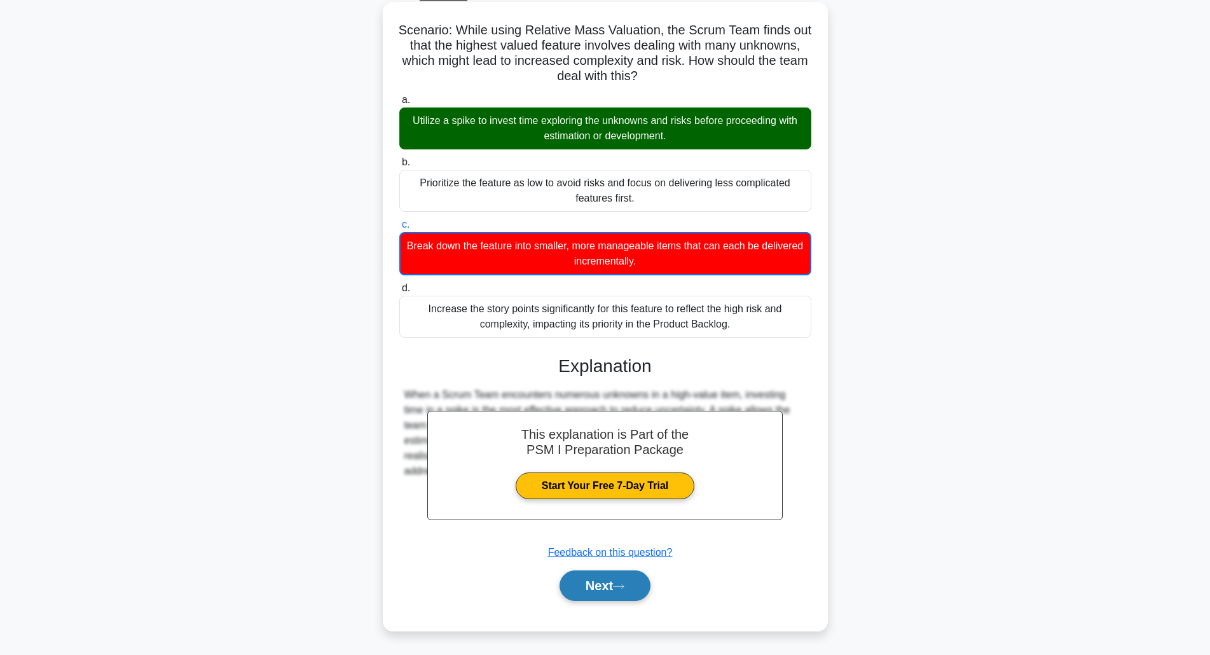
click at [586, 597] on button "Next" at bounding box center [605, 585] width 91 height 31
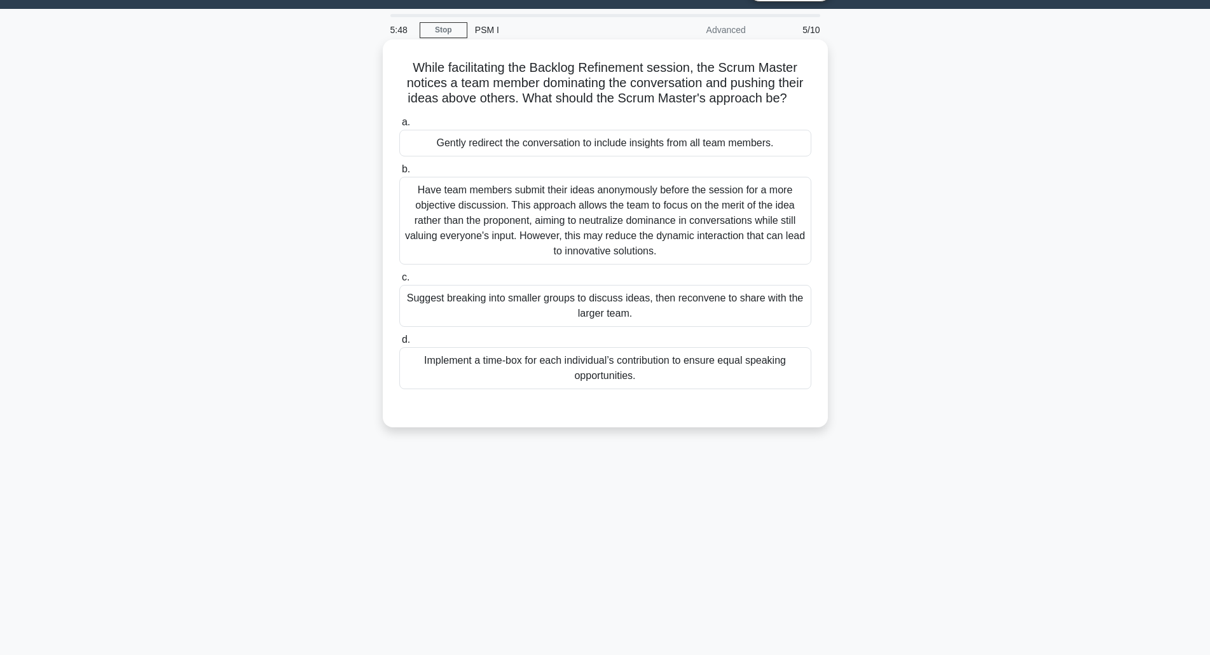
click at [497, 146] on div "Gently redirect the conversation to include insights from all team members." at bounding box center [605, 143] width 412 height 27
click at [399, 127] on input "a. Gently redirect the conversation to include insights from all team members." at bounding box center [399, 122] width 0 height 8
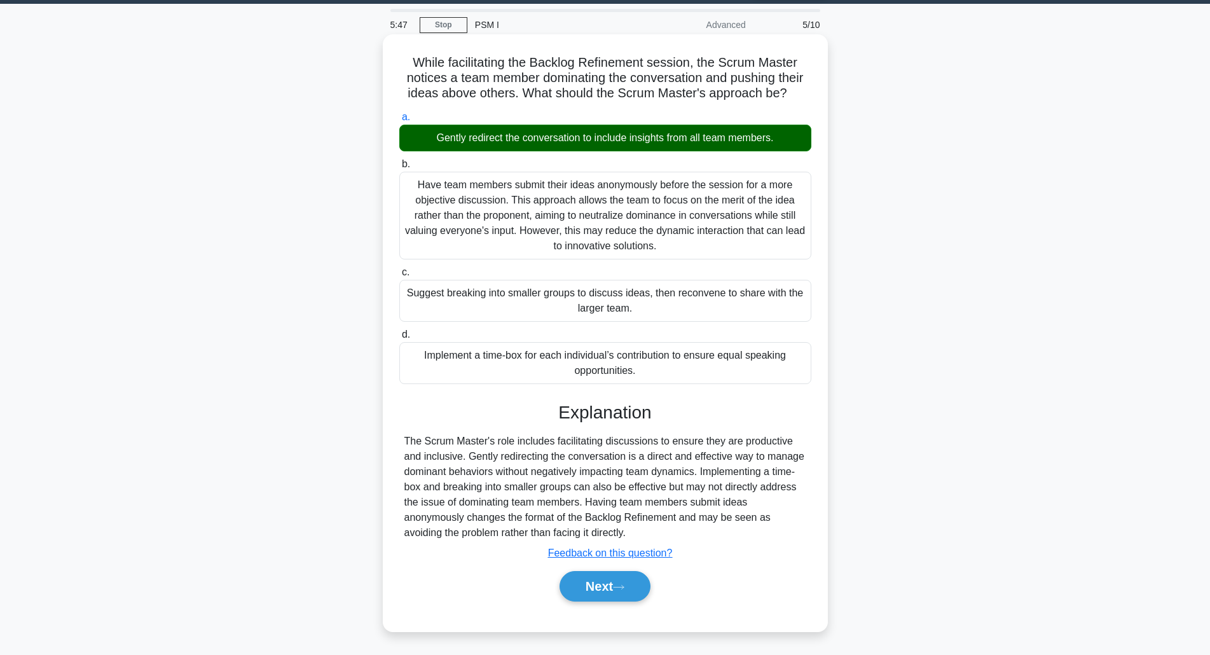
scroll to position [38, 0]
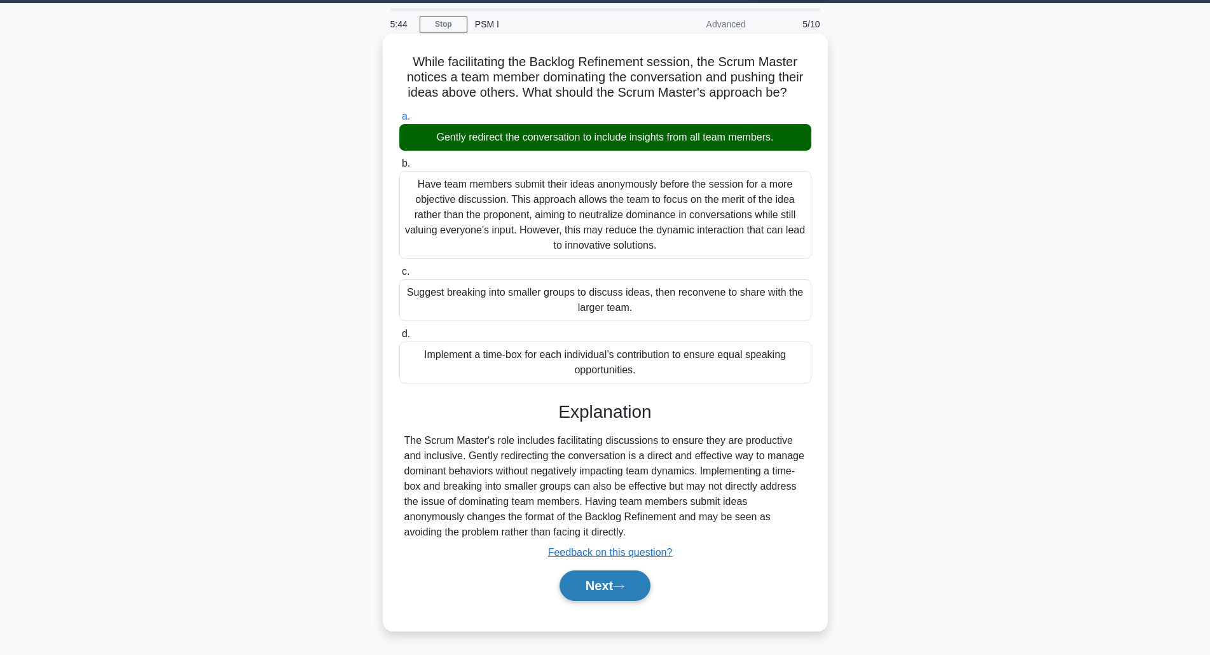
click at [598, 580] on button "Next" at bounding box center [605, 585] width 91 height 31
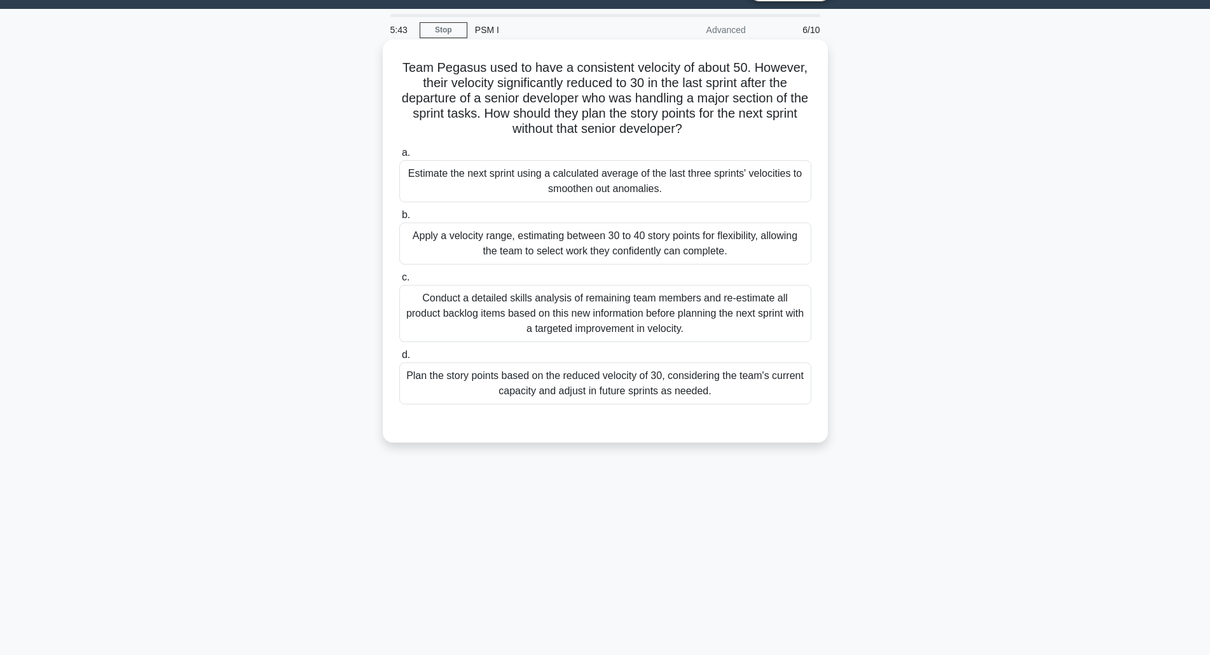
scroll to position [0, 0]
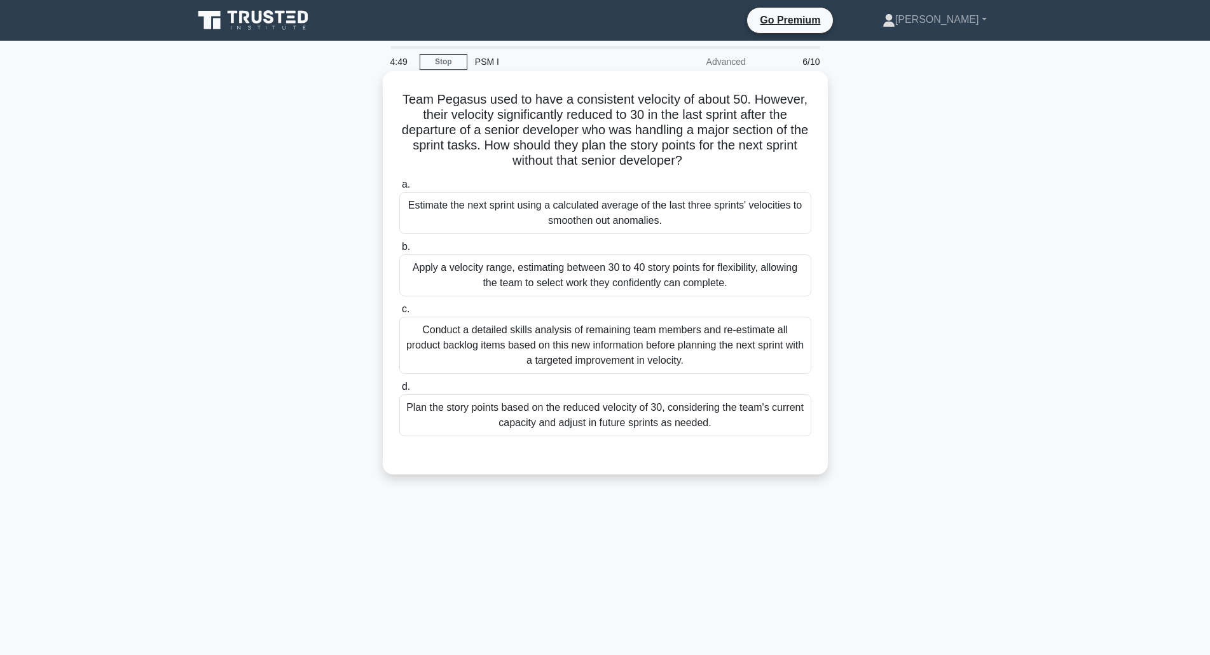
click at [490, 333] on div "Conduct a detailed skills analysis of remaining team members and re-estimate al…" at bounding box center [605, 345] width 412 height 57
click at [399, 313] on input "c. Conduct a detailed skills analysis of remaining team members and re-estimate…" at bounding box center [399, 309] width 0 height 8
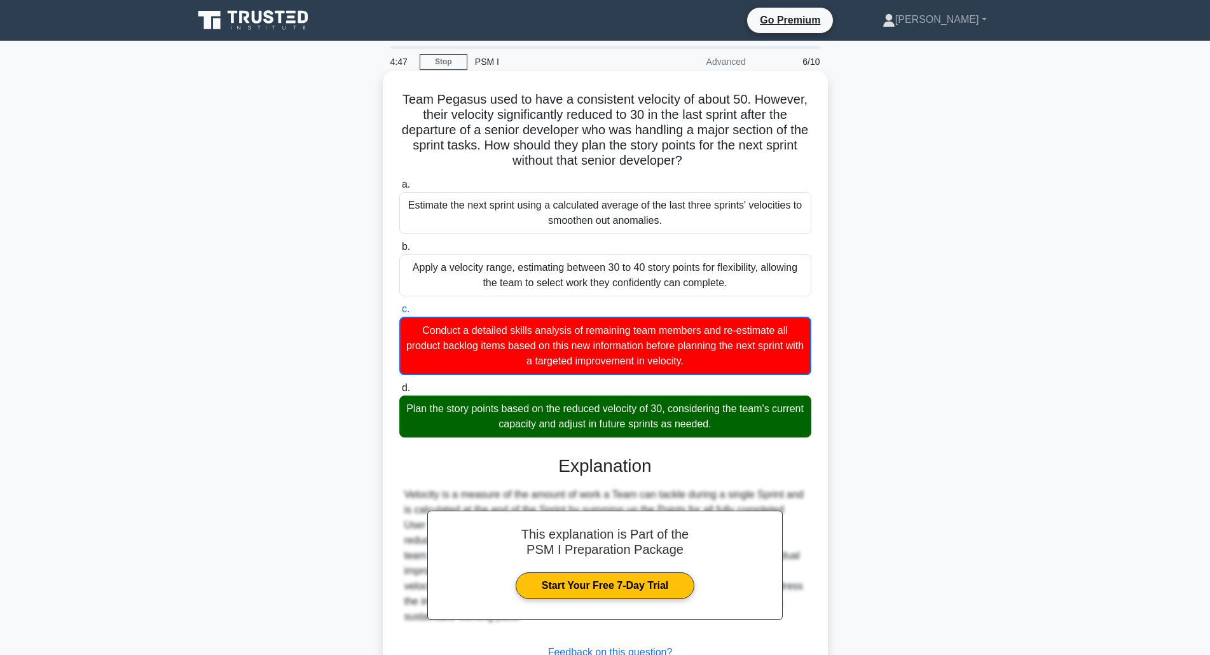
scroll to position [100, 0]
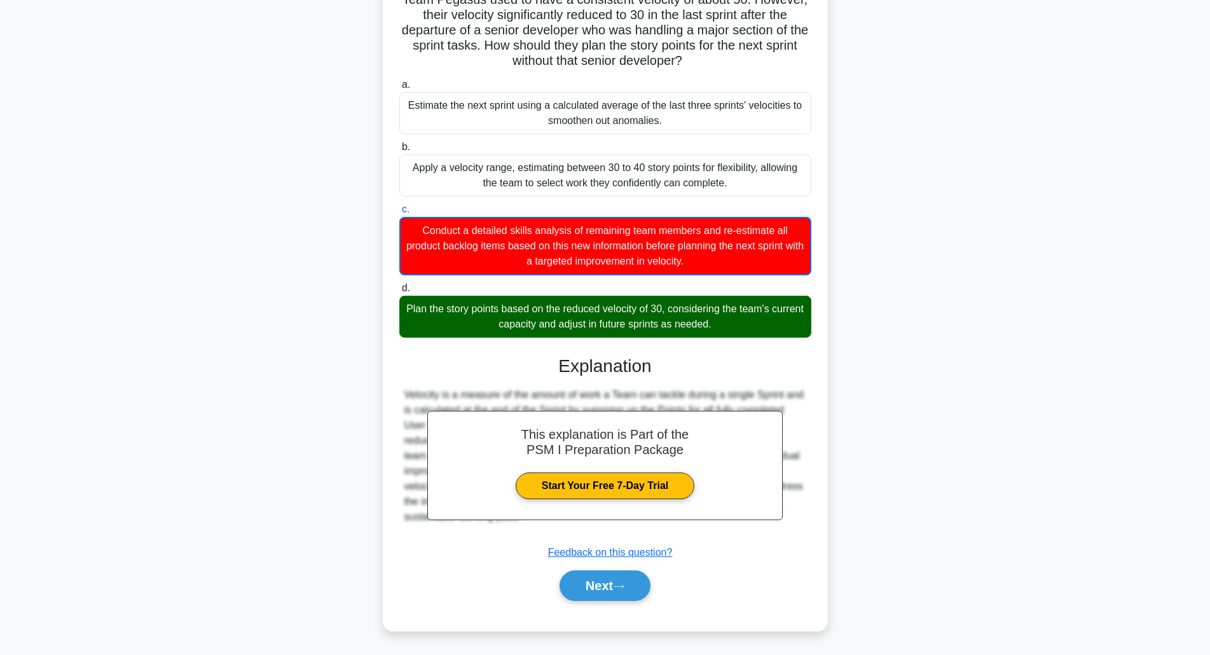
drag, startPoint x: 595, startPoint y: 586, endPoint x: 675, endPoint y: 516, distance: 105.9
click at [596, 586] on button "Next" at bounding box center [605, 585] width 91 height 31
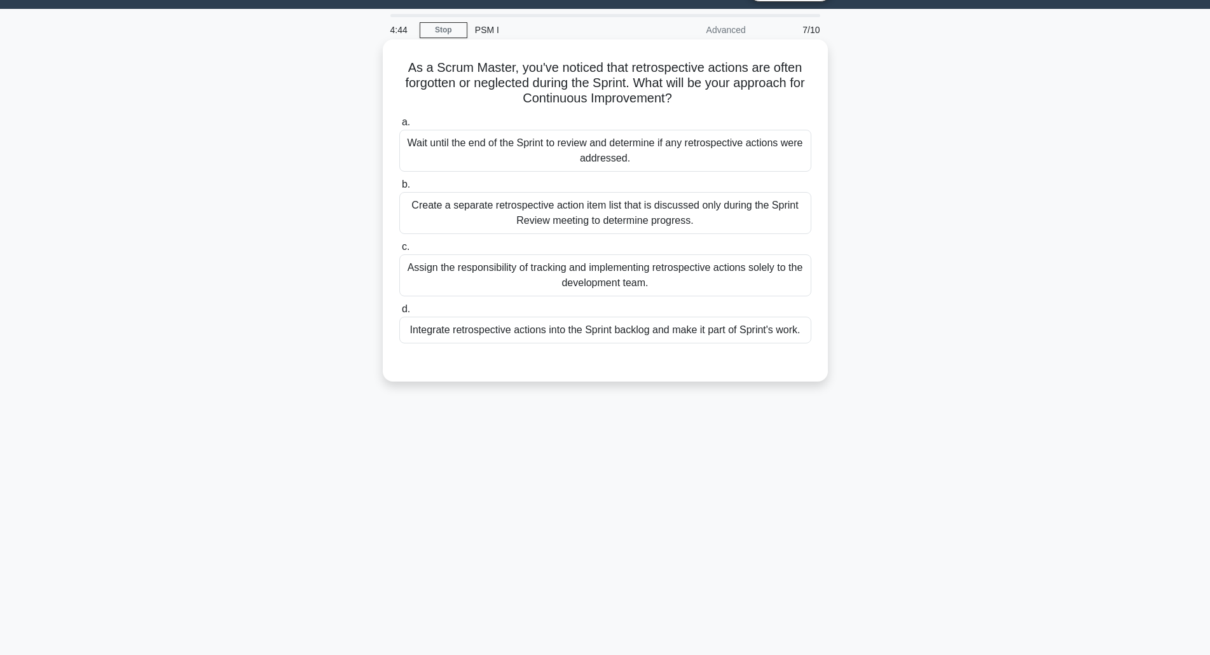
scroll to position [0, 0]
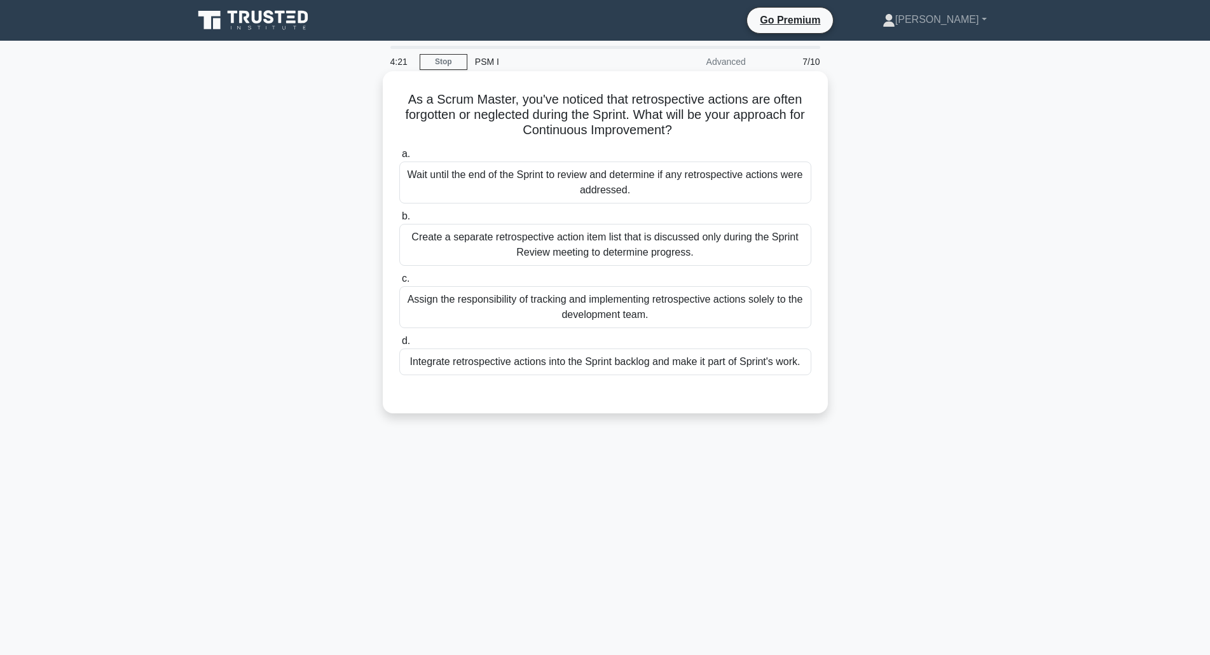
click at [604, 243] on div "Create a separate retrospective action item list that is discussed only during …" at bounding box center [605, 245] width 412 height 42
click at [399, 221] on input "b. Create a separate retrospective action item list that is discussed only duri…" at bounding box center [399, 216] width 0 height 8
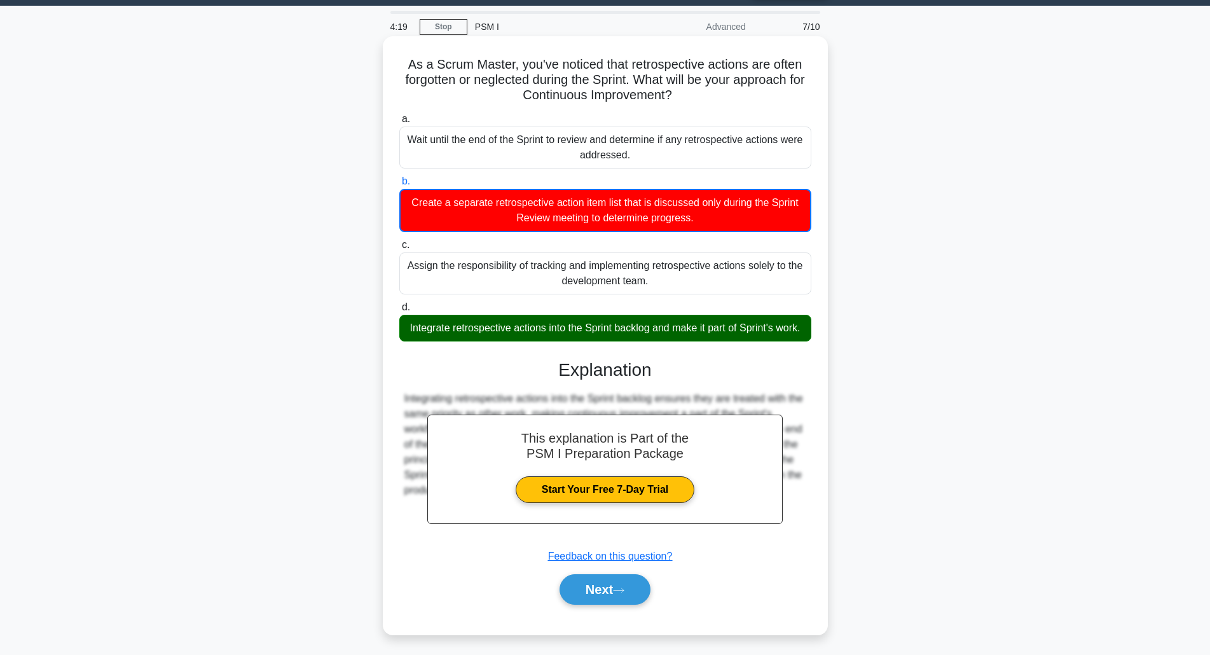
scroll to position [55, 0]
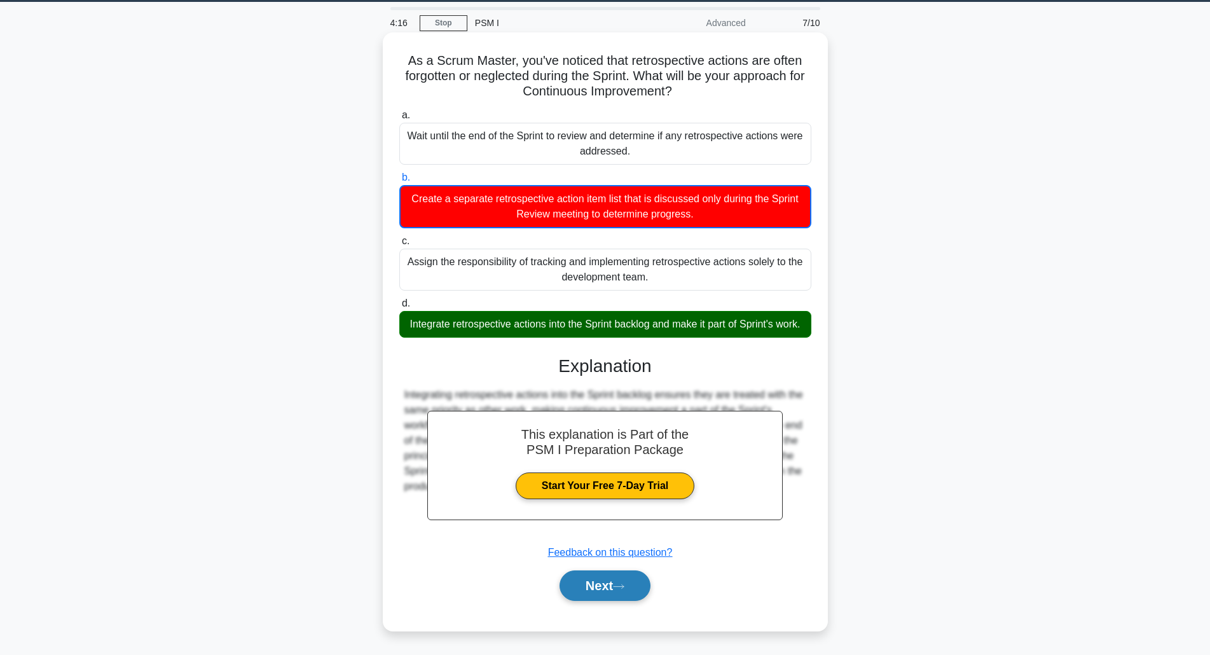
click at [607, 580] on button "Next" at bounding box center [605, 585] width 91 height 31
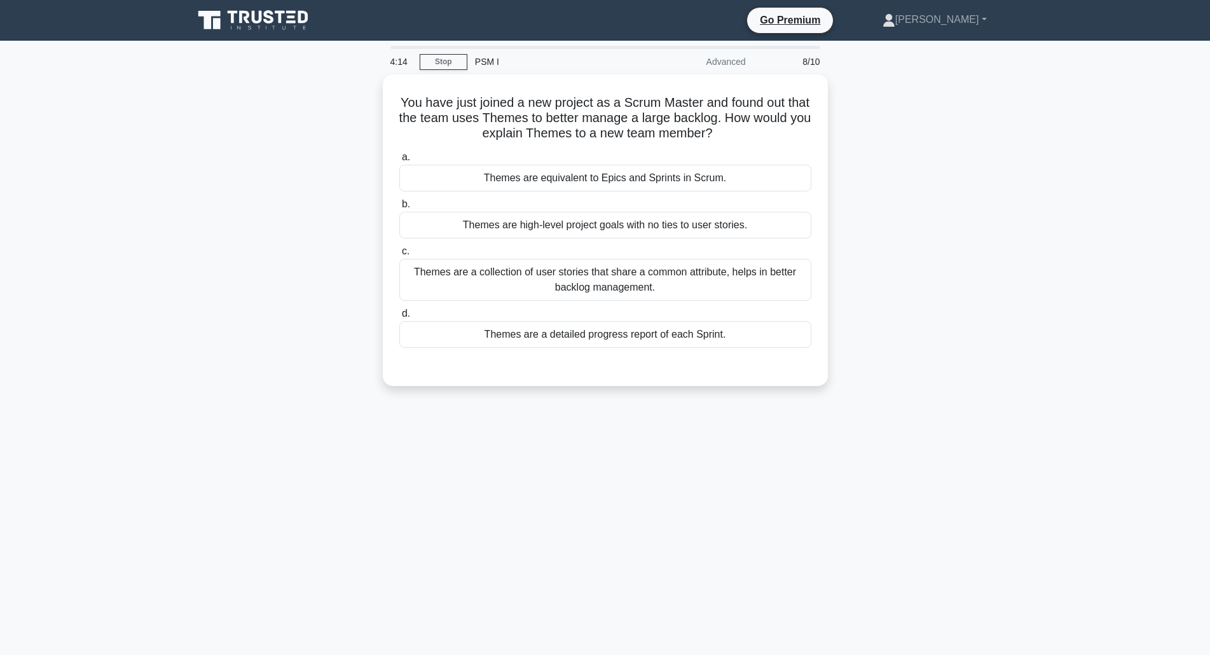
scroll to position [32, 0]
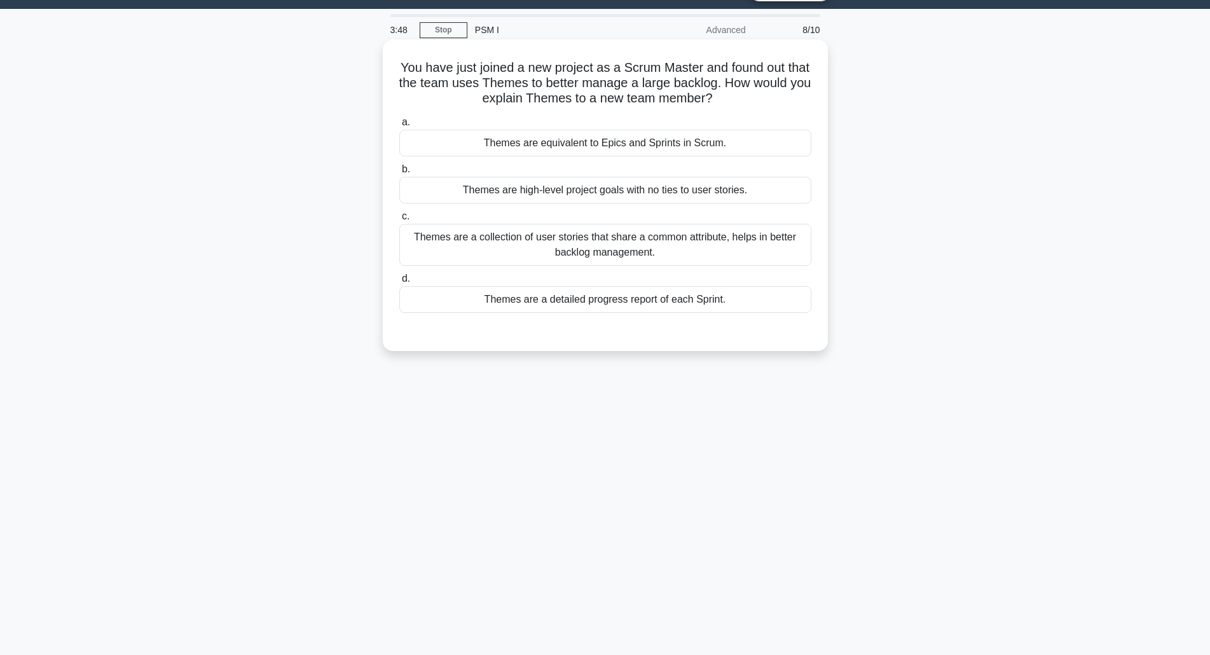
click at [553, 252] on div "Themes are a collection of user stories that share a common attribute, helps in…" at bounding box center [605, 245] width 412 height 42
click at [399, 221] on input "c. Themes are a collection of user stories that share a common attribute, helps…" at bounding box center [399, 216] width 0 height 8
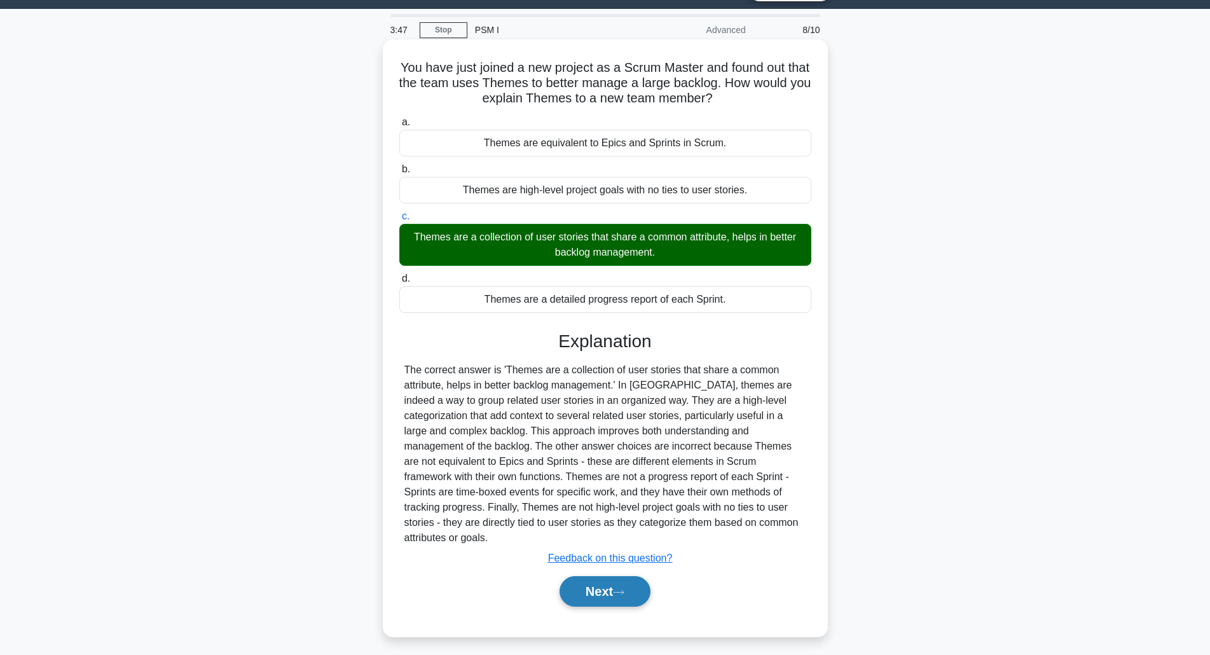
drag, startPoint x: 629, startPoint y: 577, endPoint x: 612, endPoint y: 575, distance: 17.4
click at [624, 590] on icon at bounding box center [619, 592] width 10 height 4
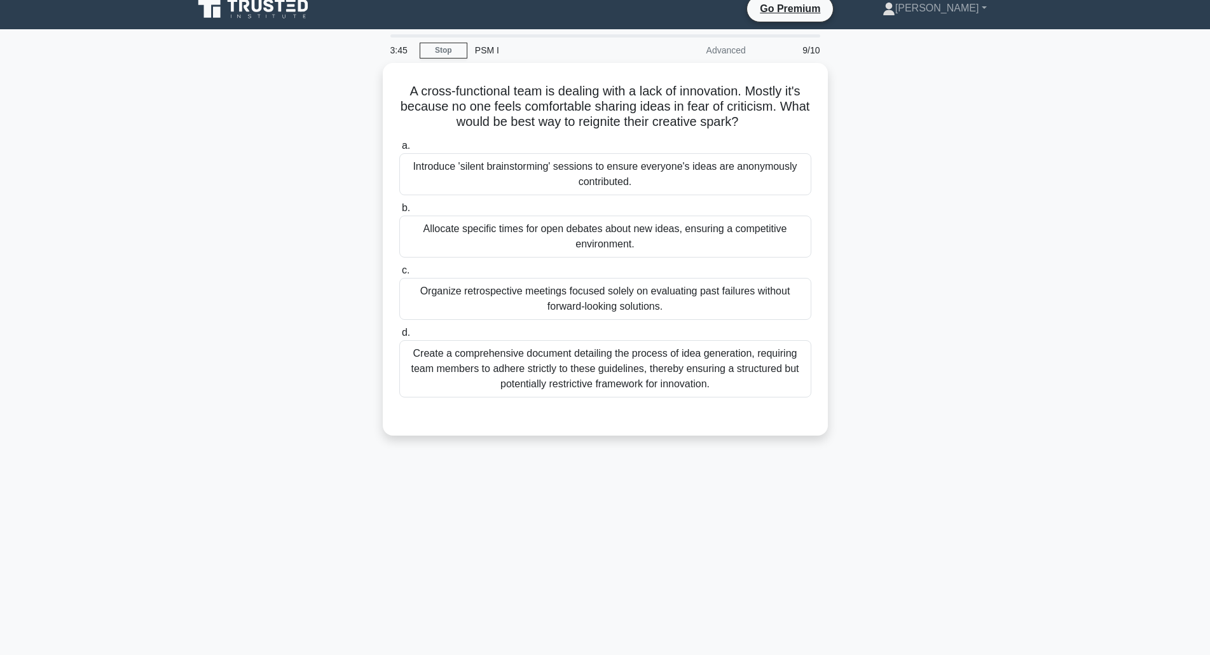
scroll to position [0, 0]
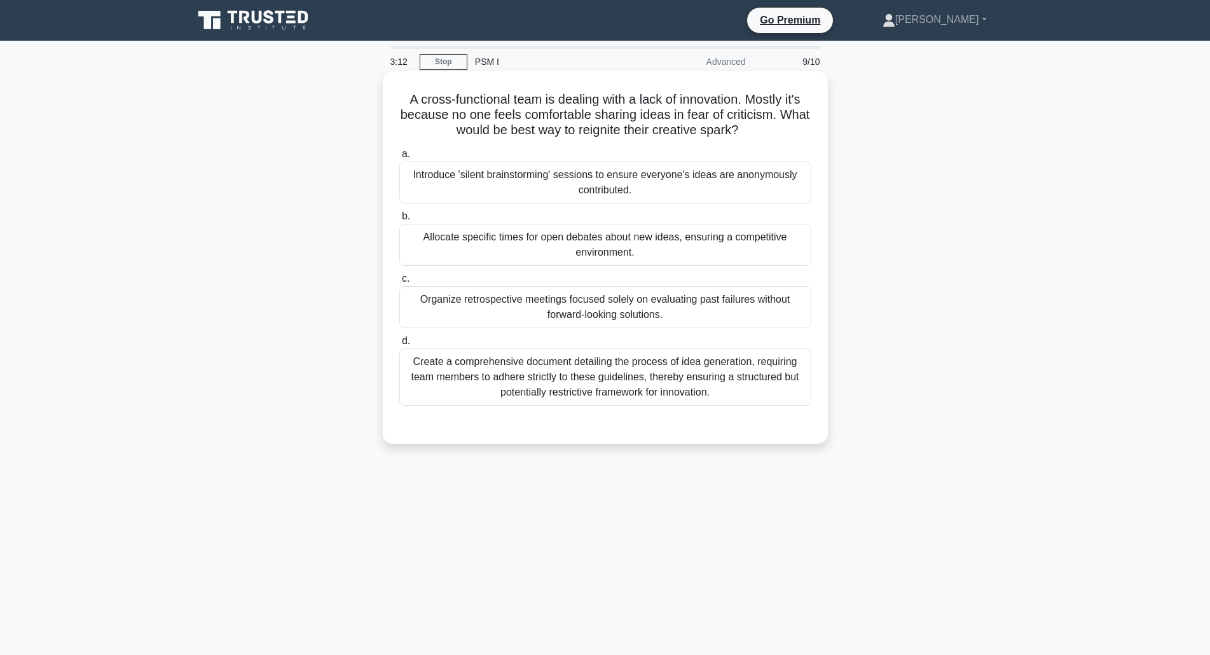
click at [504, 186] on div "Introduce 'silent brainstorming' sessions to ensure everyone's ideas are anonym…" at bounding box center [605, 182] width 412 height 42
click at [399, 158] on input "a. Introduce 'silent brainstorming' sessions to ensure everyone's ideas are ano…" at bounding box center [399, 154] width 0 height 8
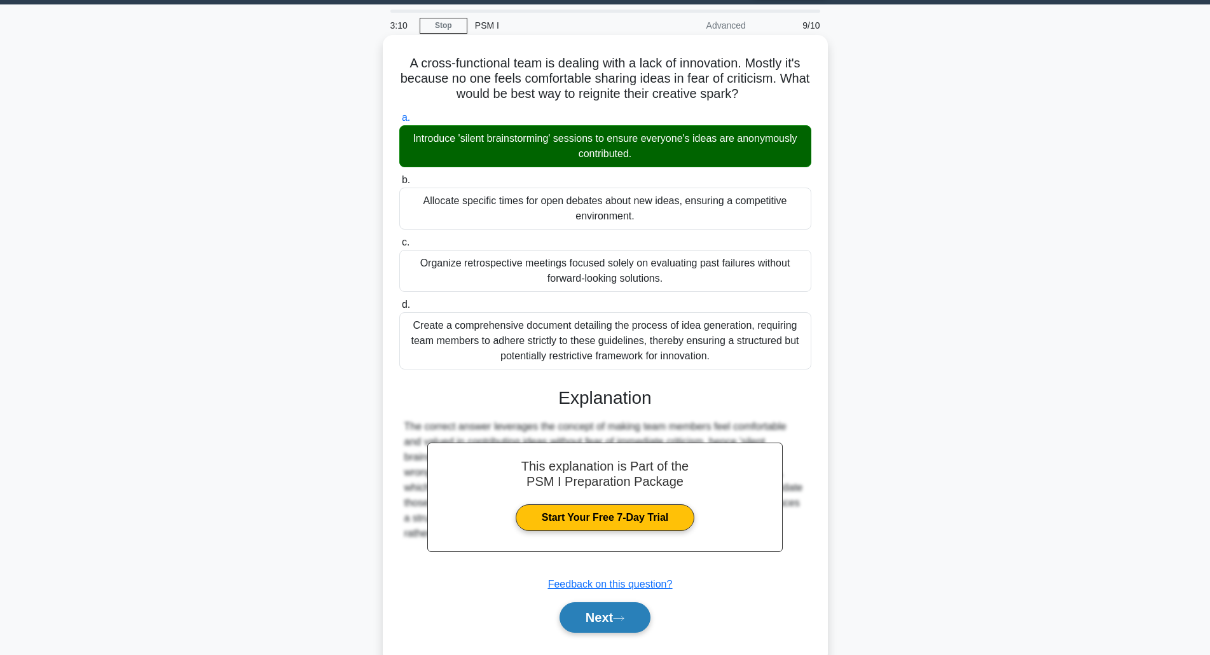
scroll to position [69, 0]
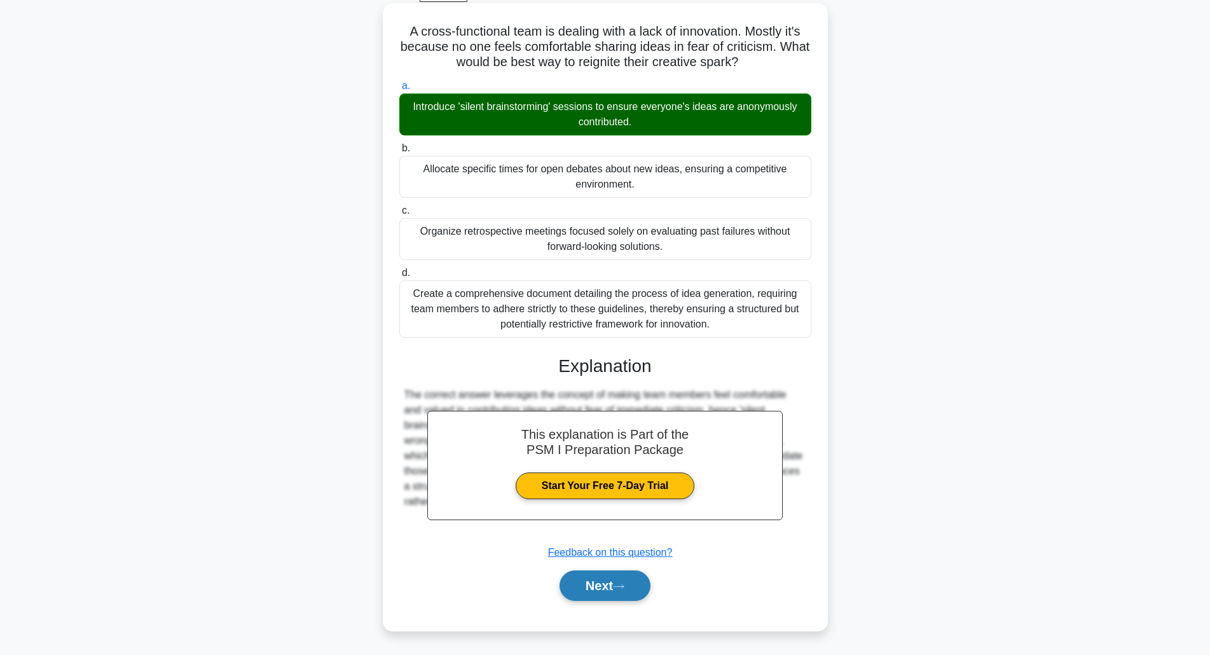
click at [630, 587] on button "Next" at bounding box center [605, 585] width 91 height 31
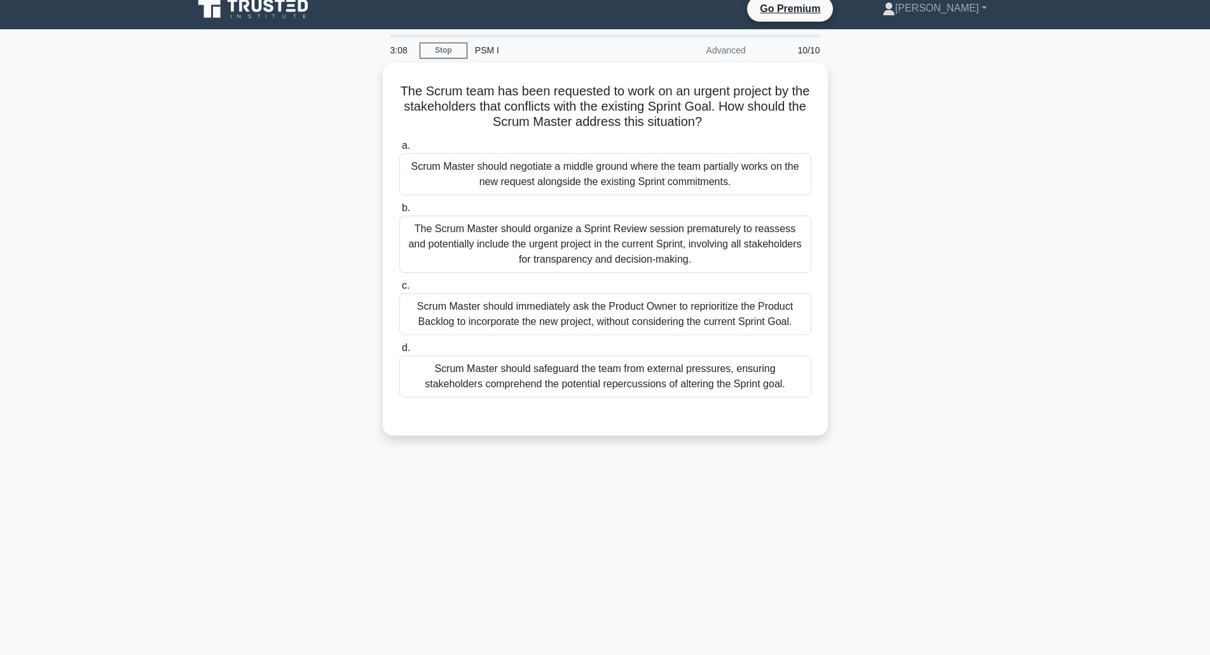
scroll to position [0, 0]
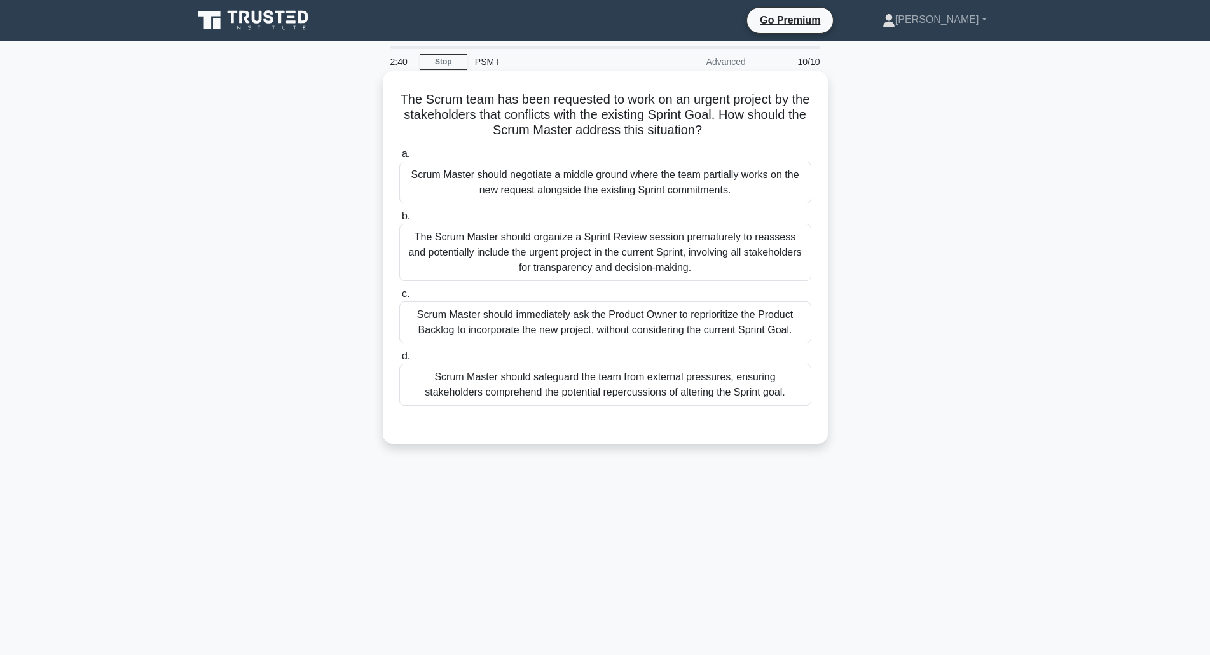
click at [622, 385] on div "Scrum Master should safeguard the team from external pressures, ensuring stakeh…" at bounding box center [605, 385] width 412 height 42
click at [399, 361] on input "d. Scrum Master should safeguard the team from external pressures, ensuring sta…" at bounding box center [399, 356] width 0 height 8
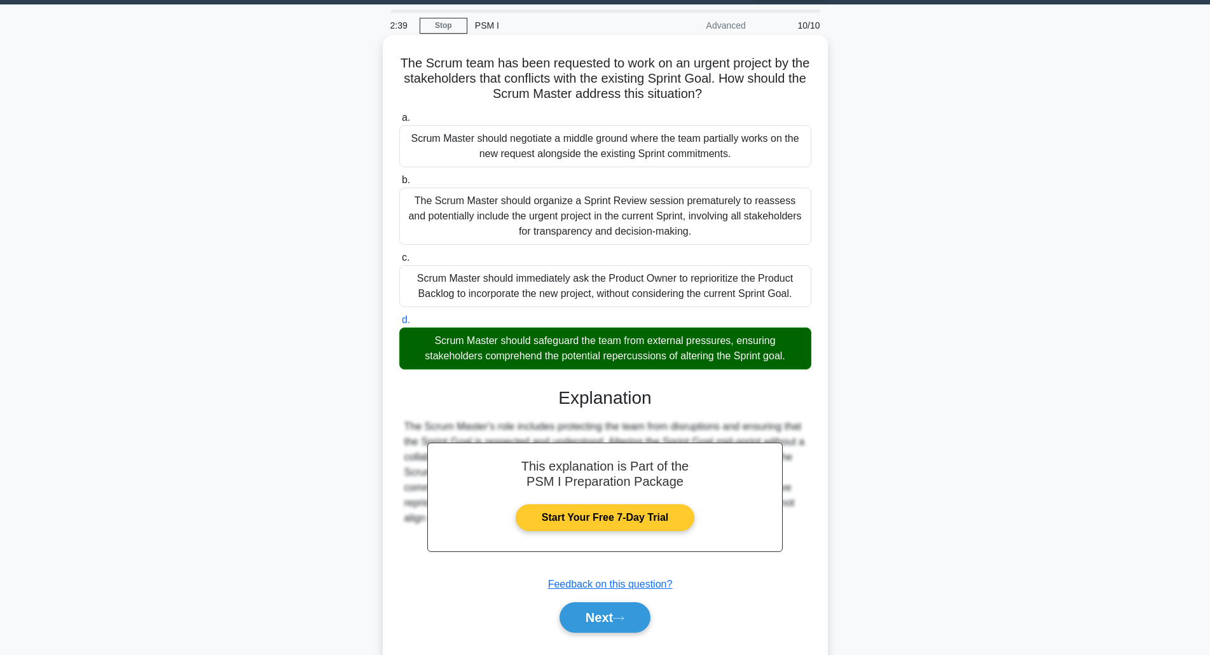
scroll to position [69, 0]
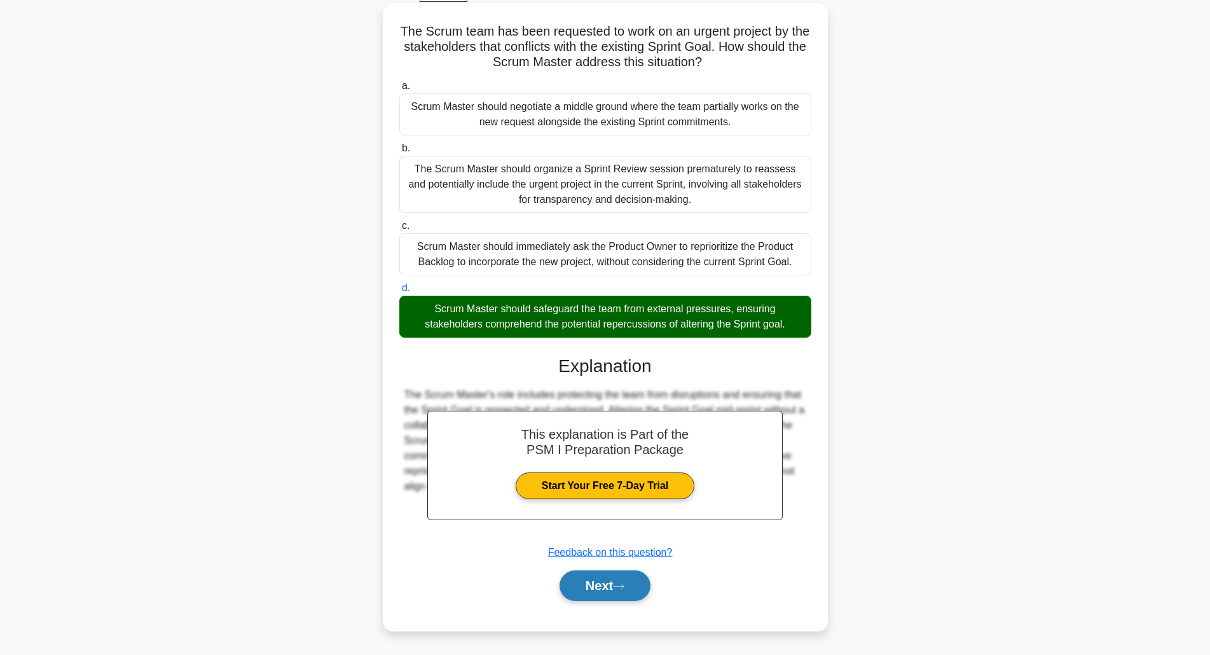
click at [606, 595] on button "Next" at bounding box center [605, 585] width 91 height 31
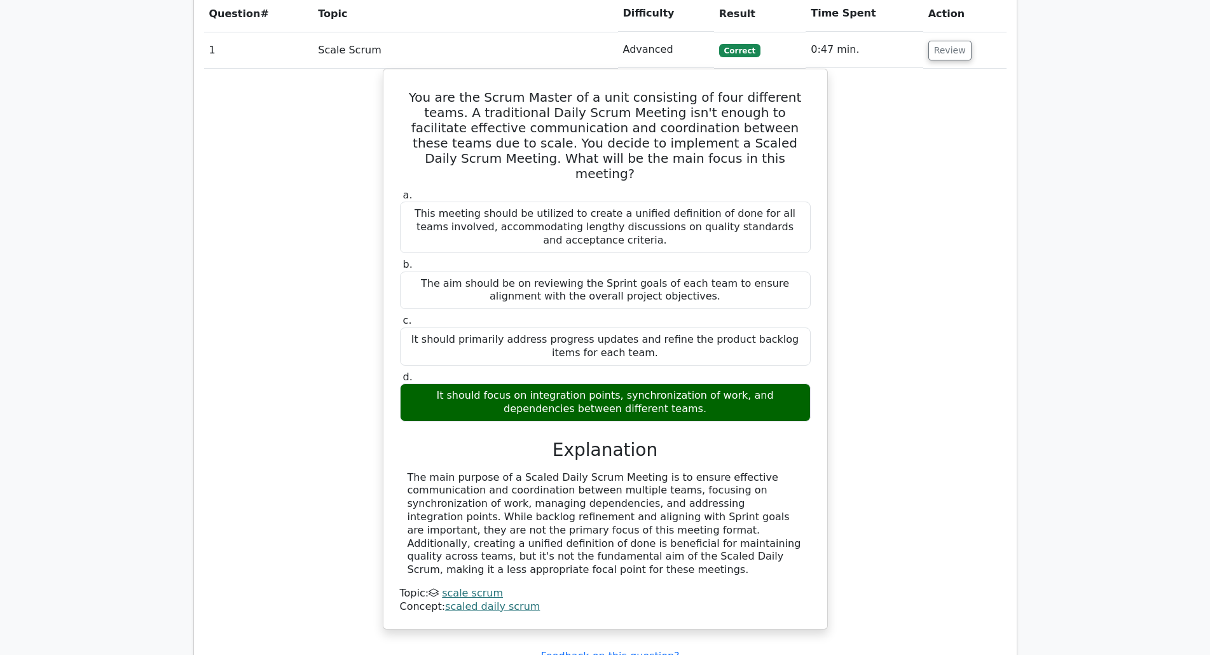
scroll to position [1017, 0]
